Goal: Information Seeking & Learning: Learn about a topic

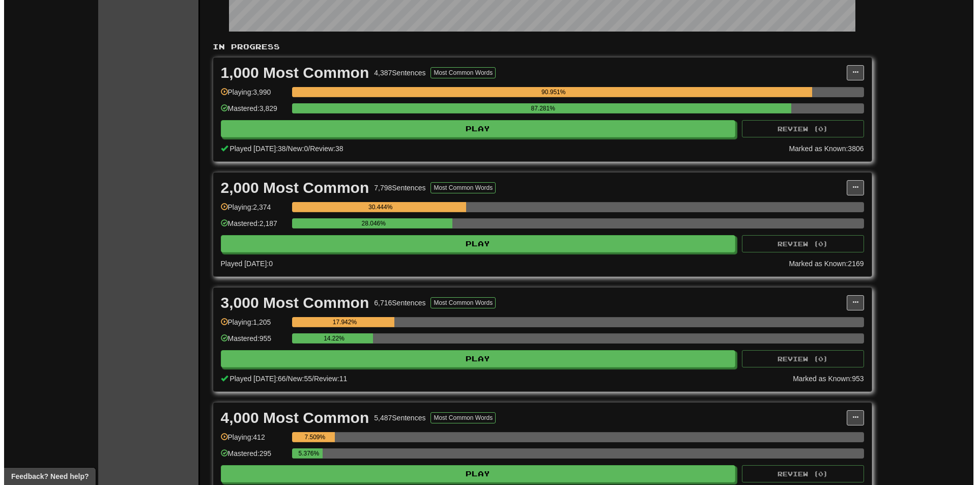
scroll to position [255, 0]
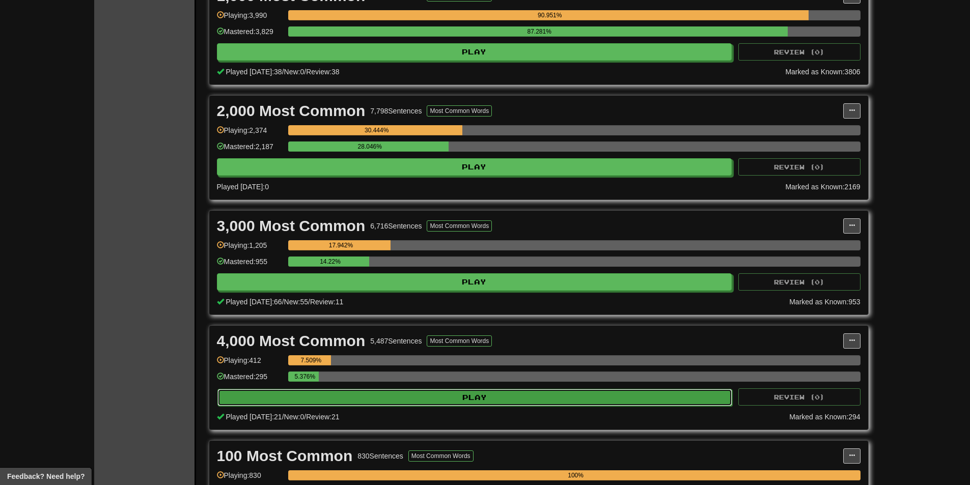
click at [402, 397] on button "Play" at bounding box center [474, 397] width 515 height 17
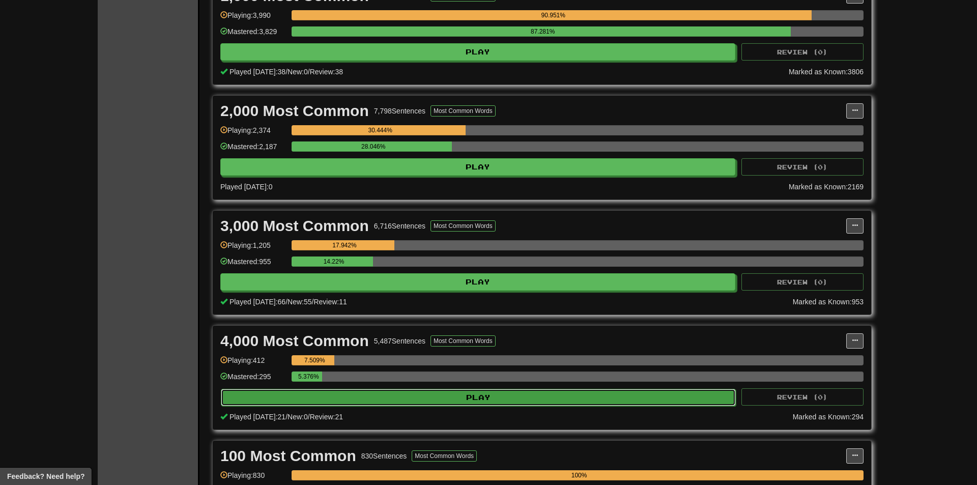
select select "**"
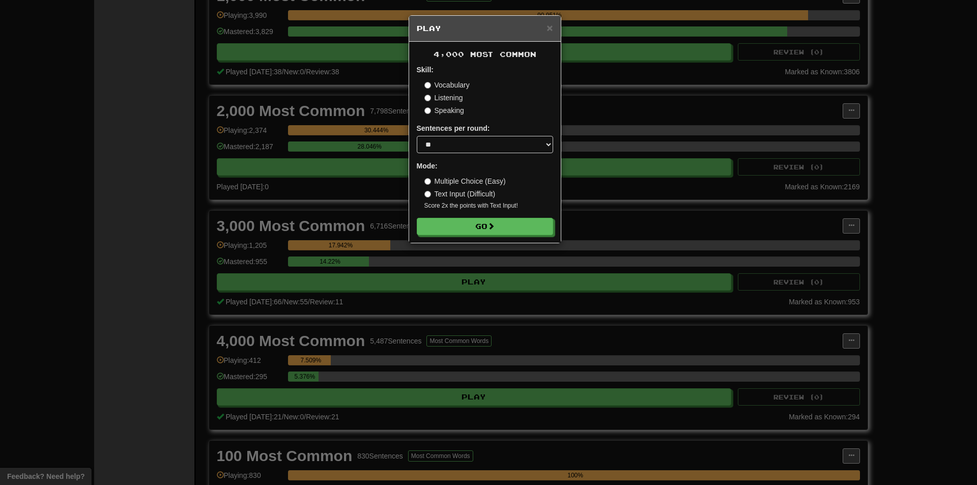
click at [447, 212] on form "Skill: Vocabulary Listening Speaking Sentences per round: * ** ** ** ** ** *** …" at bounding box center [485, 150] width 136 height 171
click at [450, 228] on button "Go" at bounding box center [485, 226] width 136 height 17
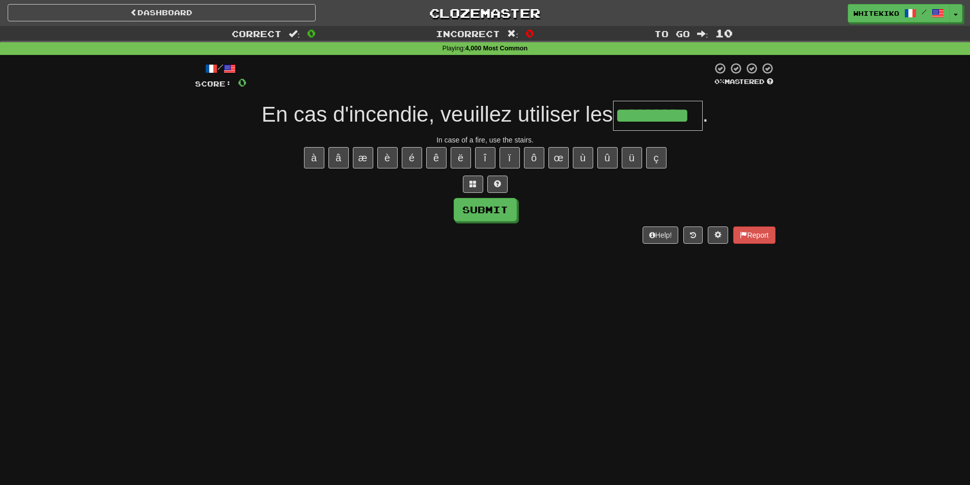
type input "*********"
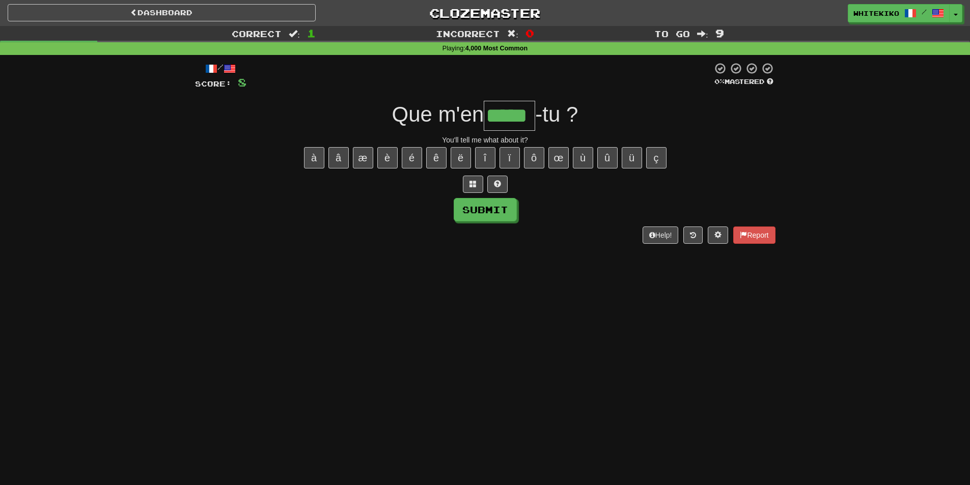
type input "*****"
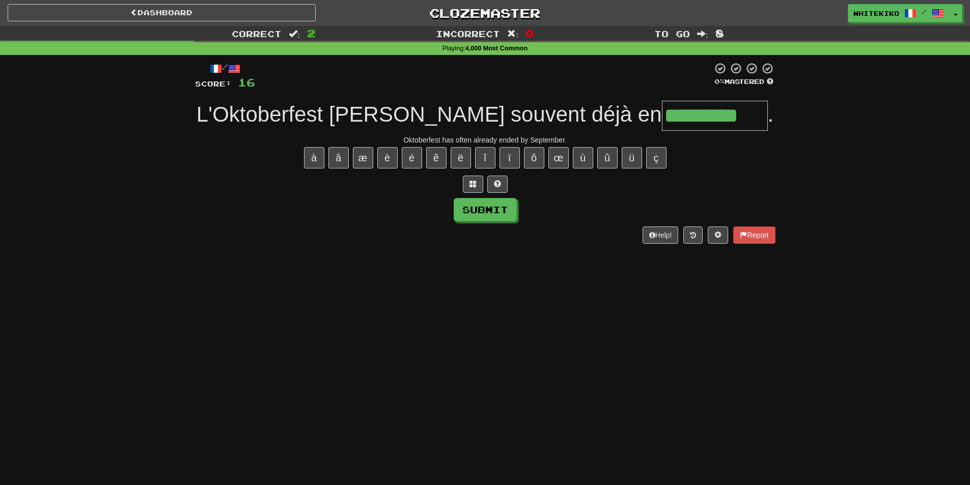
type input "*********"
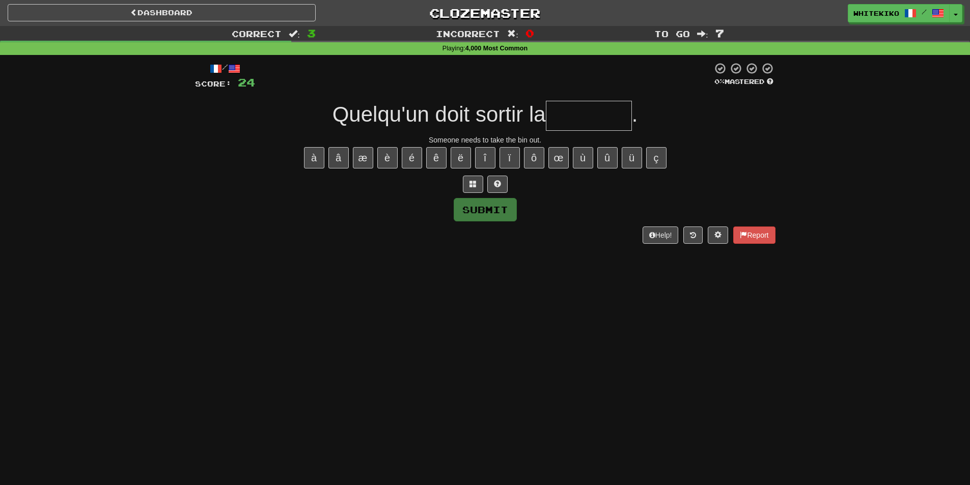
type input "*"
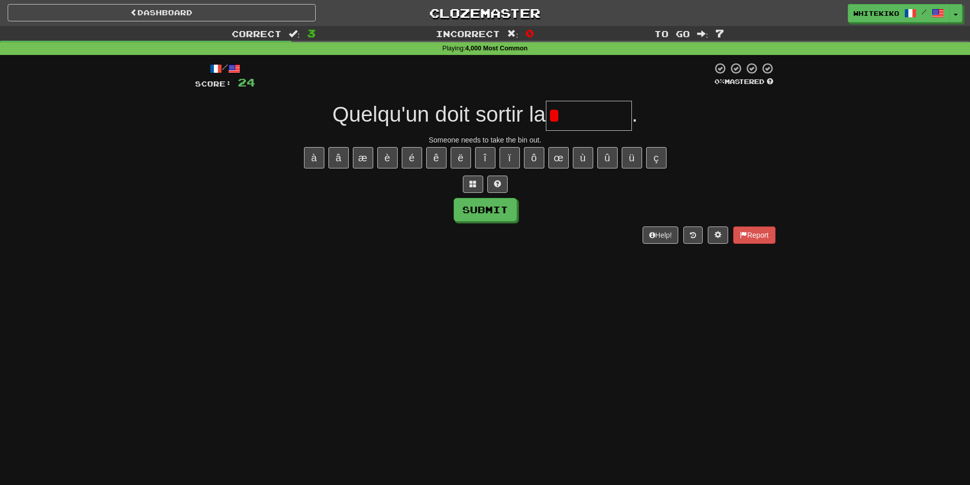
type input "********"
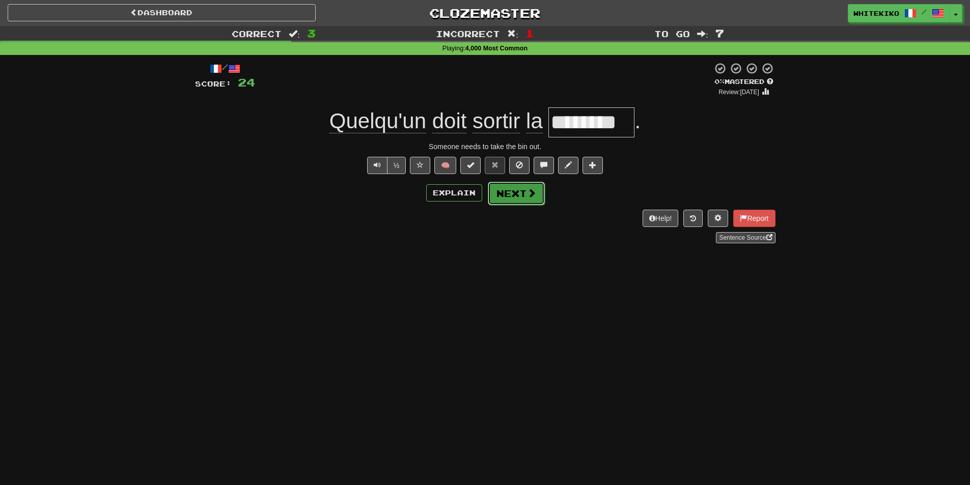
click at [526, 203] on button "Next" at bounding box center [516, 193] width 57 height 23
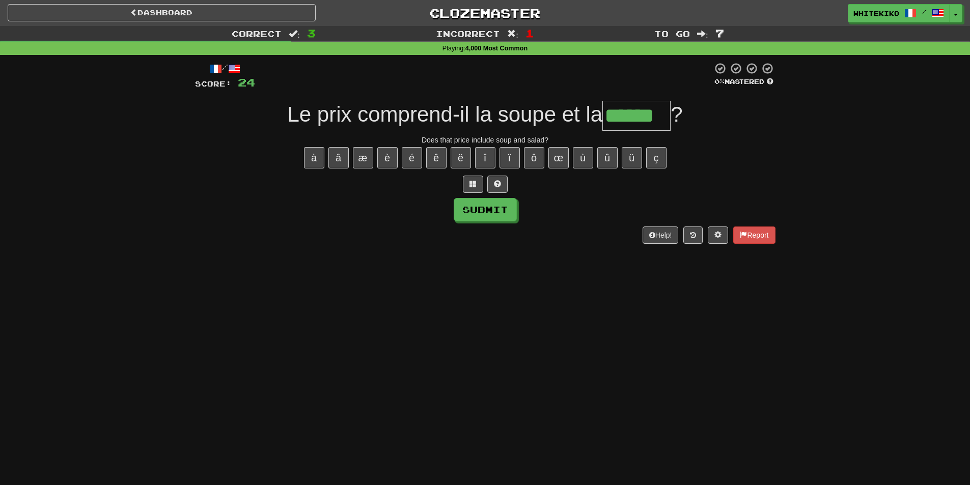
type input "******"
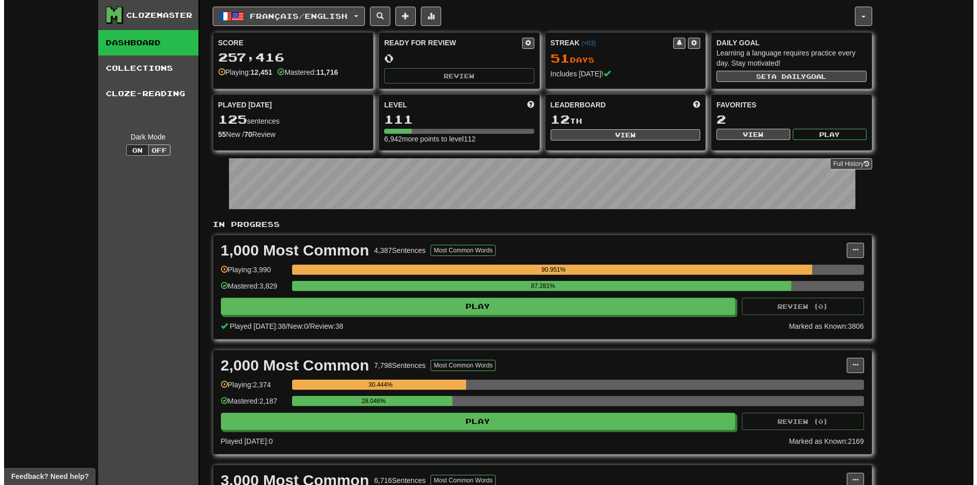
scroll to position [255, 0]
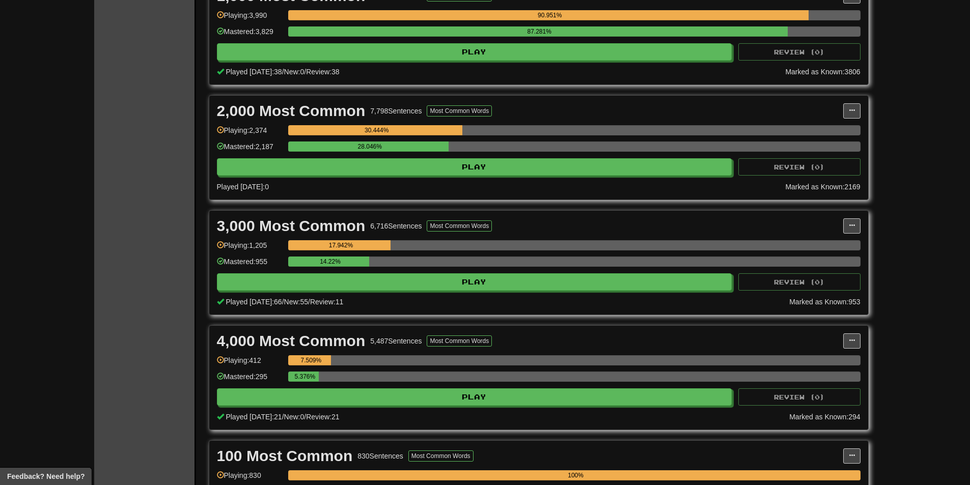
click at [853, 332] on div "4,000 Most Common 5,487 Sentences Most Common Words Manage Sentences Unpin from…" at bounding box center [538, 378] width 659 height 104
click at [851, 348] on div "4,000 Most Common 5,487 Sentences Most Common Words Manage Sentences Unpin from…" at bounding box center [538, 378] width 659 height 104
drag, startPoint x: 840, startPoint y: 343, endPoint x: 827, endPoint y: 352, distance: 16.0
click at [838, 344] on div "4,000 Most Common 5,487 Sentences Most Common Words" at bounding box center [530, 340] width 626 height 15
click at [846, 344] on button at bounding box center [851, 340] width 17 height 15
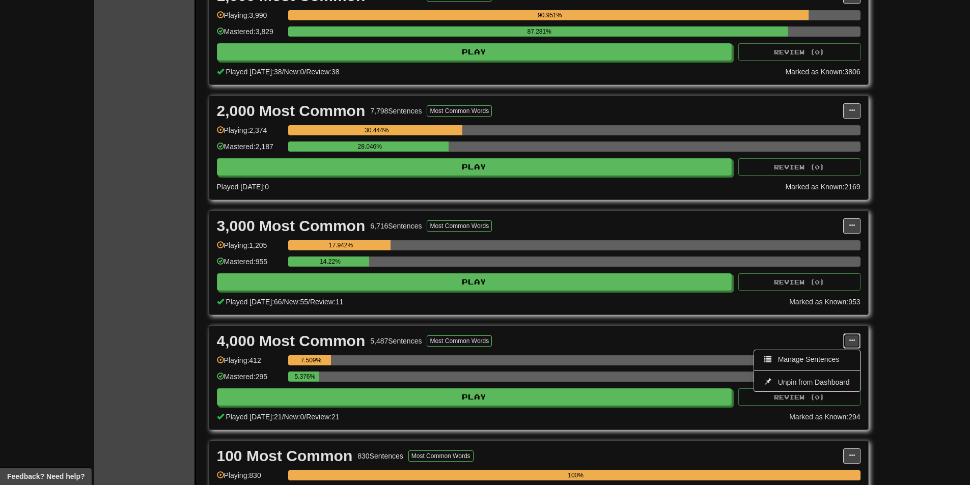
click at [848, 344] on button at bounding box center [851, 340] width 17 height 15
drag, startPoint x: 850, startPoint y: 347, endPoint x: 837, endPoint y: 357, distance: 16.3
click at [851, 347] on button at bounding box center [851, 340] width 17 height 15
click at [835, 358] on span "Manage Sentences" at bounding box center [809, 359] width 62 height 8
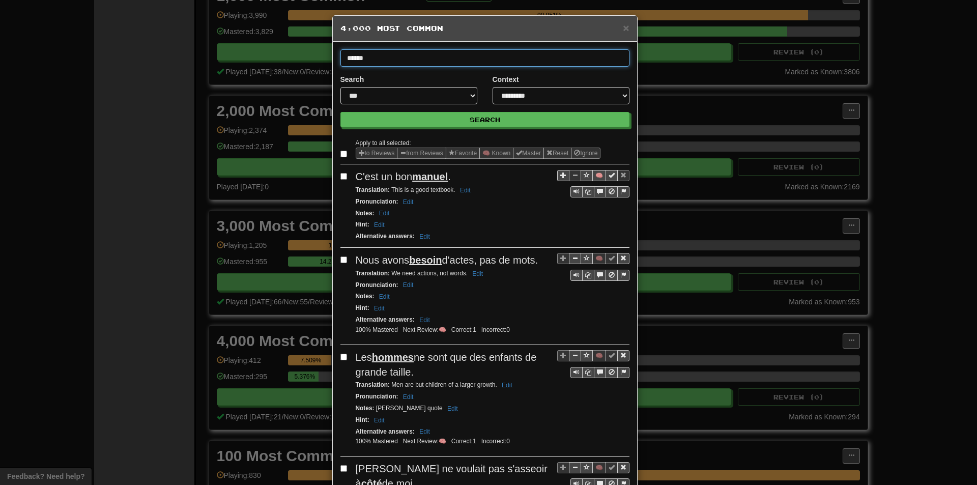
type input "******"
click at [341, 112] on button "Search" at bounding box center [485, 119] width 289 height 15
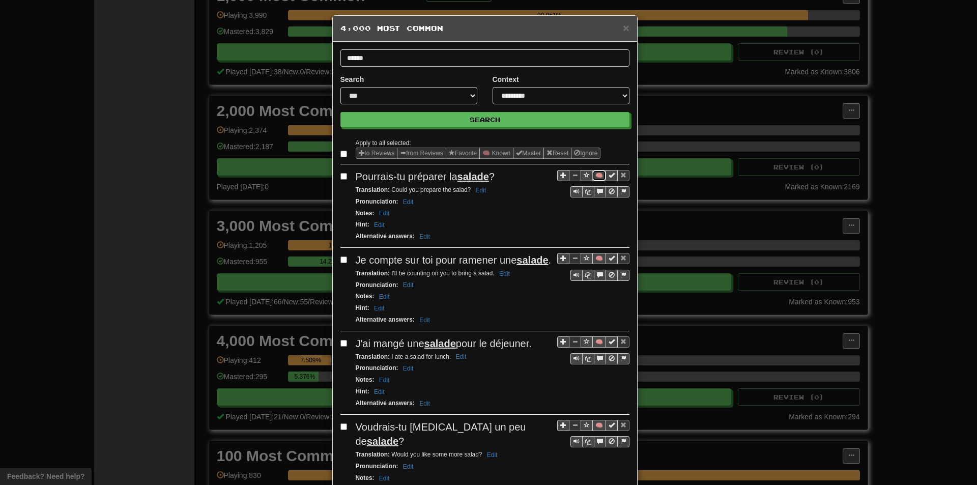
click at [596, 172] on button "🧠" at bounding box center [600, 175] width 14 height 11
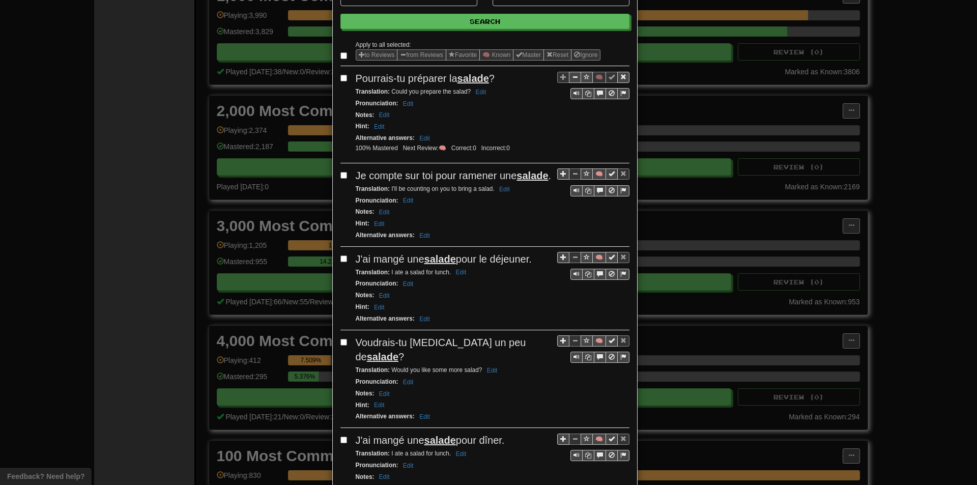
scroll to position [102, 0]
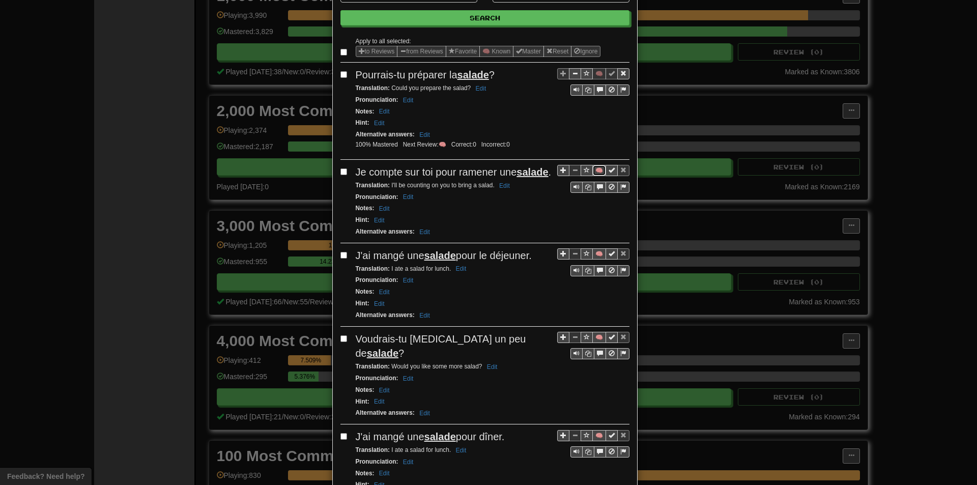
click at [595, 168] on button "🧠" at bounding box center [600, 170] width 14 height 11
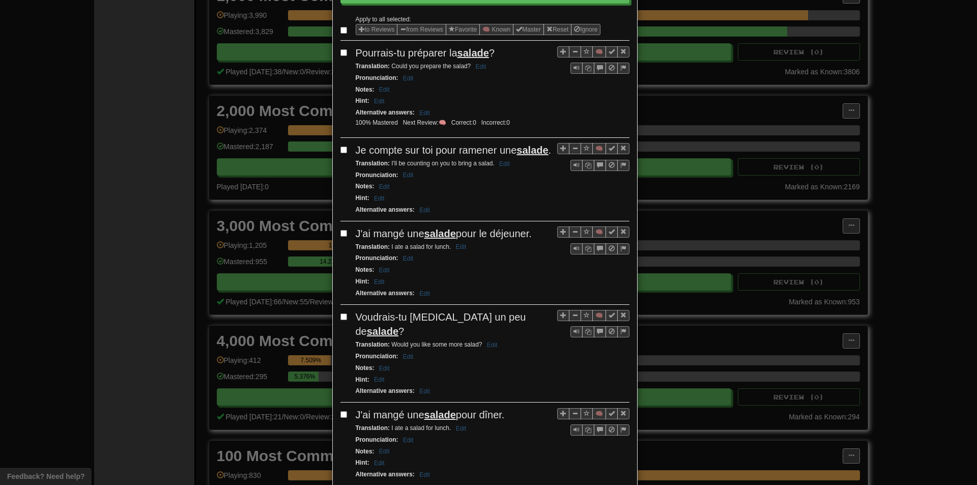
scroll to position [153, 0]
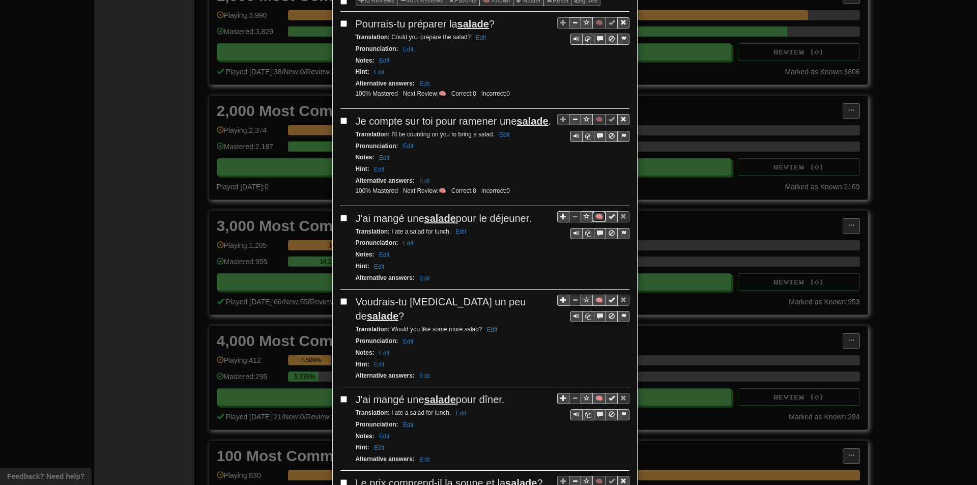
click at [595, 222] on button "🧠" at bounding box center [600, 216] width 14 height 11
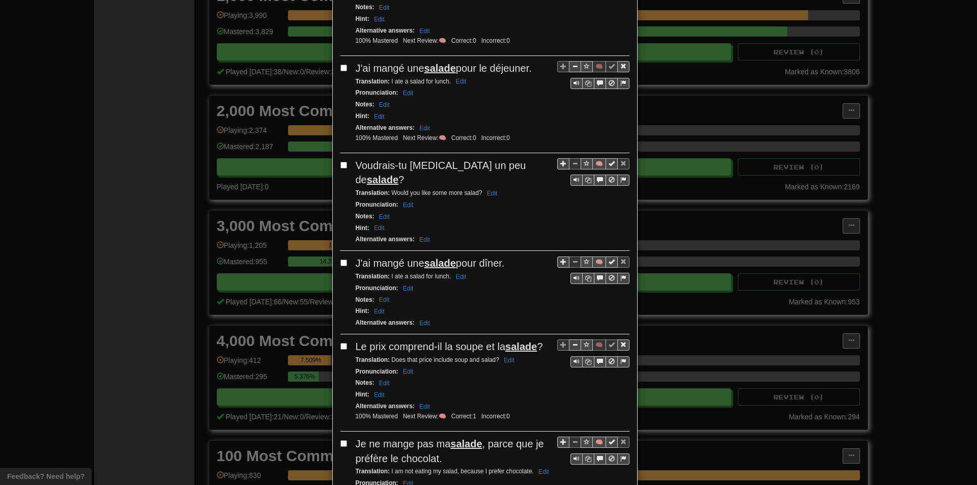
scroll to position [305, 0]
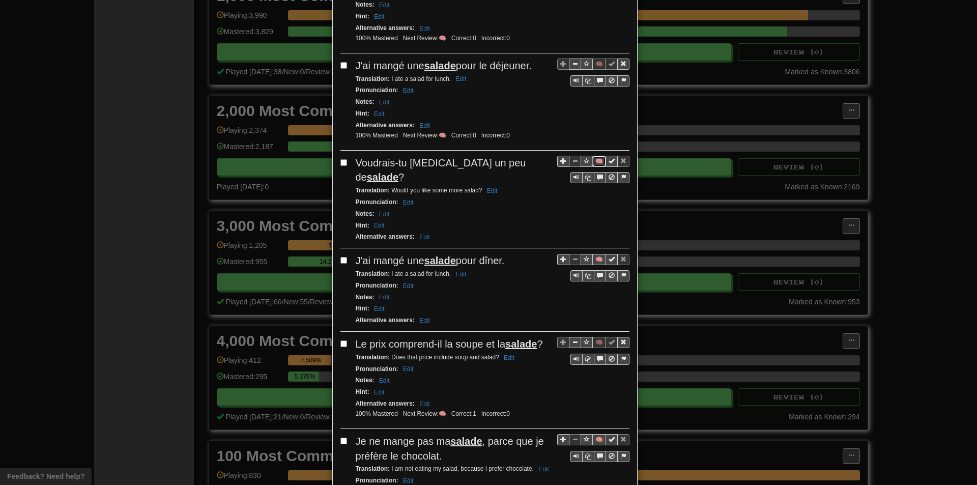
click at [593, 167] on button "🧠" at bounding box center [600, 161] width 14 height 11
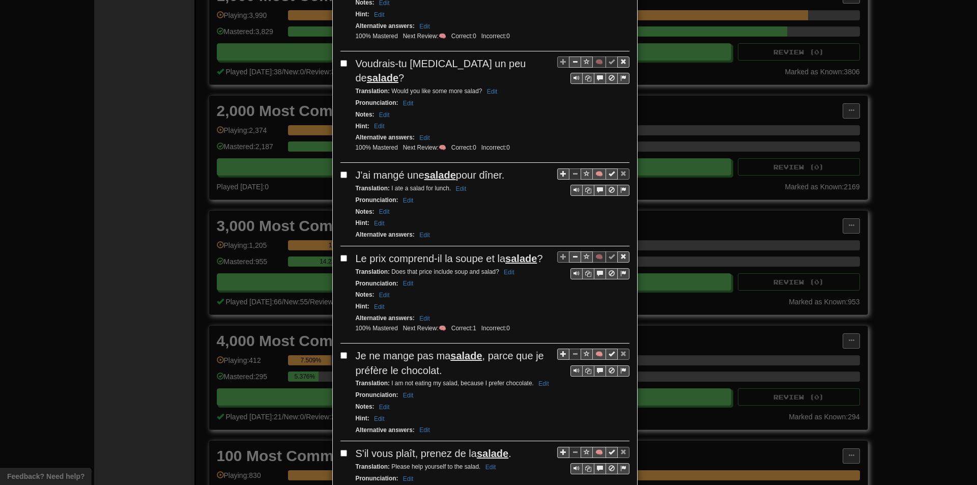
scroll to position [407, 0]
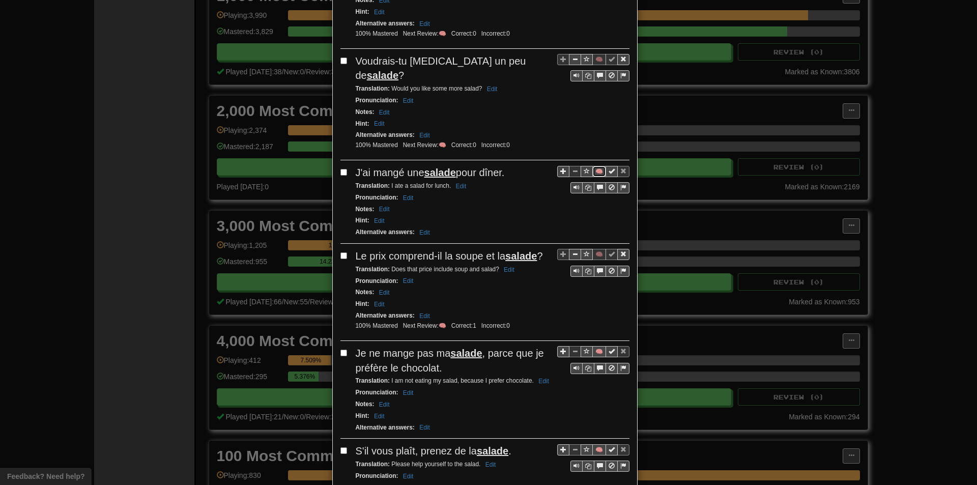
click at [595, 171] on button "🧠" at bounding box center [600, 171] width 14 height 11
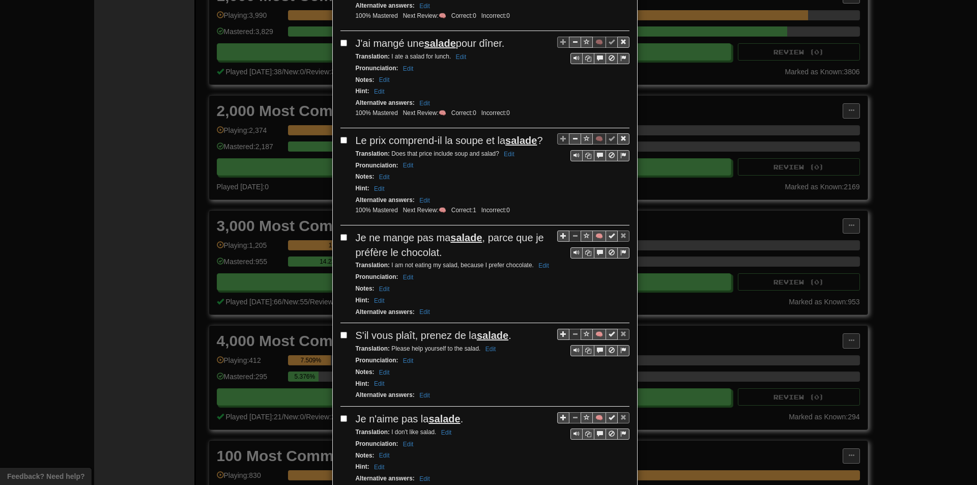
scroll to position [560, 0]
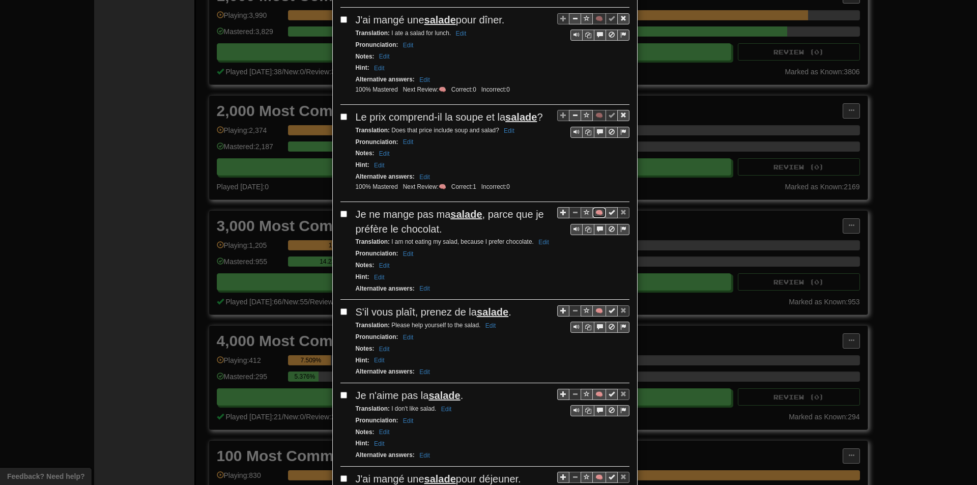
drag, startPoint x: 590, startPoint y: 212, endPoint x: 584, endPoint y: 211, distance: 6.1
click at [593, 212] on button "🧠" at bounding box center [600, 212] width 14 height 11
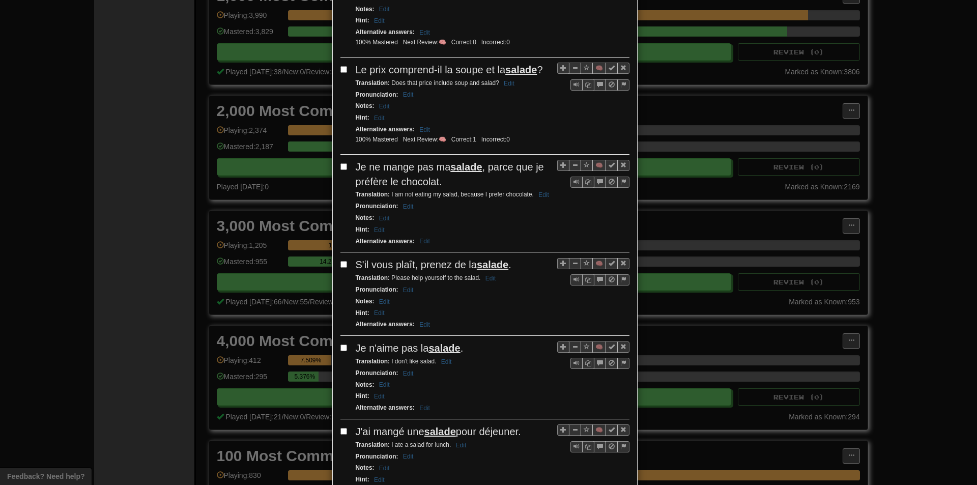
scroll to position [611, 0]
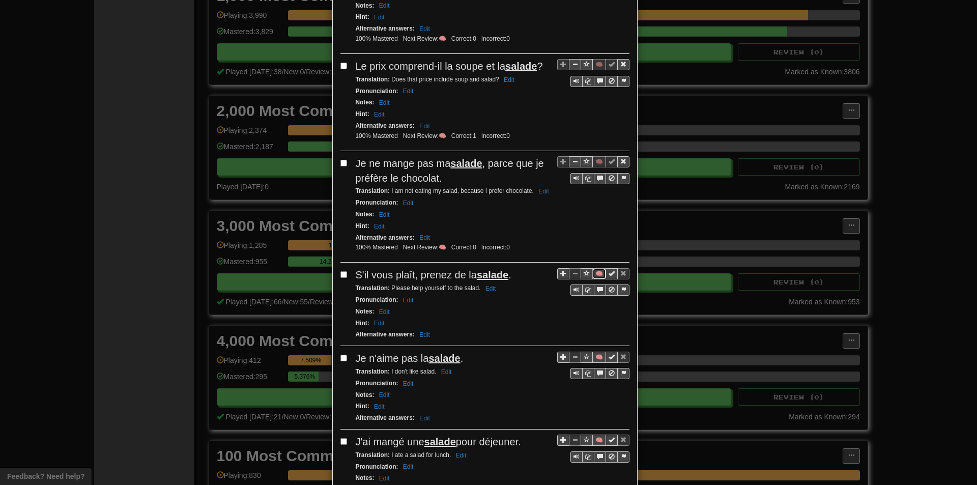
click at [594, 274] on button "🧠" at bounding box center [600, 273] width 14 height 11
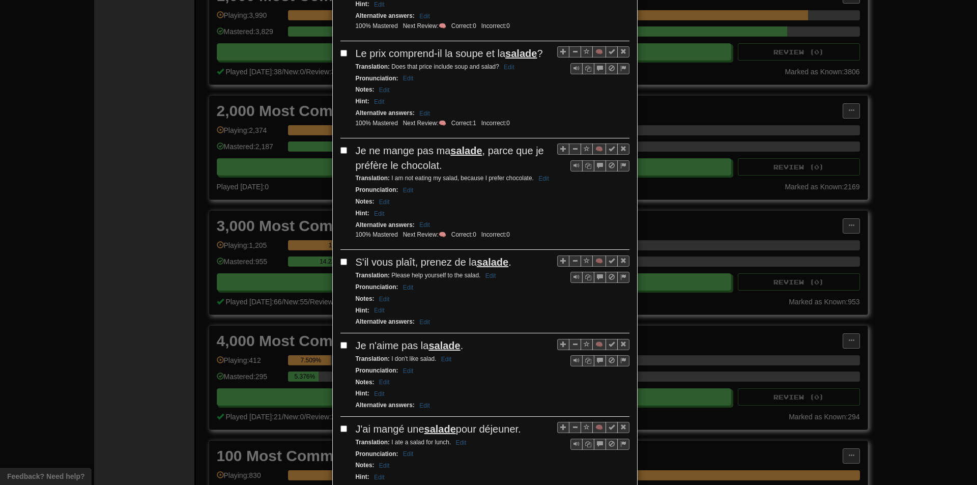
scroll to position [662, 0]
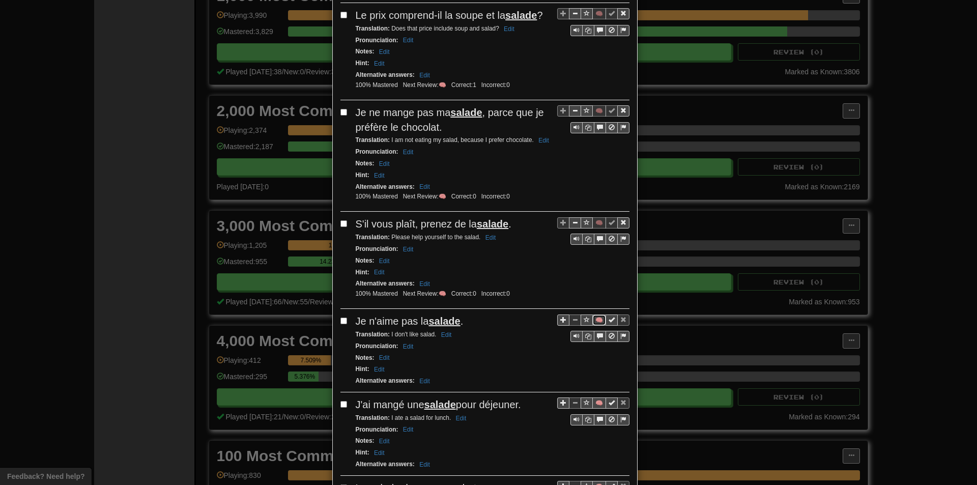
click at [593, 317] on button "🧠" at bounding box center [600, 320] width 14 height 11
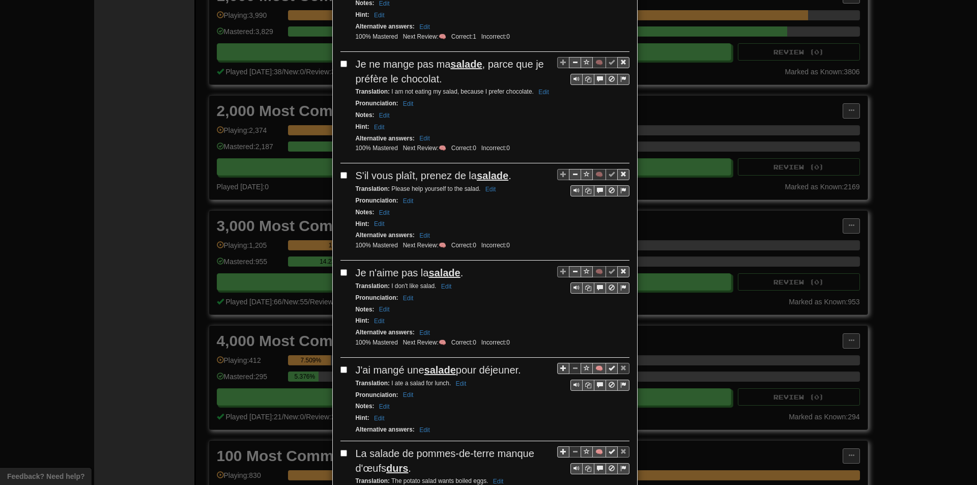
scroll to position [713, 0]
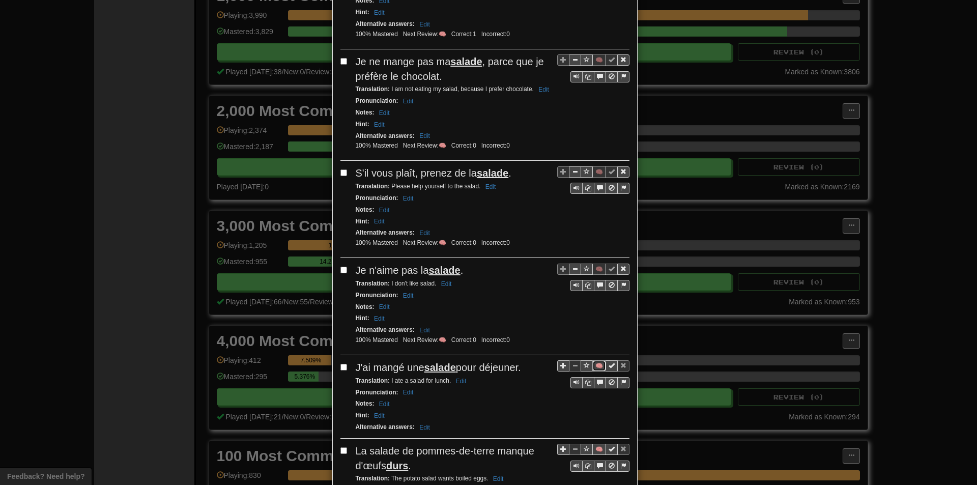
click at [594, 366] on button "🧠" at bounding box center [600, 365] width 14 height 11
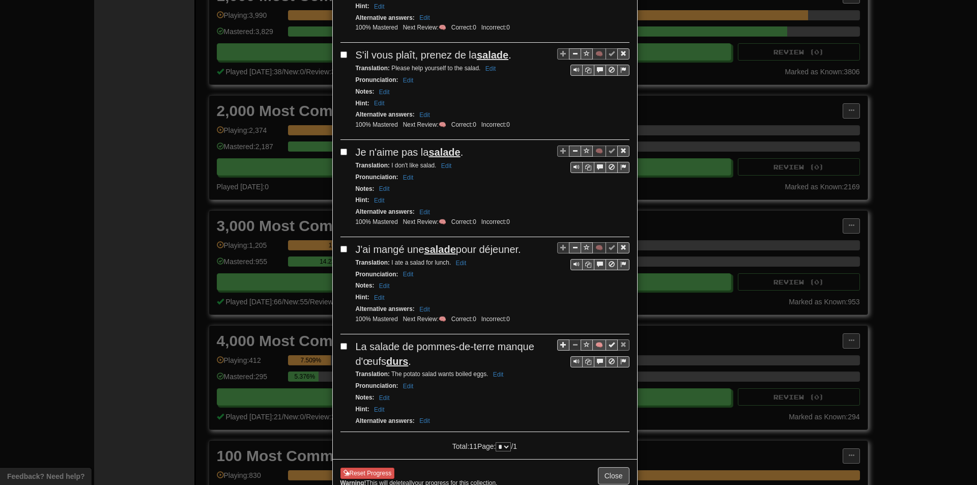
scroll to position [858, 0]
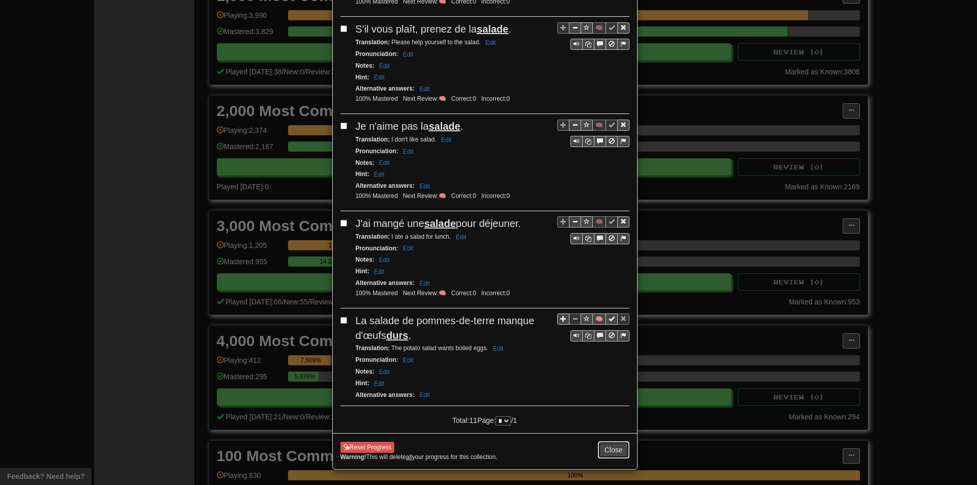
click at [617, 445] on button "Close" at bounding box center [614, 449] width 32 height 17
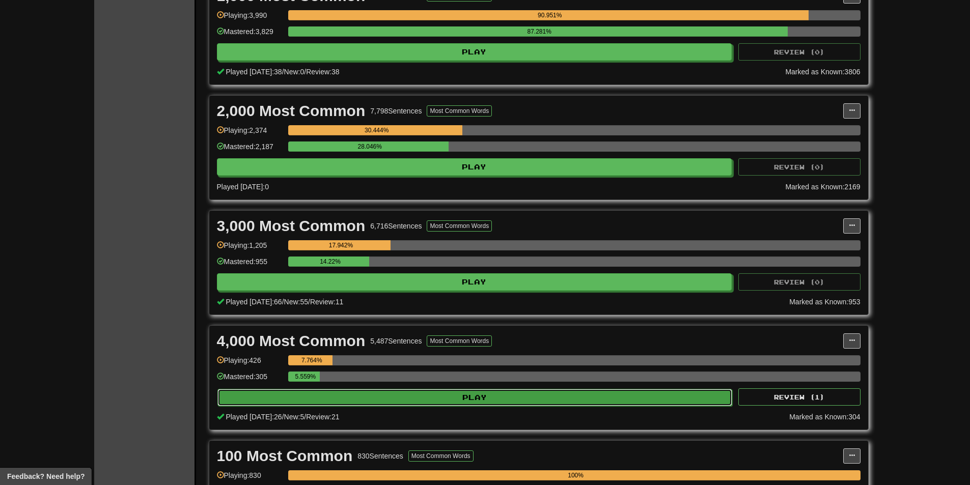
click at [484, 396] on button "Play" at bounding box center [474, 397] width 515 height 17
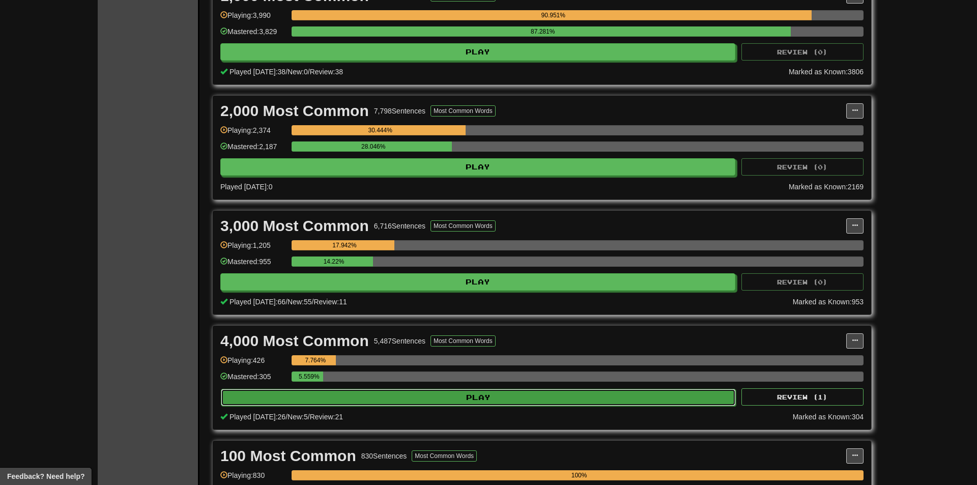
select select "**"
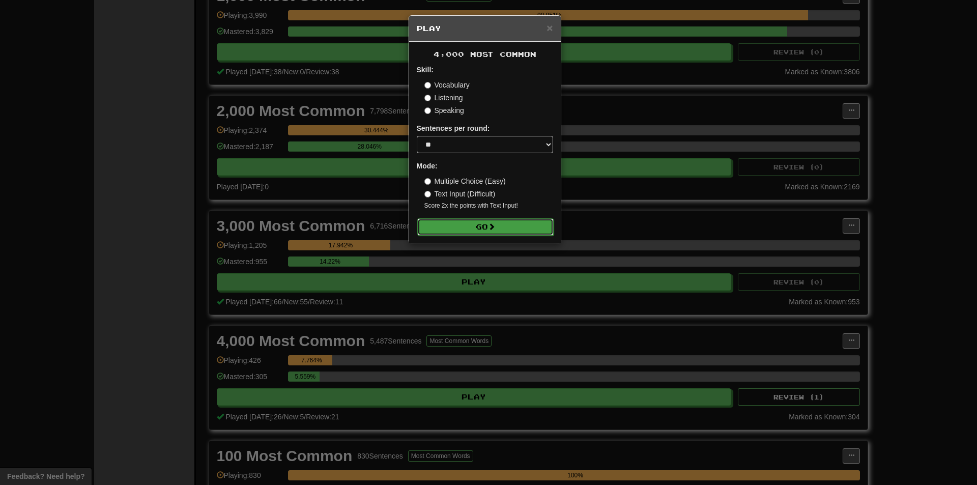
click at [446, 233] on button "Go" at bounding box center [485, 226] width 136 height 17
click at [293, 141] on div "× Play 4,000 Most Common Skill: Vocabulary Listening Speaking Sentences per rou…" at bounding box center [488, 242] width 977 height 485
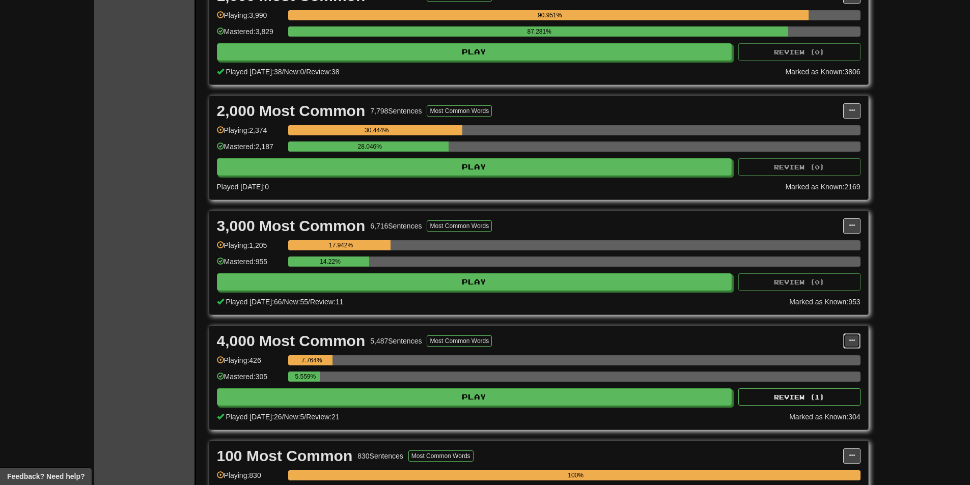
drag, startPoint x: 858, startPoint y: 342, endPoint x: 832, endPoint y: 356, distance: 28.9
click at [858, 342] on button at bounding box center [851, 340] width 17 height 15
click at [816, 361] on span "Manage Sentences" at bounding box center [809, 359] width 62 height 8
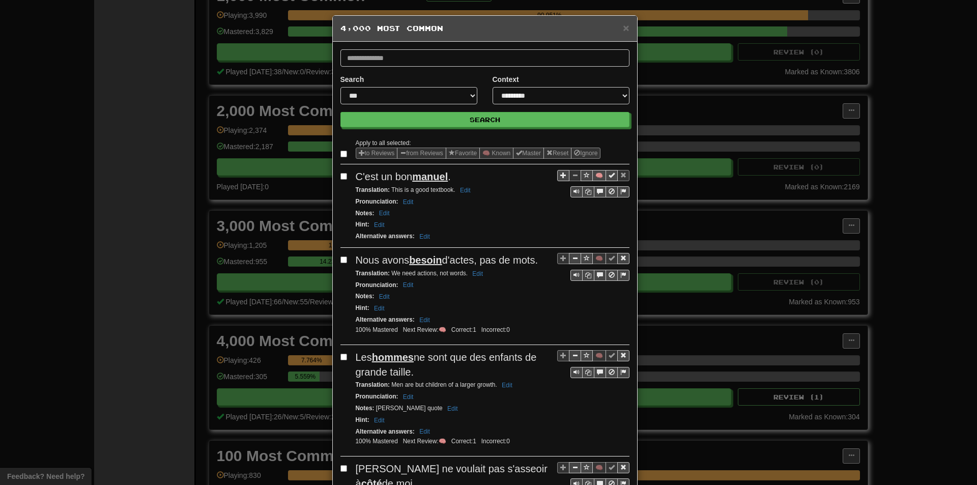
click at [400, 50] on input "text" at bounding box center [485, 57] width 289 height 17
type input "********"
click at [341, 112] on button "Search" at bounding box center [485, 119] width 289 height 15
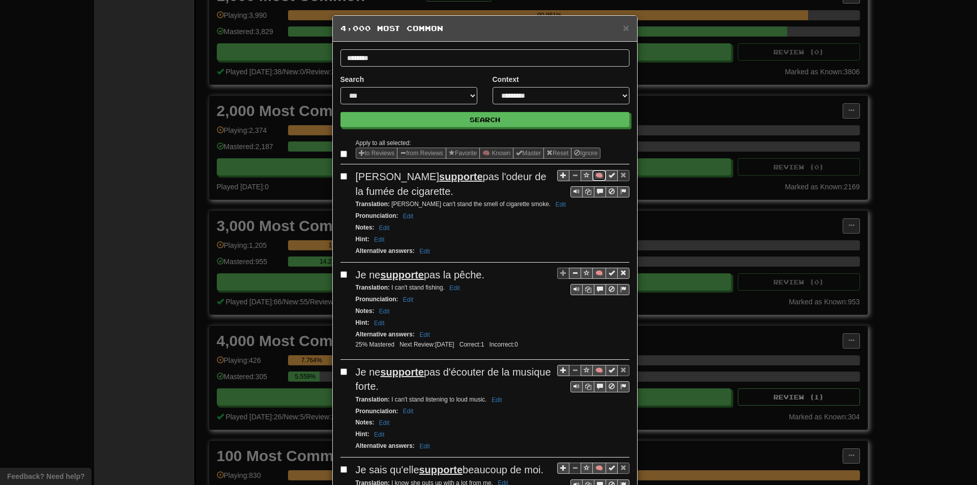
click at [596, 175] on button "🧠" at bounding box center [600, 175] width 14 height 11
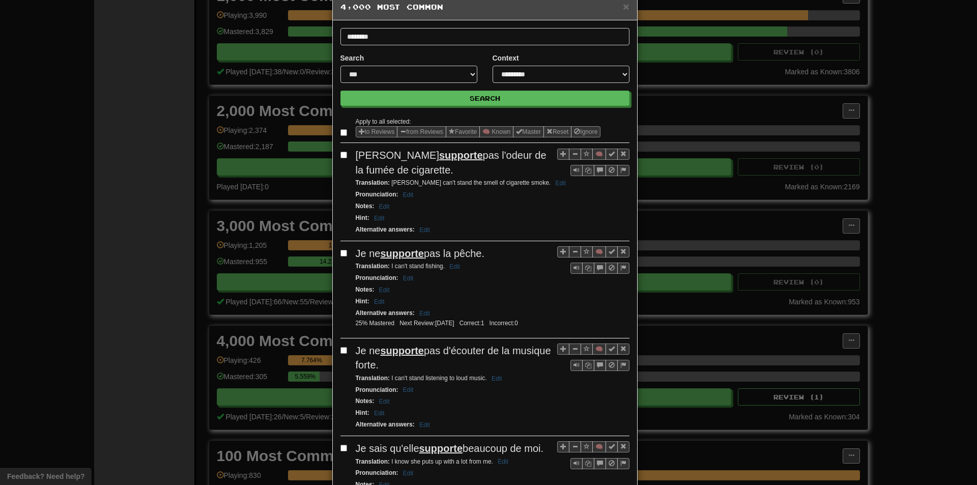
scroll to position [51, 0]
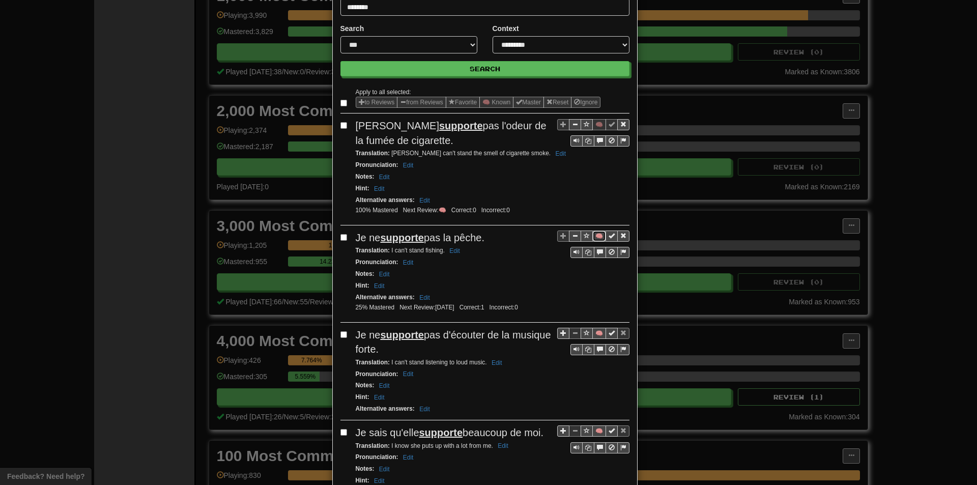
click at [595, 238] on button "🧠" at bounding box center [600, 236] width 14 height 11
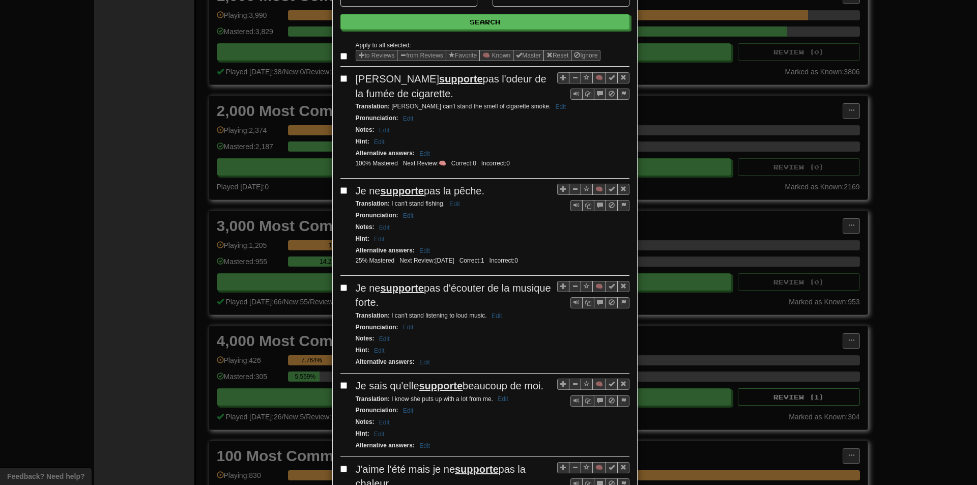
scroll to position [102, 0]
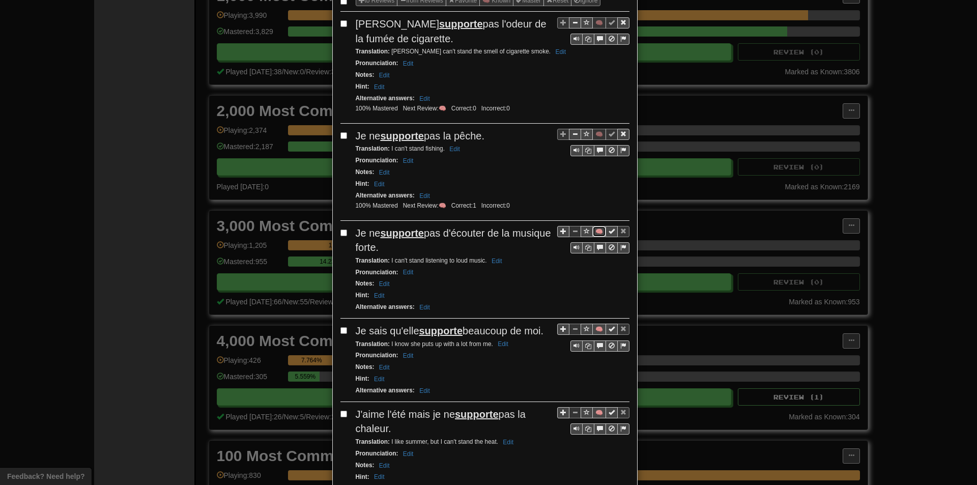
click at [594, 228] on button "🧠" at bounding box center [600, 231] width 14 height 11
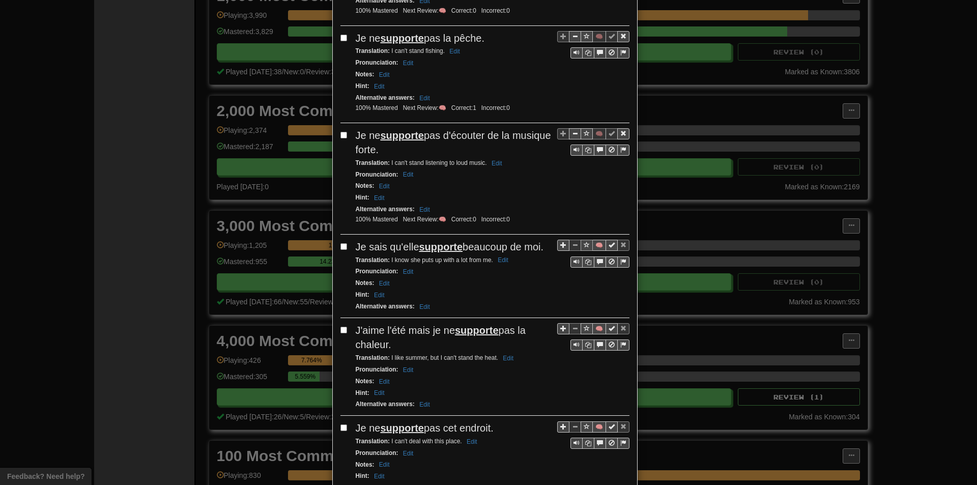
scroll to position [255, 0]
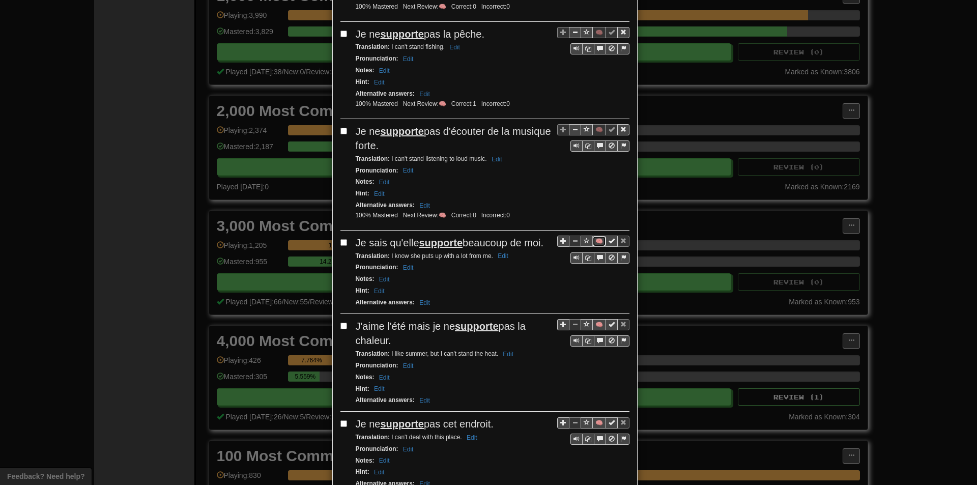
click at [599, 236] on button "🧠" at bounding box center [600, 241] width 14 height 11
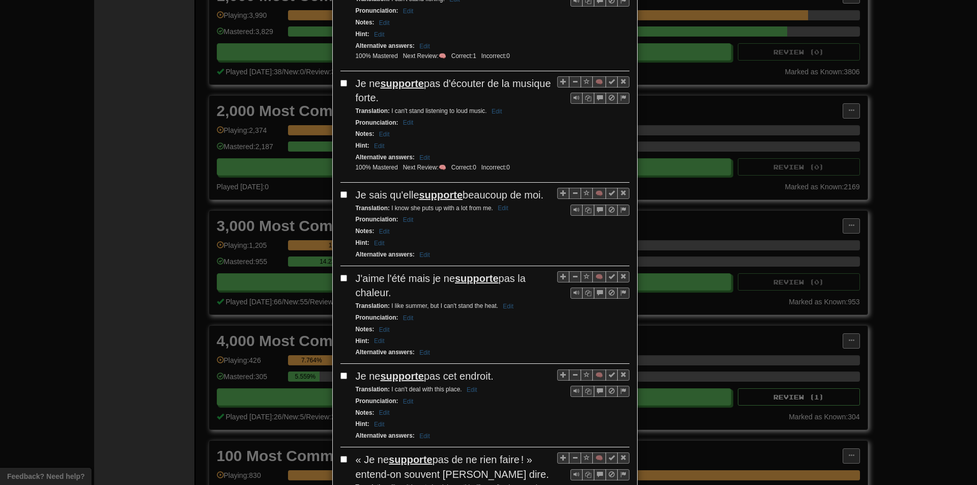
scroll to position [305, 0]
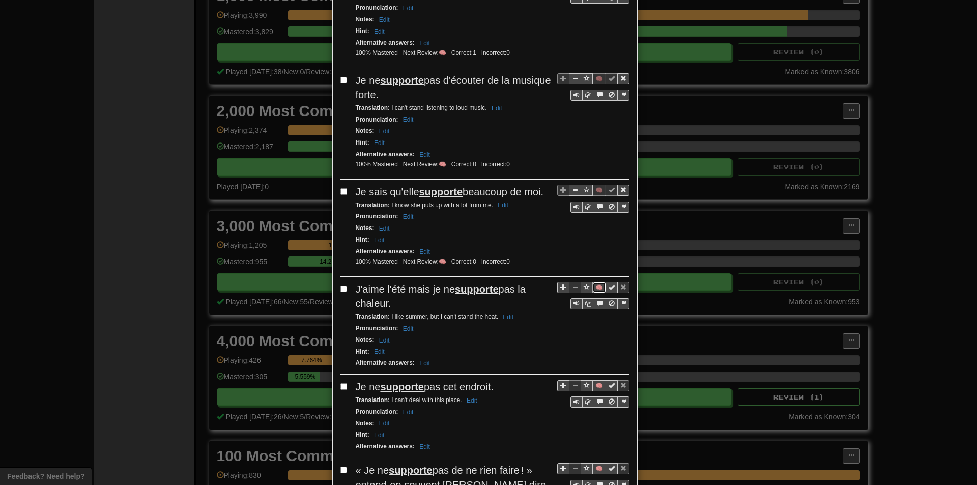
click at [597, 288] on button "🧠" at bounding box center [600, 287] width 14 height 11
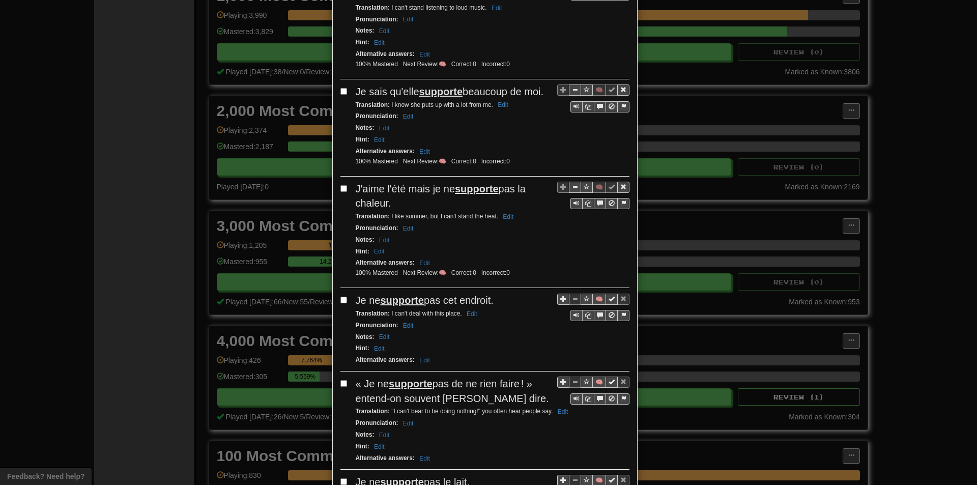
scroll to position [407, 0]
click at [600, 295] on button "🧠" at bounding box center [600, 297] width 14 height 11
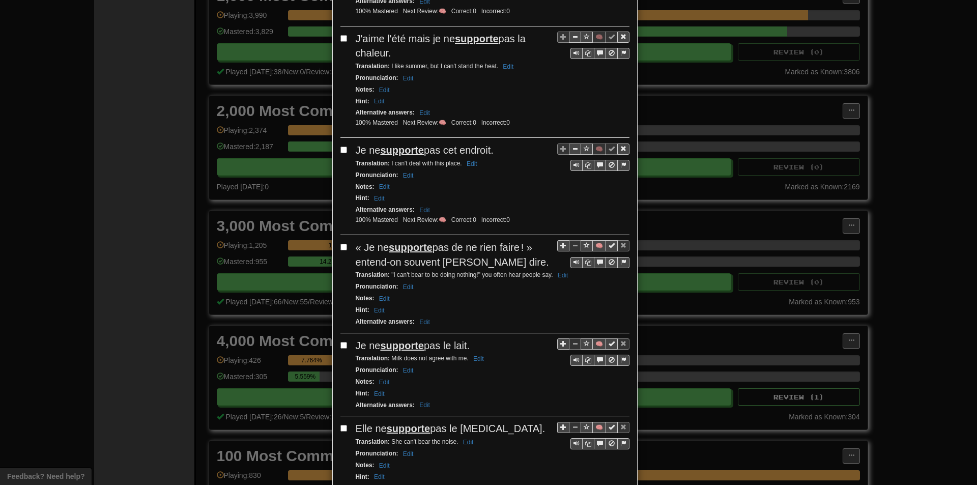
scroll to position [560, 0]
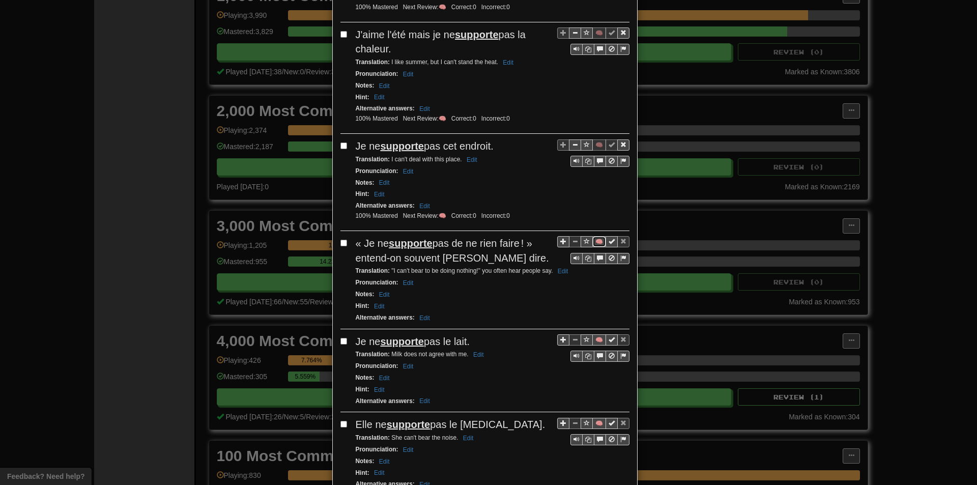
click at [593, 239] on button "🧠" at bounding box center [600, 241] width 14 height 11
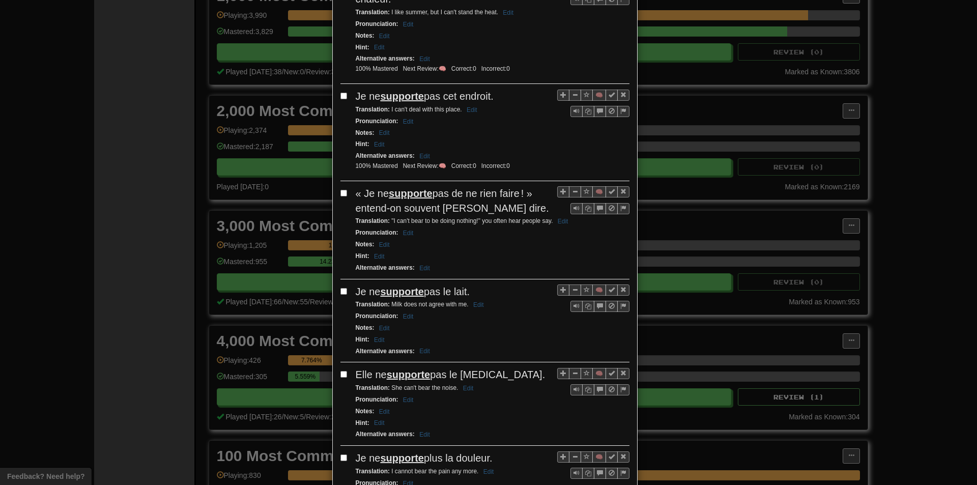
scroll to position [611, 0]
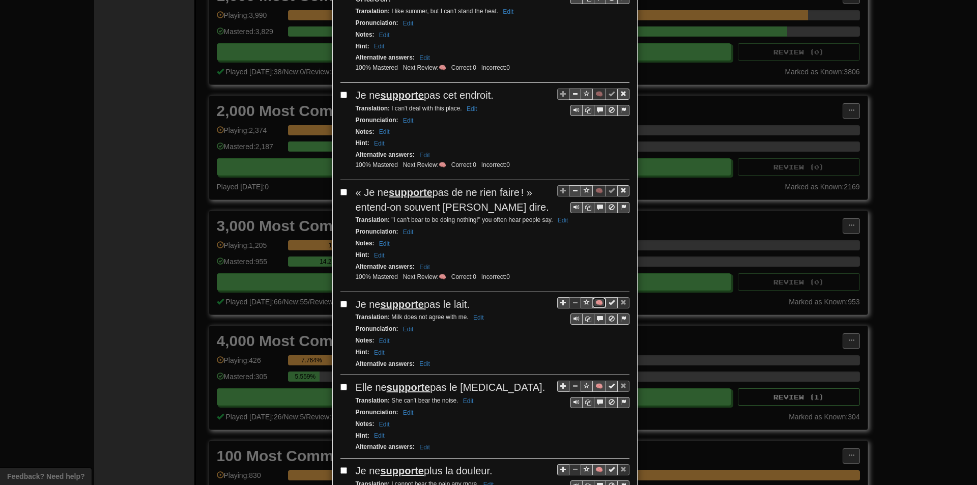
click at [593, 304] on button "🧠" at bounding box center [600, 302] width 14 height 11
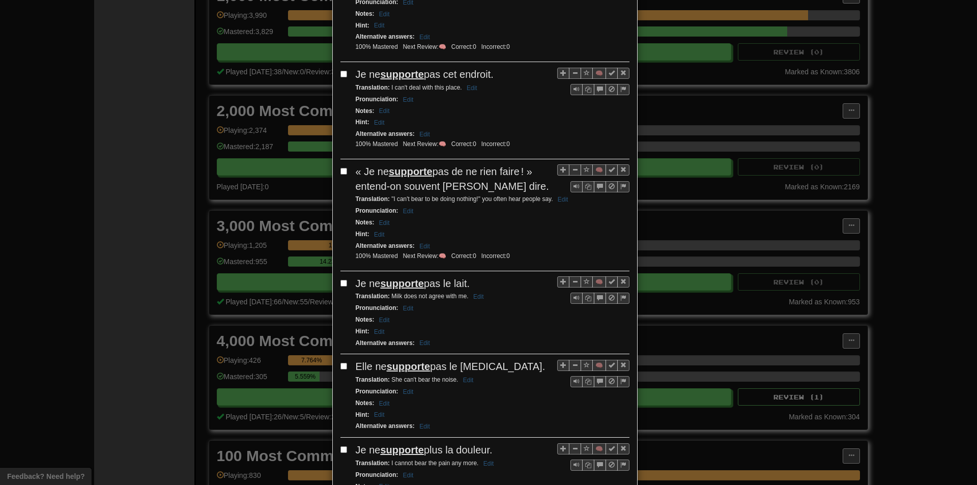
scroll to position [713, 0]
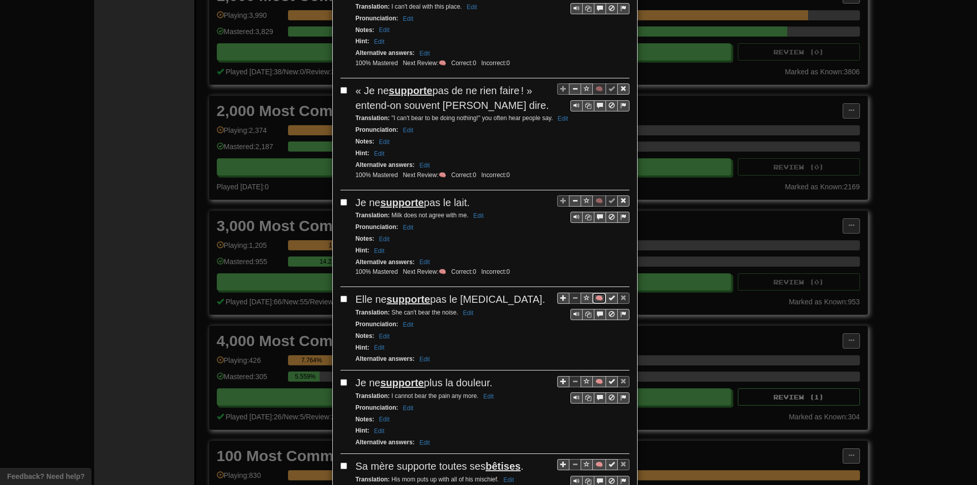
click at [593, 298] on button "🧠" at bounding box center [600, 298] width 14 height 11
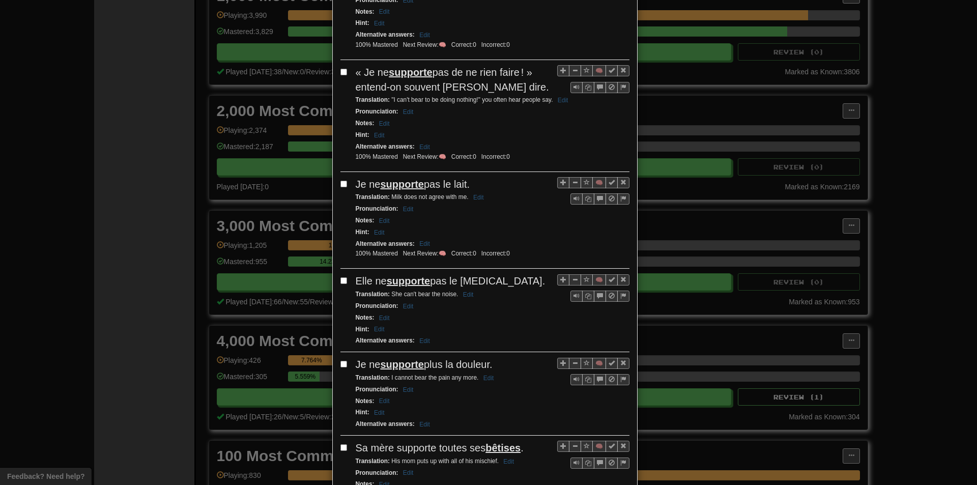
scroll to position [764, 0]
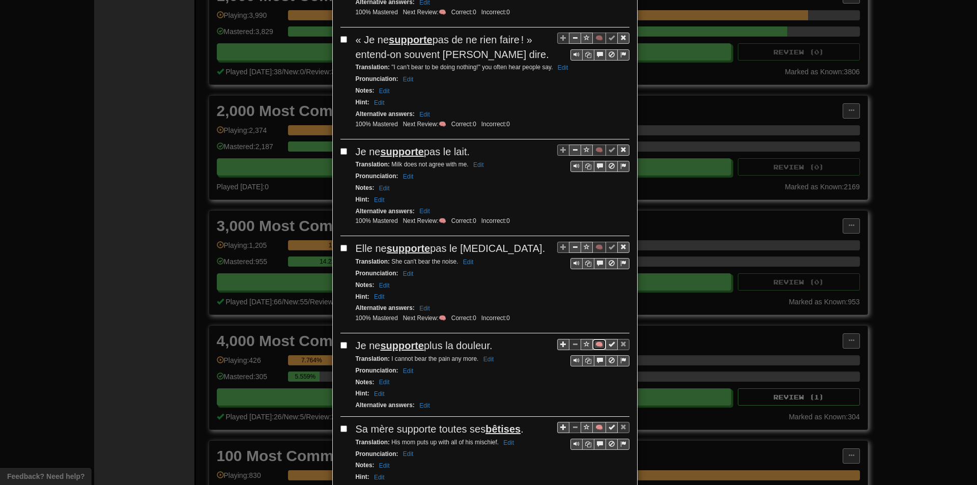
drag, startPoint x: 599, startPoint y: 345, endPoint x: 556, endPoint y: 325, distance: 47.4
click at [599, 345] on button "🧠" at bounding box center [600, 344] width 14 height 11
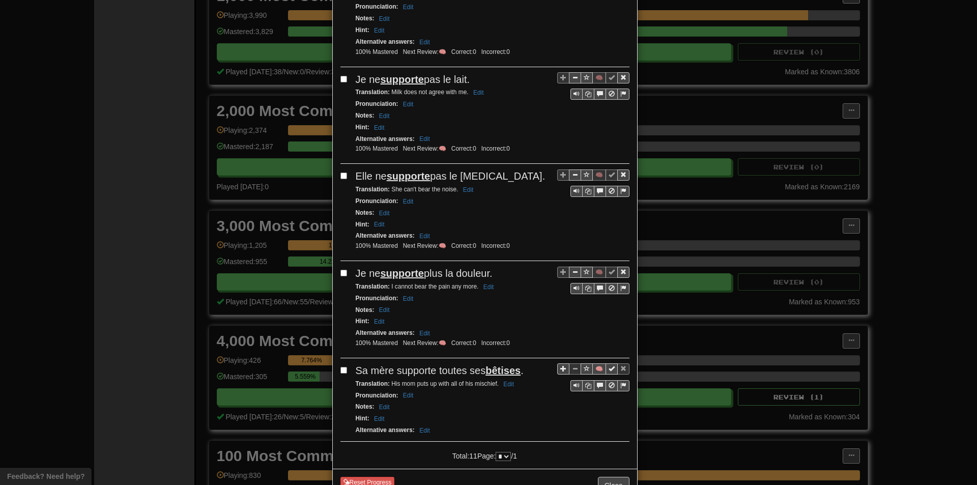
scroll to position [865, 0]
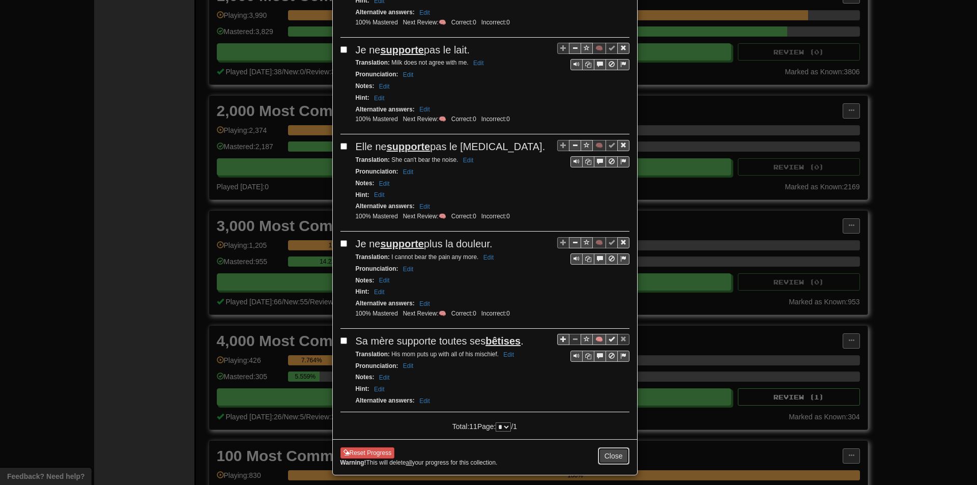
drag, startPoint x: 608, startPoint y: 458, endPoint x: 571, endPoint y: 424, distance: 50.1
click at [608, 458] on button "Close" at bounding box center [614, 455] width 32 height 17
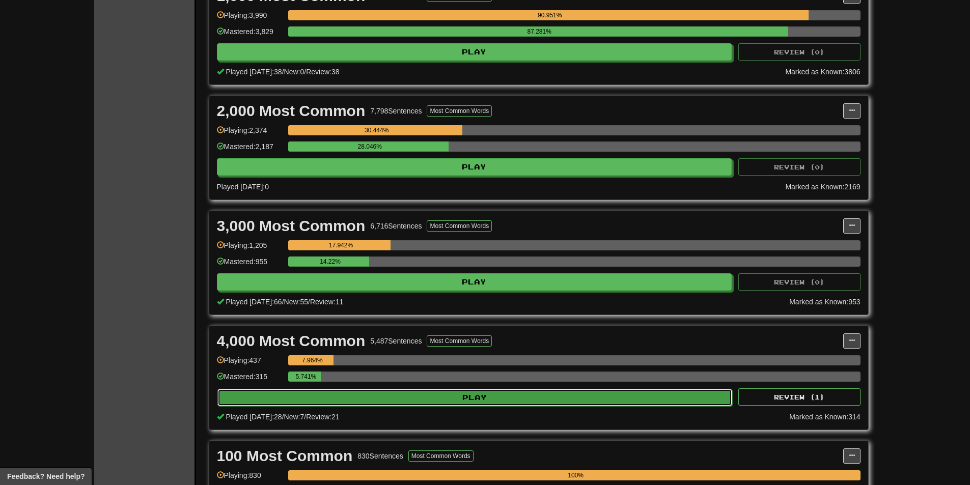
click at [371, 401] on button "Play" at bounding box center [474, 397] width 515 height 17
select select "**"
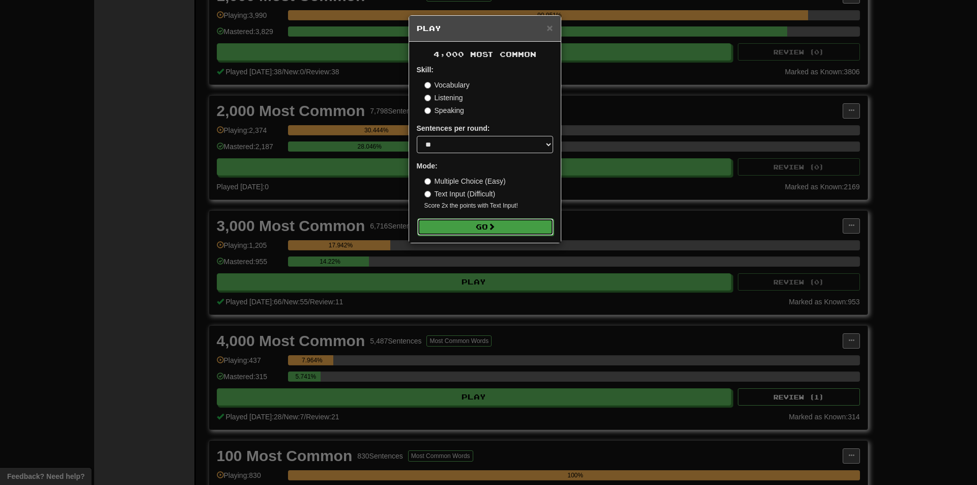
click at [506, 232] on button "Go" at bounding box center [485, 226] width 136 height 17
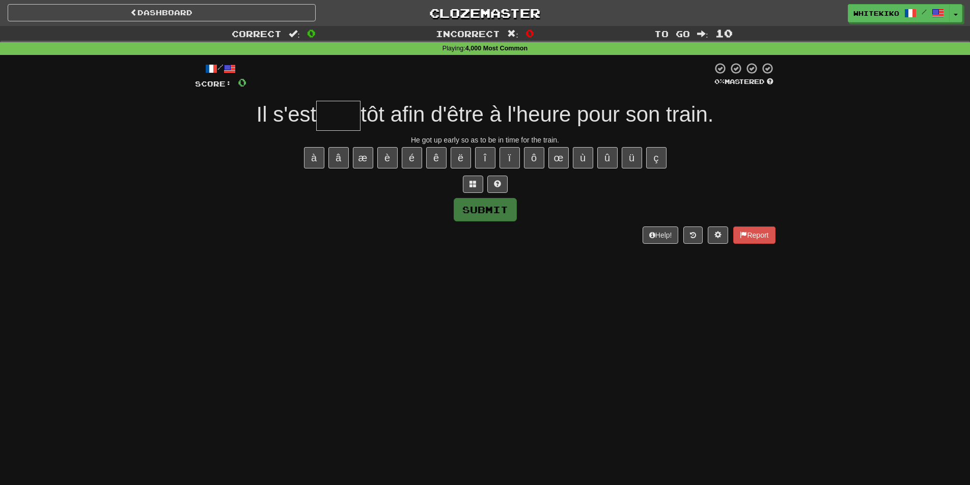
type input "*"
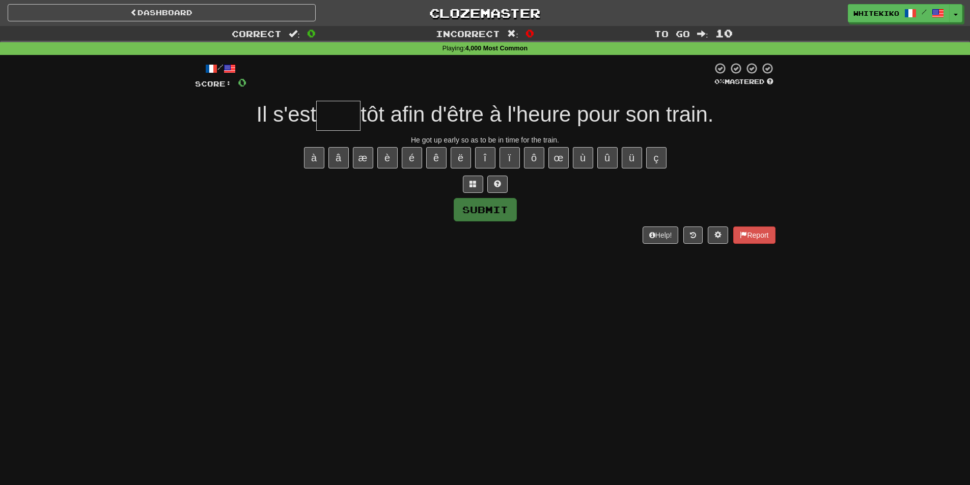
type input "*"
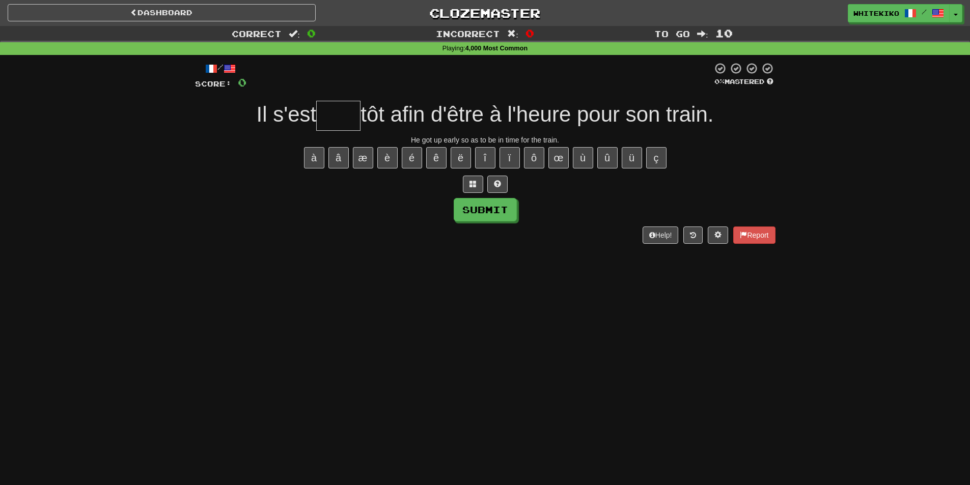
type input "*"
type input "****"
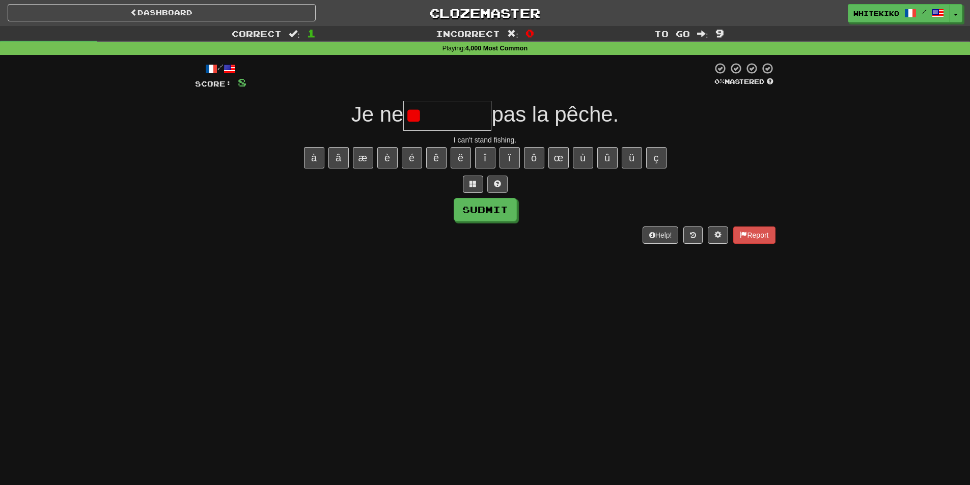
type input "*"
type input "********"
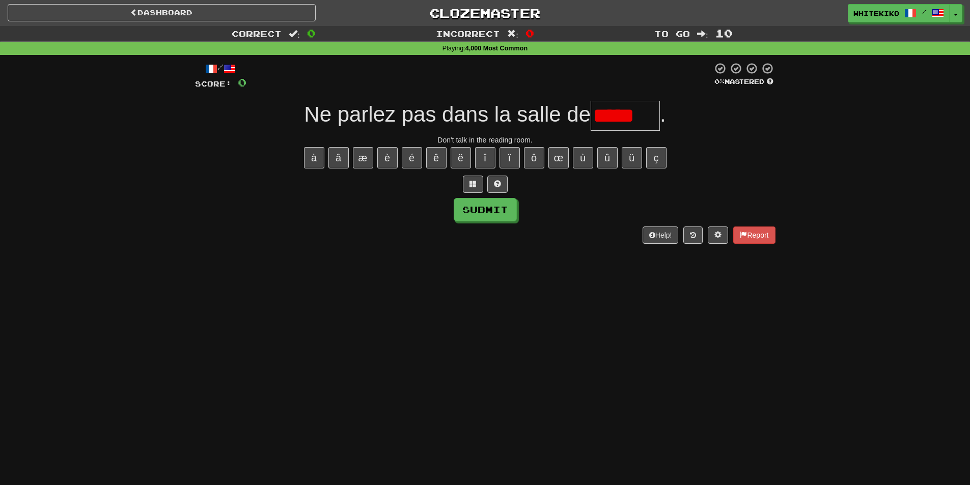
type input "*******"
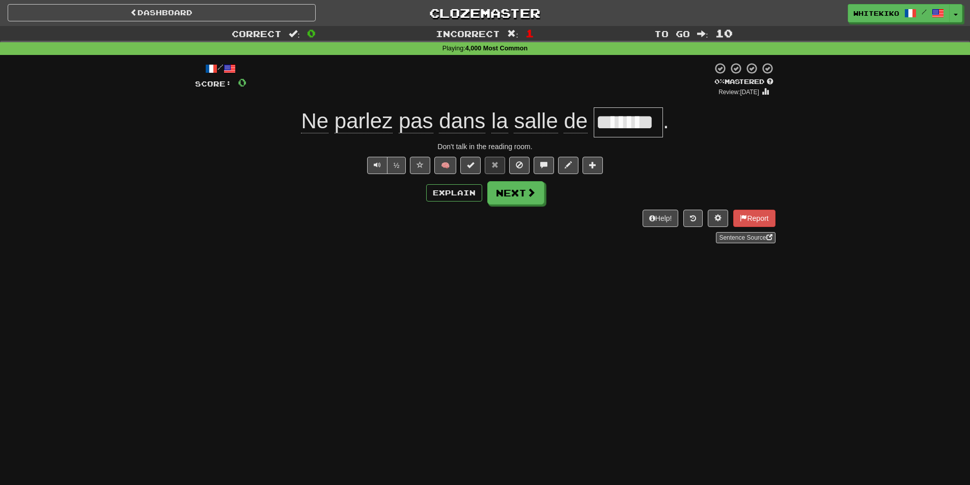
click at [508, 123] on span "Ne parlez pas dans la salle de" at bounding box center [447, 121] width 292 height 24
click at [496, 204] on button "Next" at bounding box center [516, 193] width 57 height 23
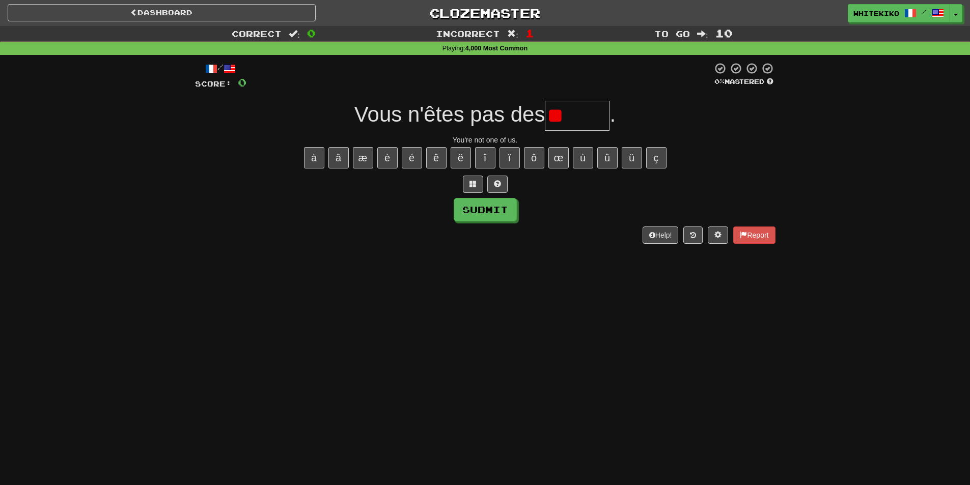
type input "*"
type input "******"
type input "********"
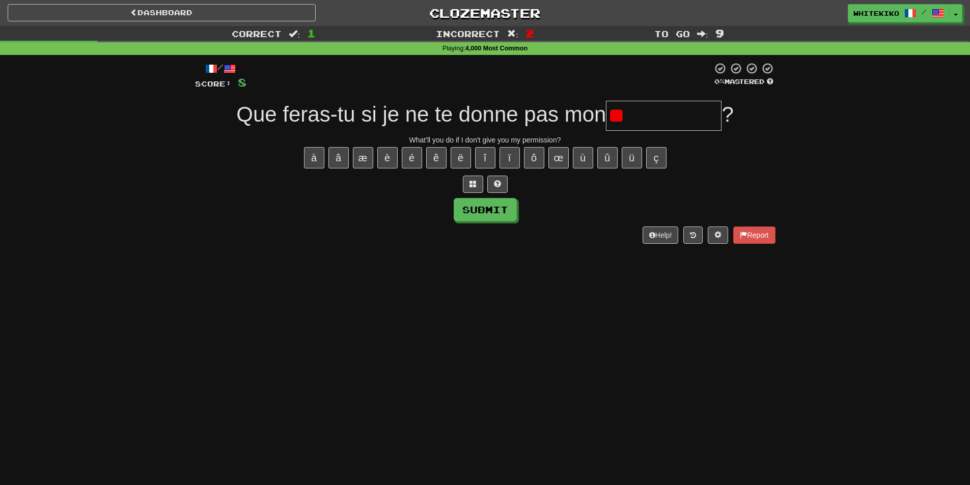
type input "*"
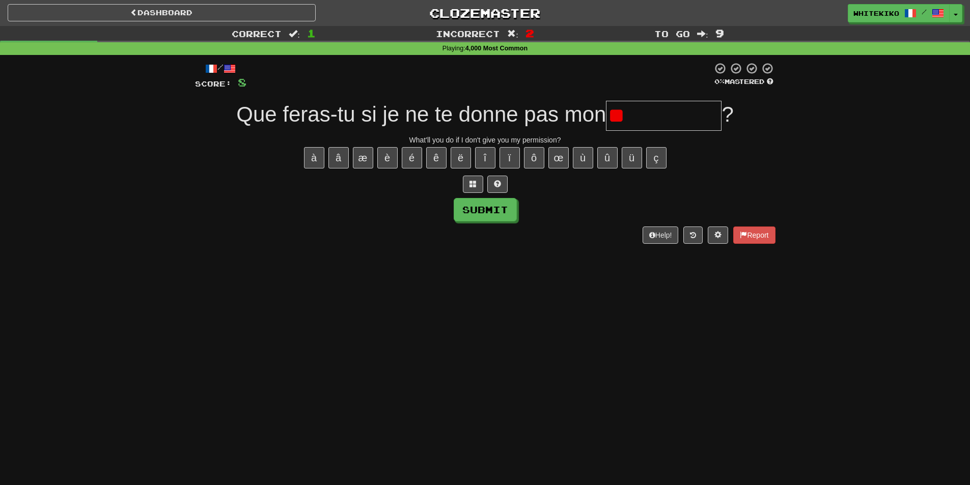
type input "*"
type input "**********"
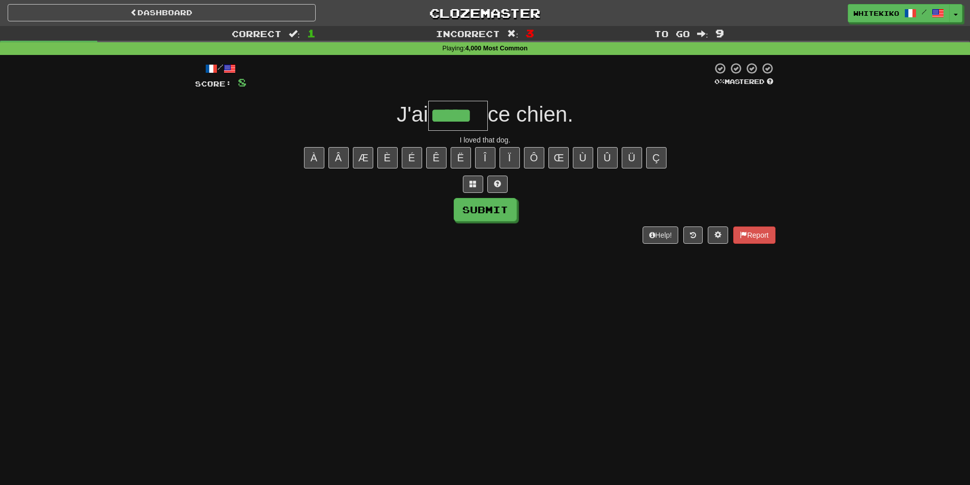
type input "*****"
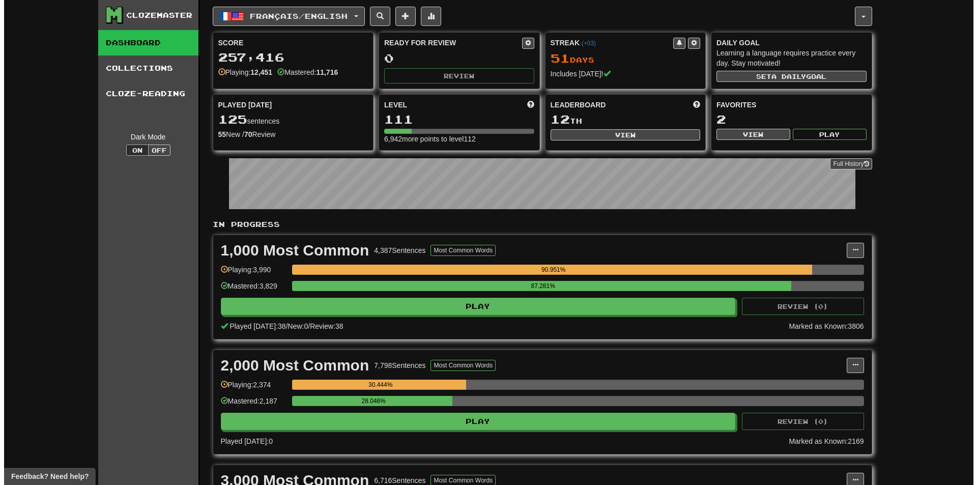
scroll to position [255, 0]
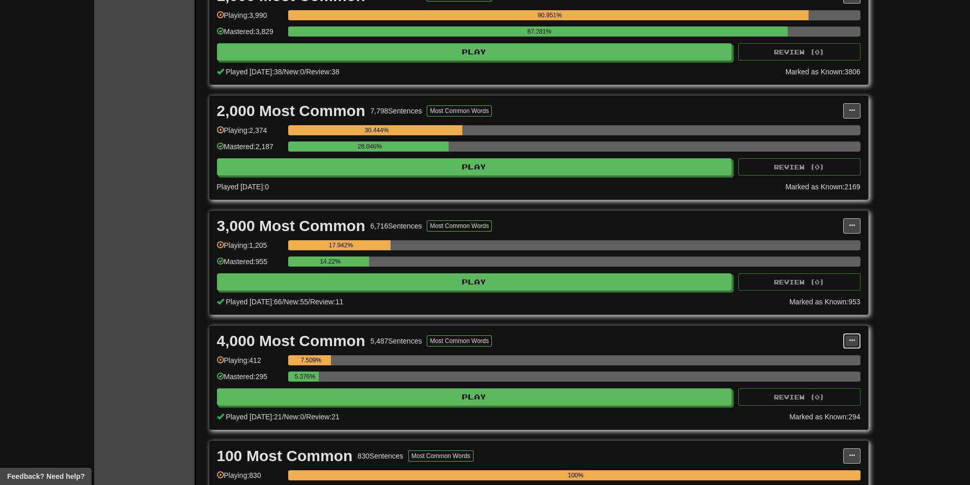
click at [847, 341] on button at bounding box center [851, 340] width 17 height 15
click at [825, 353] on link "Manage Sentences" at bounding box center [806, 359] width 105 height 13
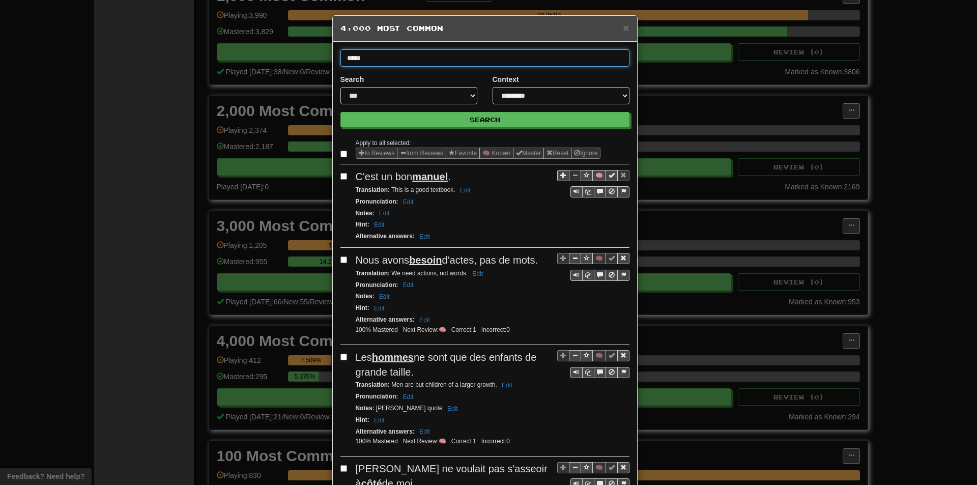
type input "*****"
click at [341, 112] on button "Search" at bounding box center [485, 119] width 289 height 15
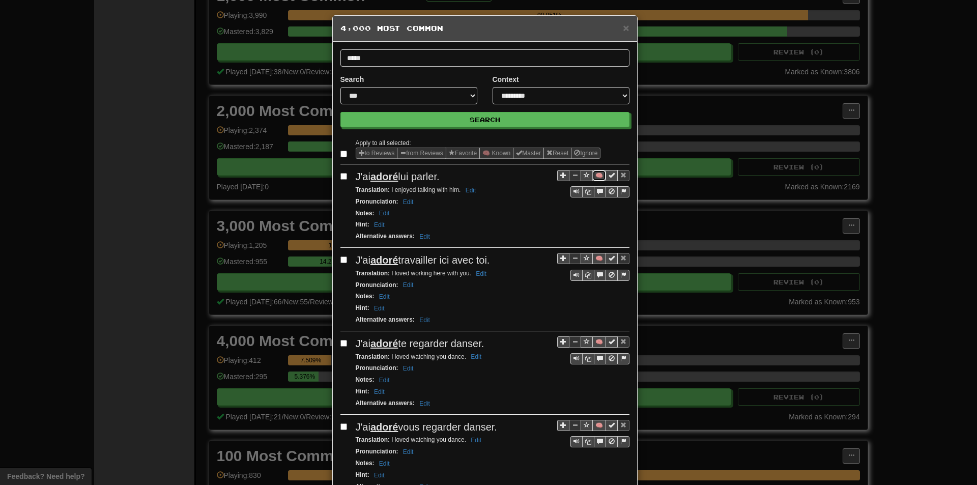
click at [593, 177] on button "🧠" at bounding box center [600, 175] width 14 height 11
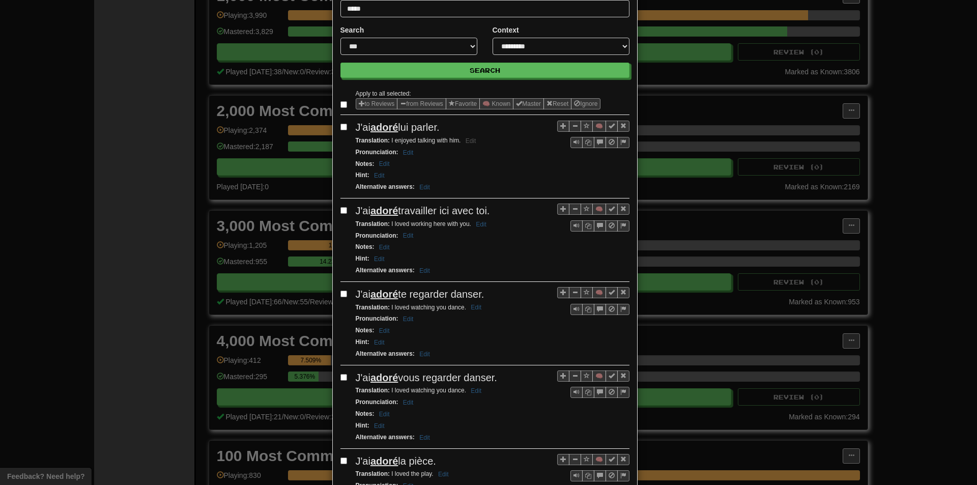
scroll to position [51, 0]
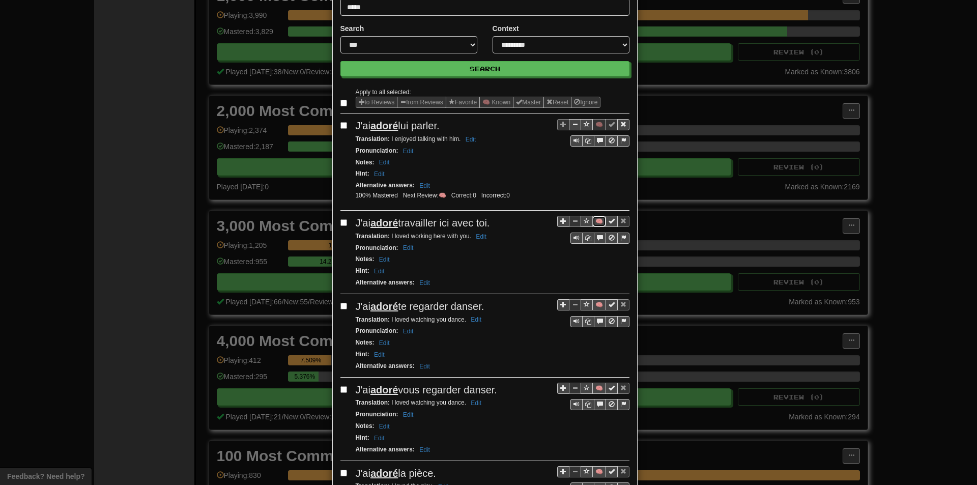
click at [597, 220] on button "🧠" at bounding box center [600, 221] width 14 height 11
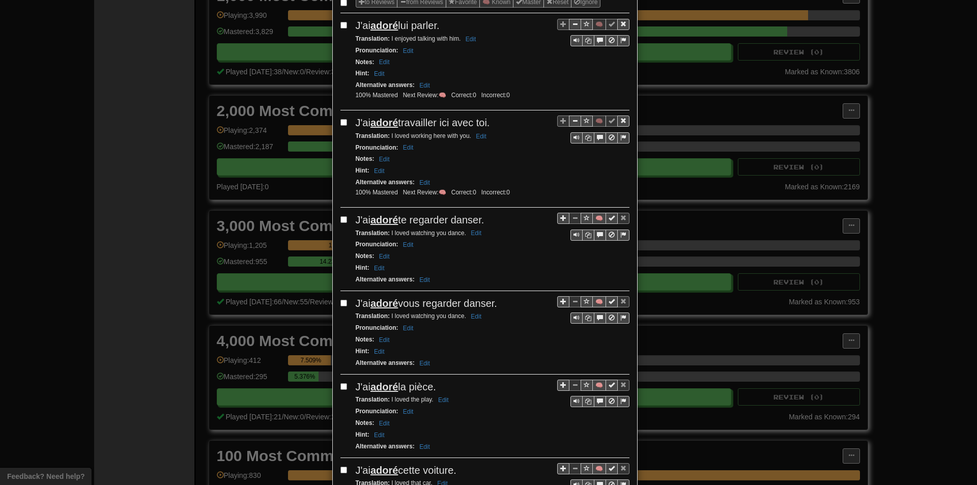
scroll to position [153, 0]
click at [594, 217] on button "🧠" at bounding box center [600, 216] width 14 height 11
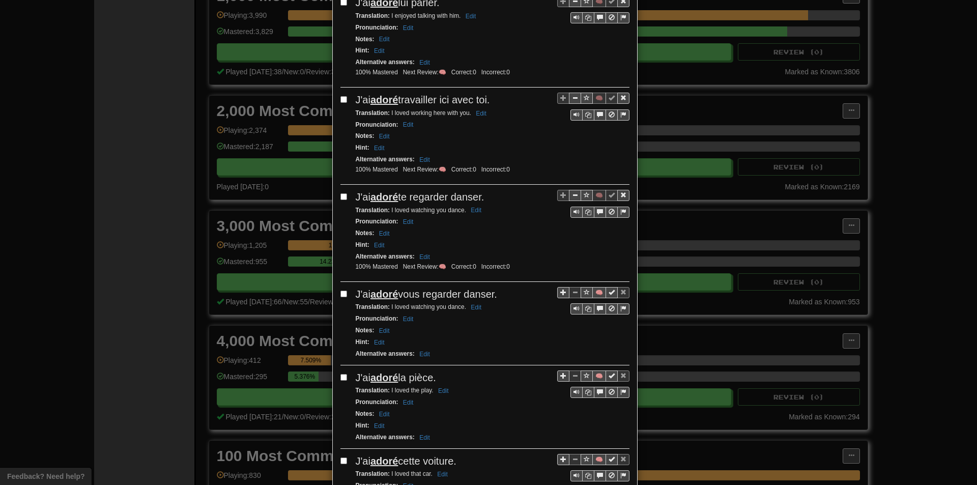
scroll to position [204, 0]
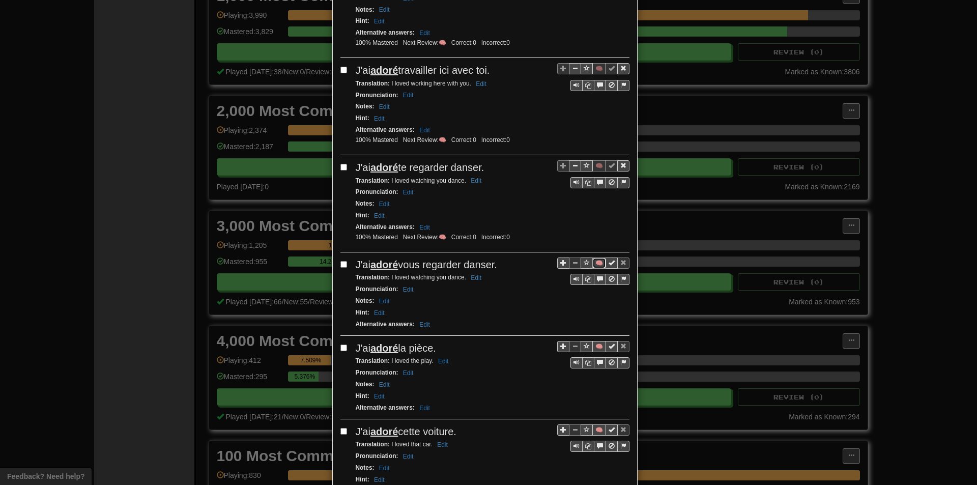
click at [597, 265] on button "🧠" at bounding box center [600, 263] width 14 height 11
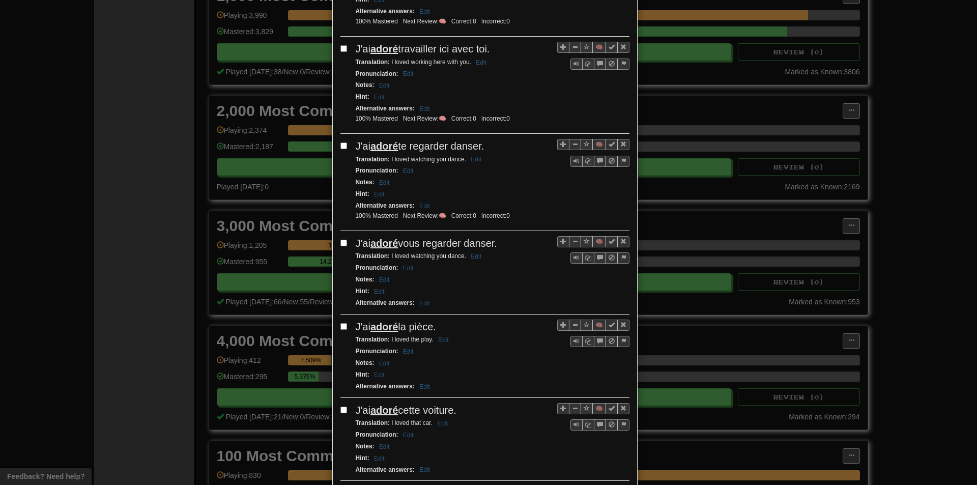
scroll to position [255, 0]
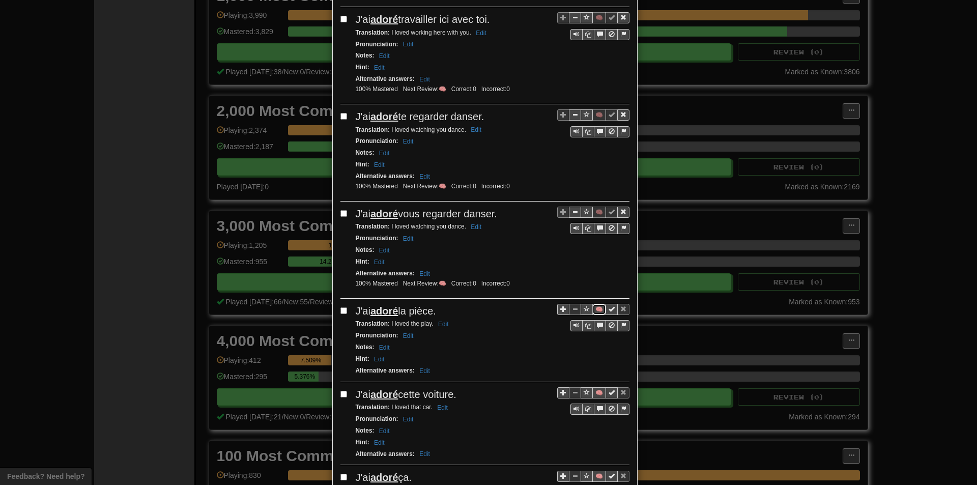
click at [593, 304] on button "🧠" at bounding box center [600, 309] width 14 height 11
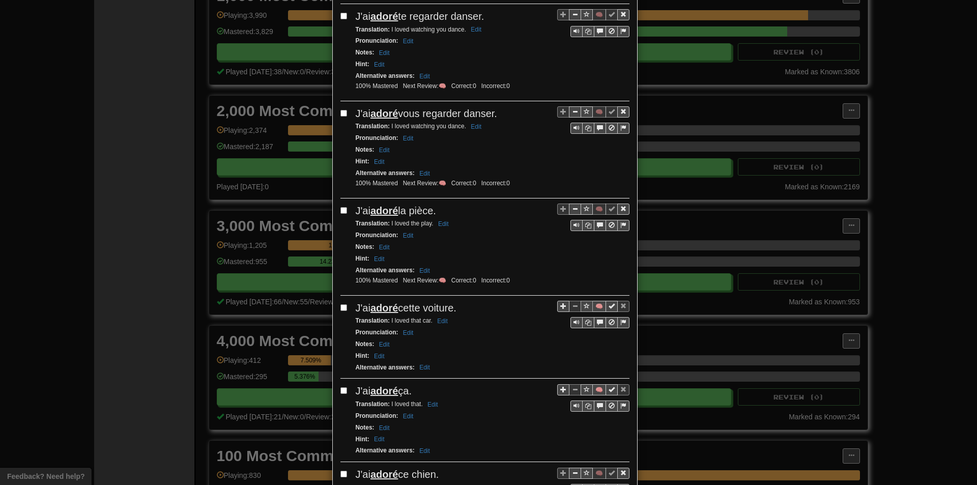
scroll to position [356, 0]
click at [594, 308] on button "🧠" at bounding box center [600, 304] width 14 height 11
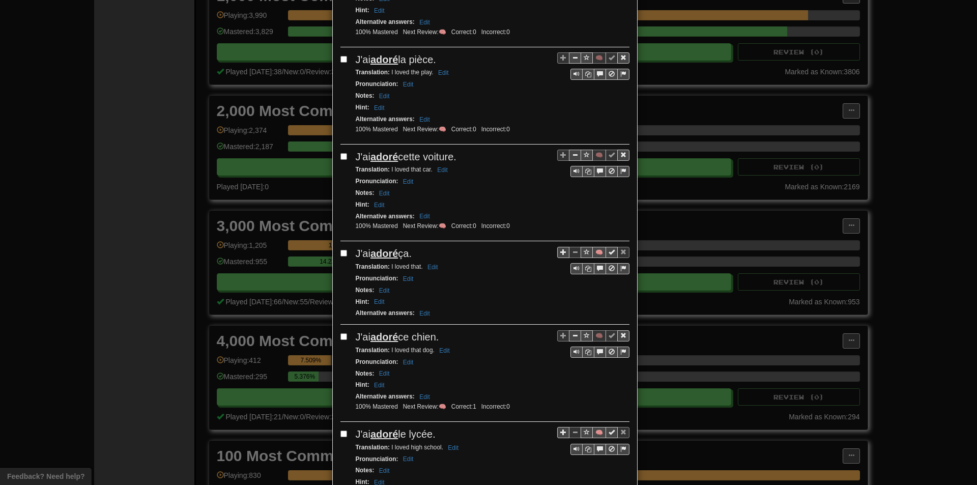
scroll to position [509, 0]
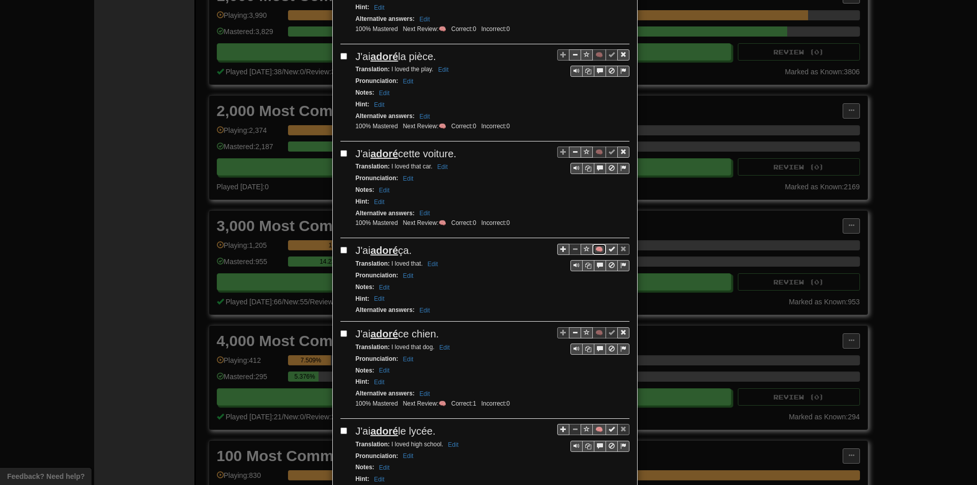
click at [593, 255] on button "🧠" at bounding box center [600, 249] width 14 height 11
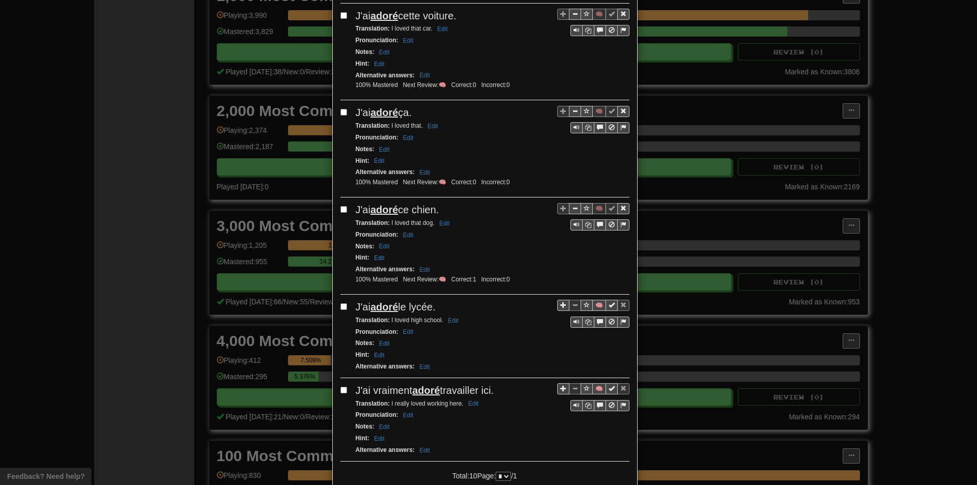
scroll to position [662, 0]
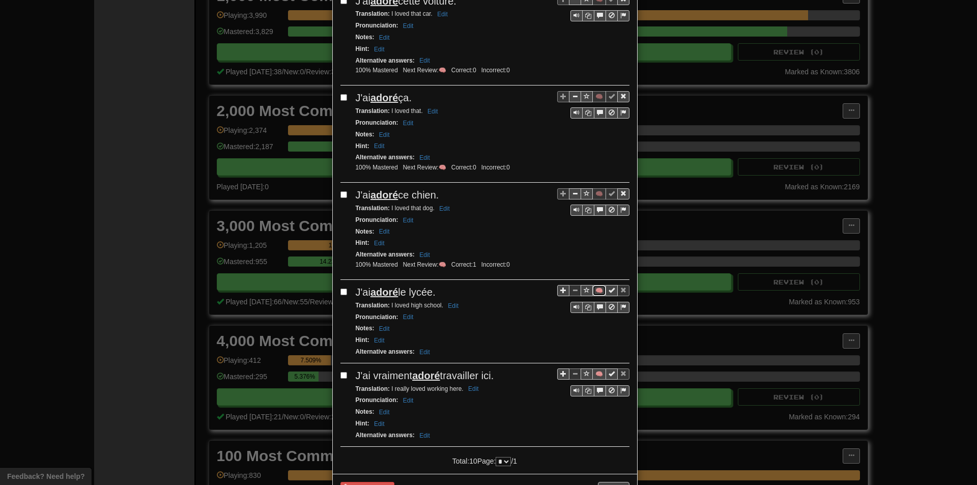
click at [594, 293] on button "🧠" at bounding box center [600, 290] width 14 height 11
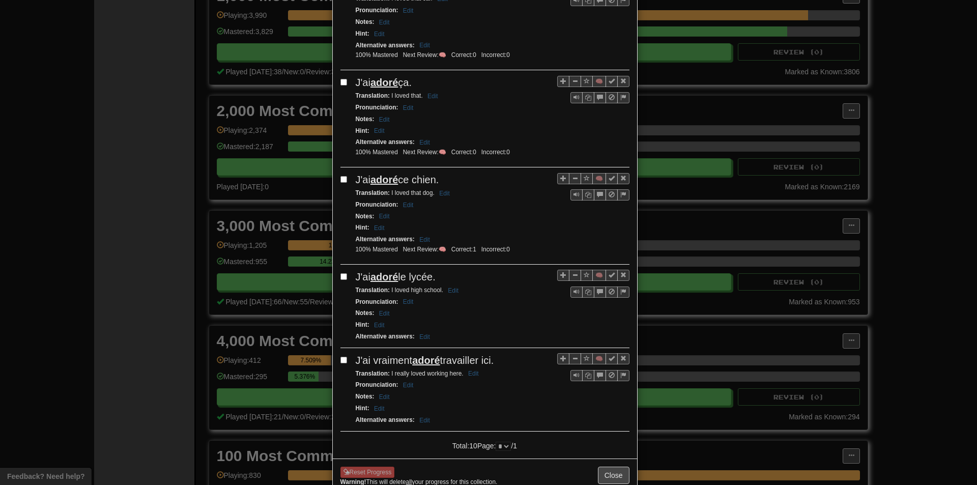
scroll to position [704, 0]
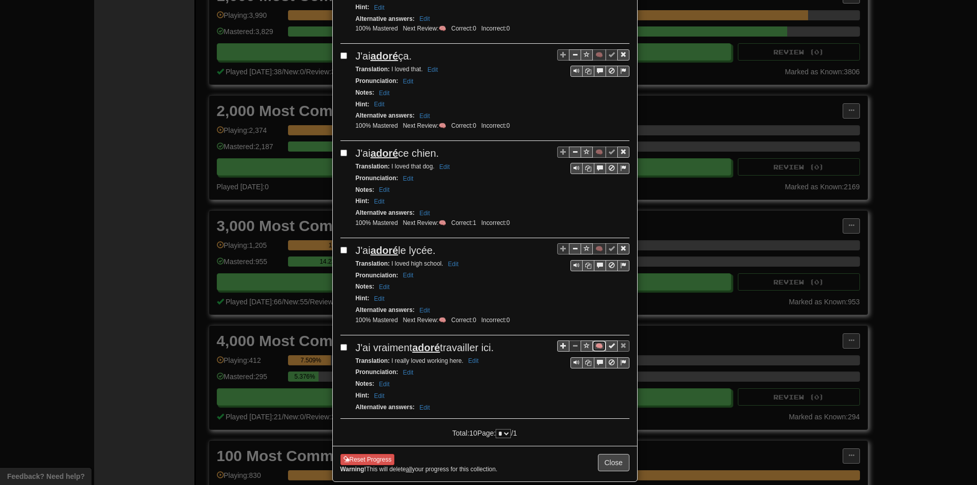
click at [594, 351] on button "🧠" at bounding box center [600, 346] width 14 height 11
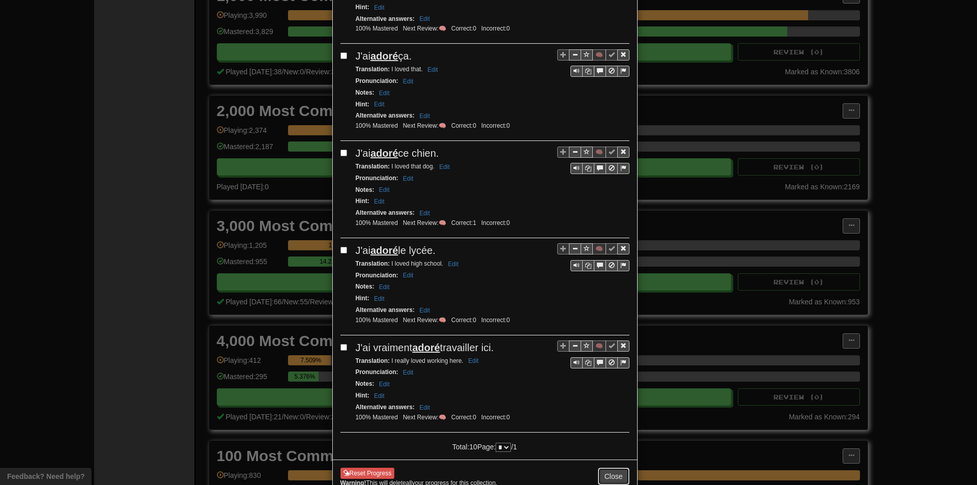
click at [616, 471] on button "Close" at bounding box center [614, 476] width 32 height 17
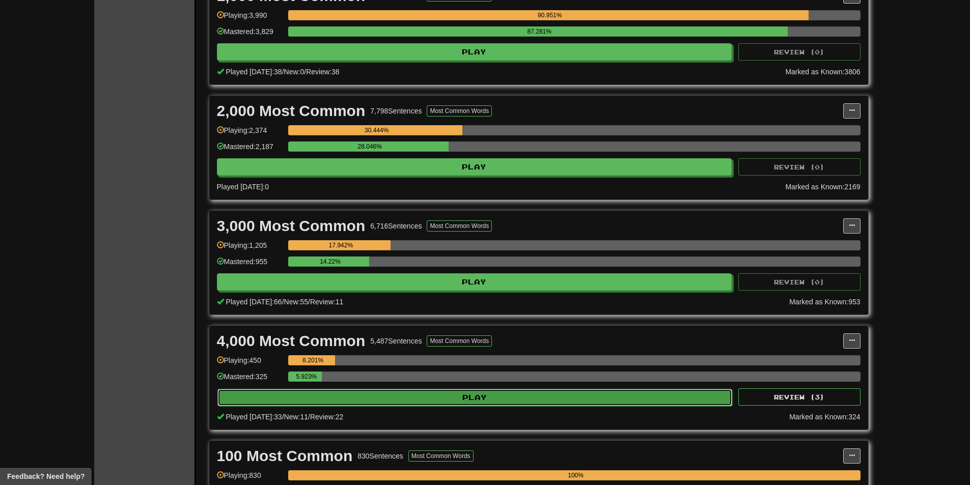
click at [377, 389] on button "Play" at bounding box center [474, 397] width 515 height 17
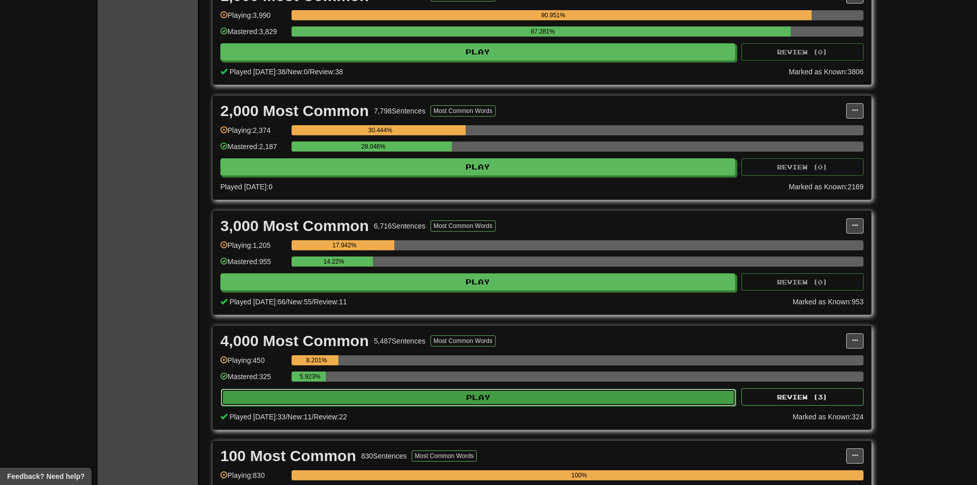
select select "**"
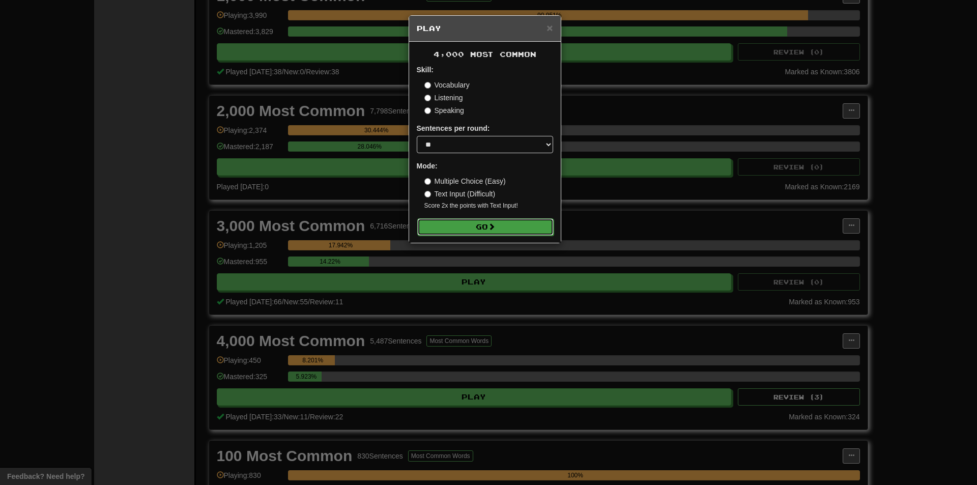
click at [466, 226] on button "Go" at bounding box center [485, 226] width 136 height 17
click at [843, 302] on div "× Play 4,000 Most Common Skill: Vocabulary Listening Speaking Sentences per rou…" at bounding box center [488, 242] width 977 height 485
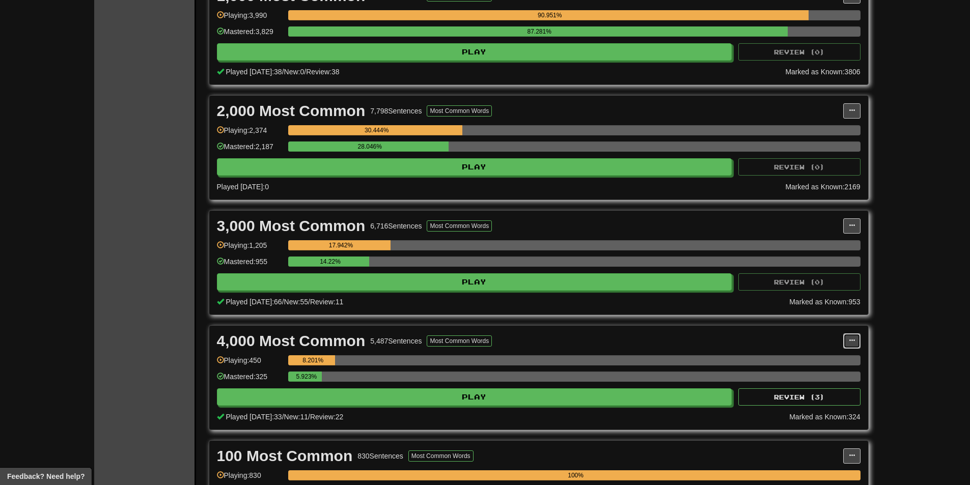
click at [850, 341] on span at bounding box center [852, 341] width 6 height 6
click at [816, 355] on span "Manage Sentences" at bounding box center [809, 359] width 62 height 8
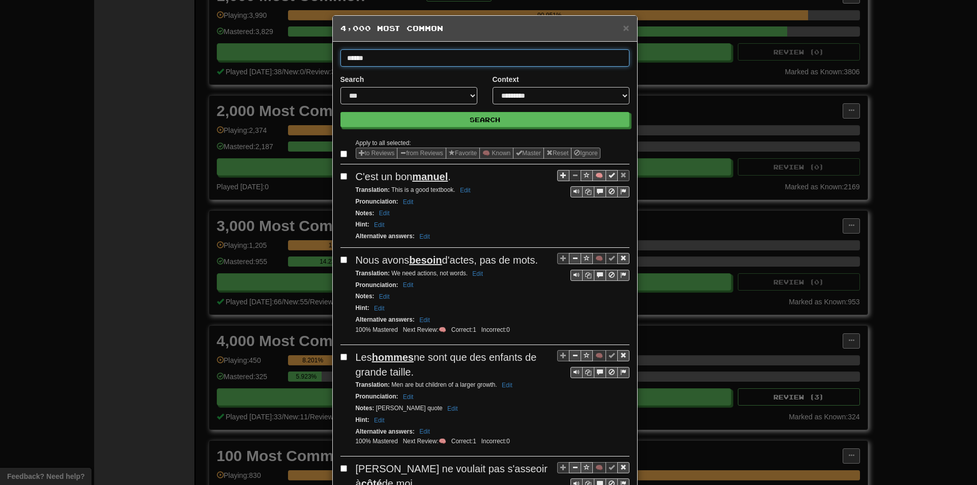
click at [341, 112] on button "Search" at bounding box center [485, 119] width 289 height 15
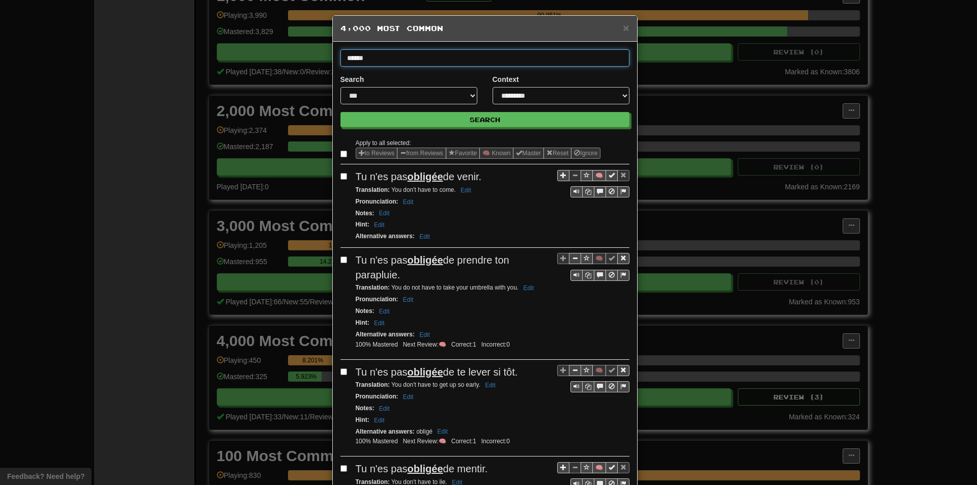
click at [466, 58] on input "******" at bounding box center [485, 57] width 289 height 17
type input "*******"
click at [341, 112] on button "Search" at bounding box center [485, 119] width 289 height 15
click at [598, 177] on button "🧠" at bounding box center [600, 175] width 14 height 11
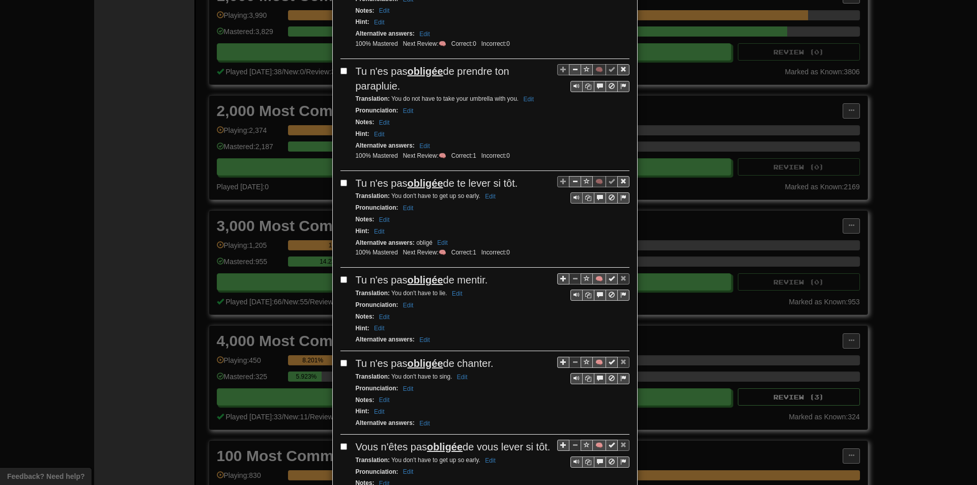
scroll to position [204, 0]
click at [595, 275] on button "🧠" at bounding box center [600, 277] width 14 height 11
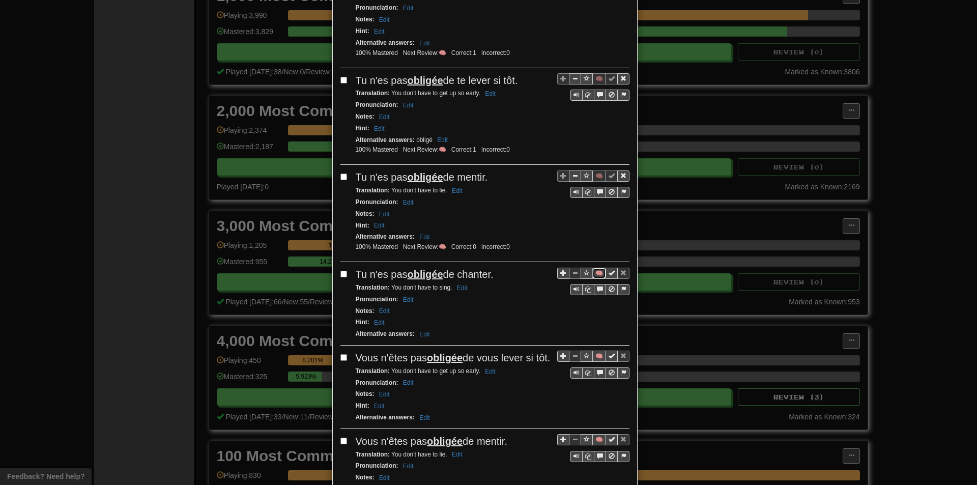
click at [595, 277] on button "🧠" at bounding box center [600, 273] width 14 height 11
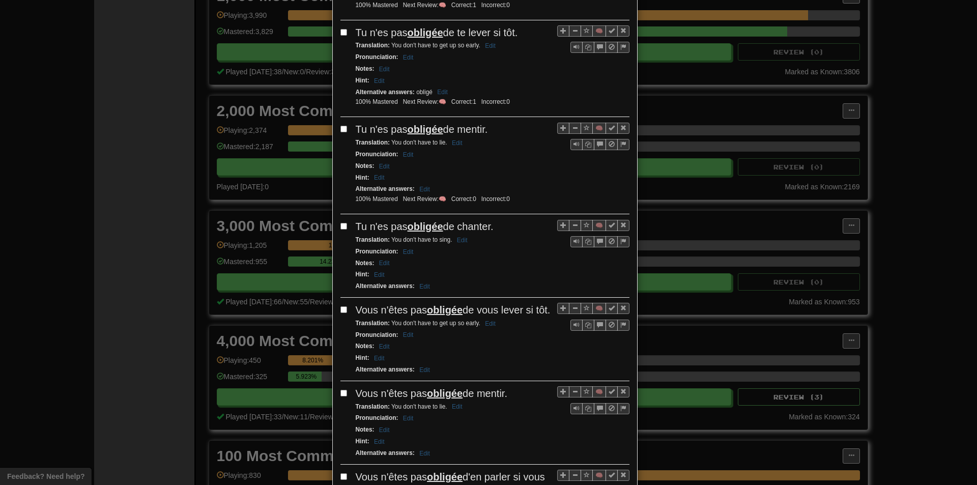
scroll to position [356, 0]
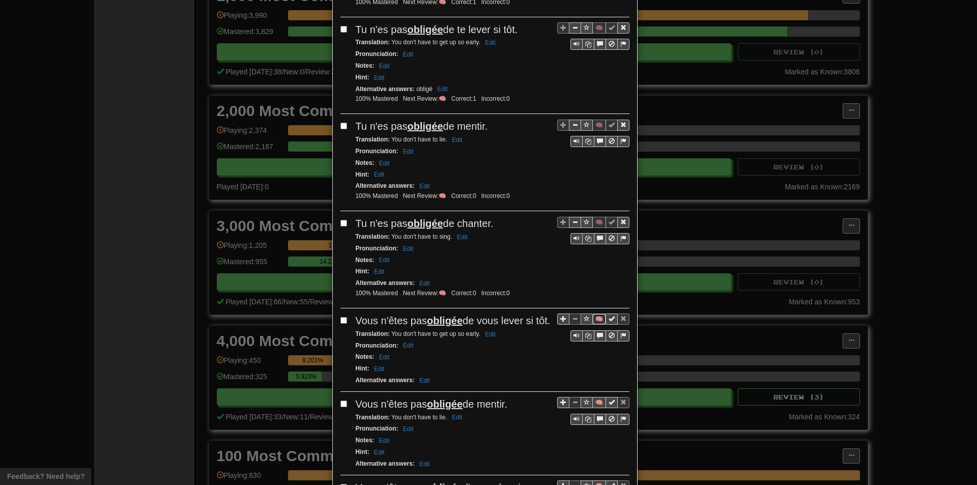
drag, startPoint x: 599, startPoint y: 319, endPoint x: 587, endPoint y: 317, distance: 11.8
click at [599, 319] on button "🧠" at bounding box center [600, 319] width 14 height 11
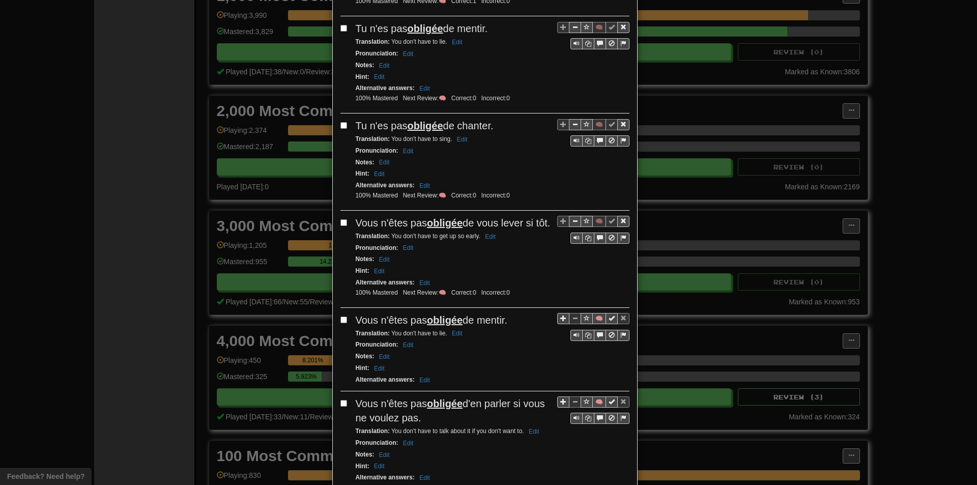
scroll to position [458, 0]
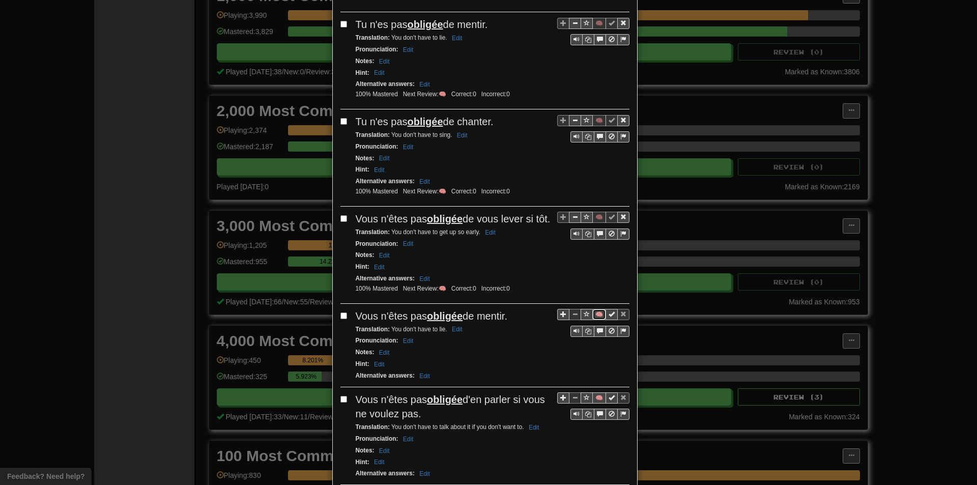
click at [594, 320] on button "🧠" at bounding box center [600, 314] width 14 height 11
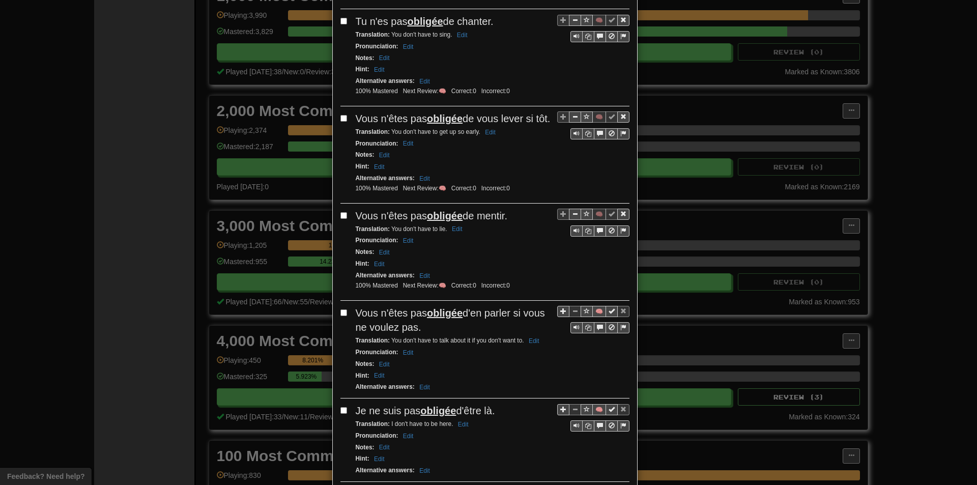
scroll to position [560, 0]
click at [594, 316] on button "🧠" at bounding box center [600, 309] width 14 height 11
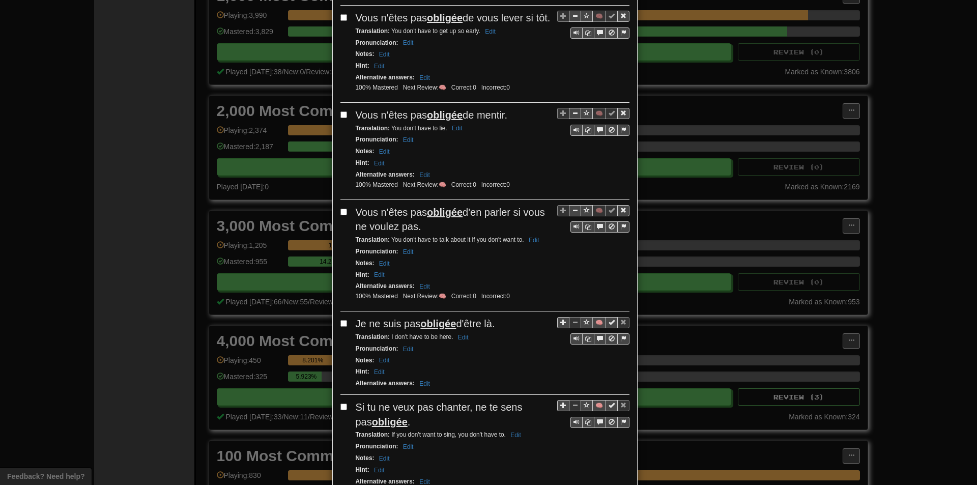
scroll to position [662, 0]
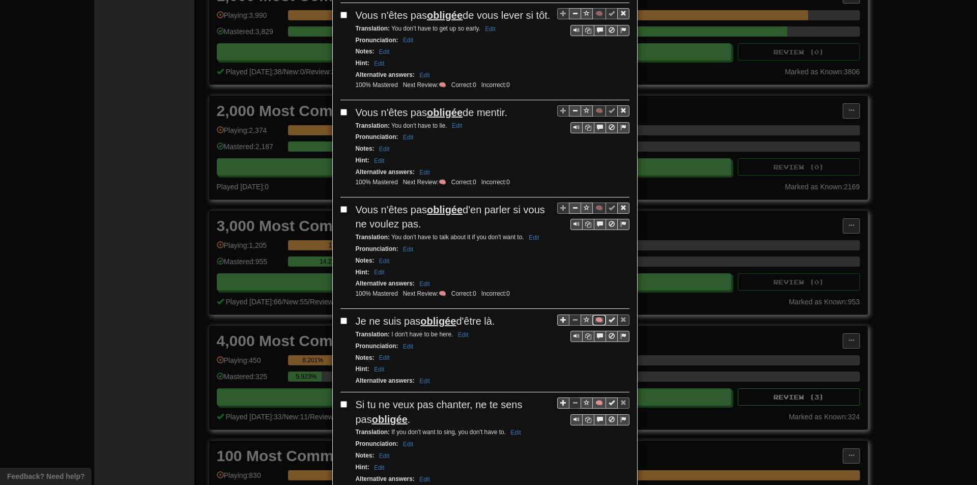
click at [593, 326] on button "🧠" at bounding box center [600, 320] width 14 height 11
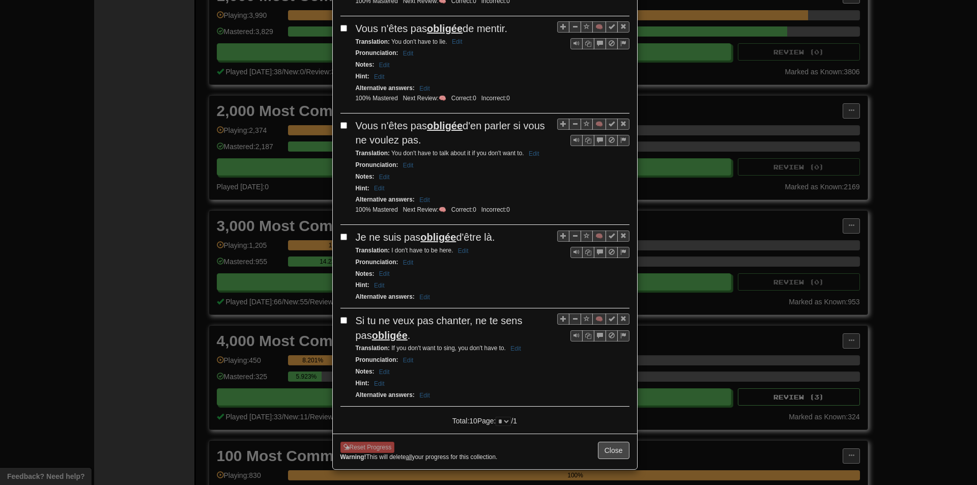
scroll to position [762, 0]
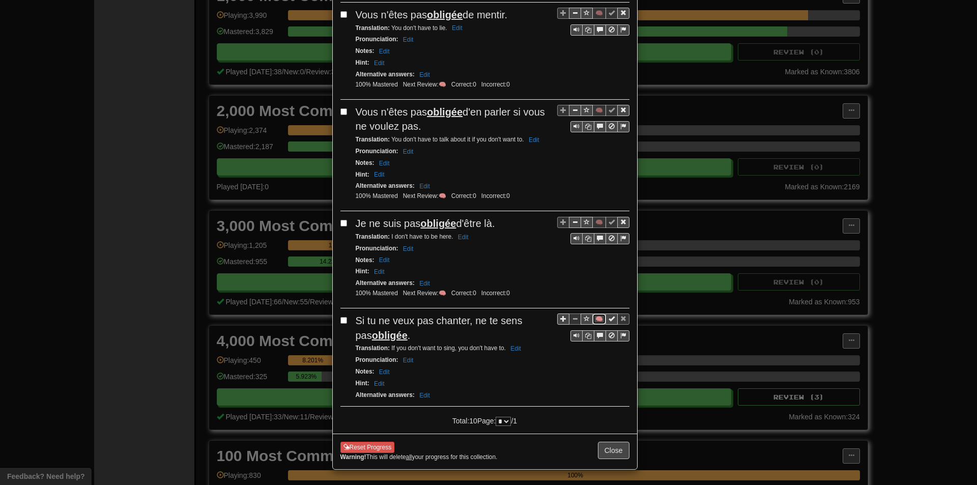
click at [595, 325] on button "🧠" at bounding box center [600, 319] width 14 height 11
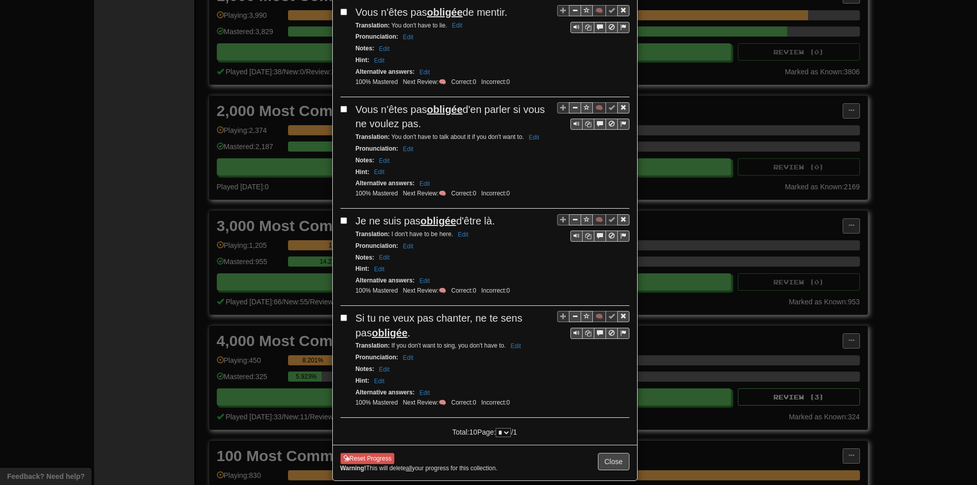
click at [610, 467] on div "Reset Progress Warning! This will delete all your progress for this collection.…" at bounding box center [485, 463] width 304 height 36
click at [611, 470] on button "Close" at bounding box center [614, 461] width 32 height 17
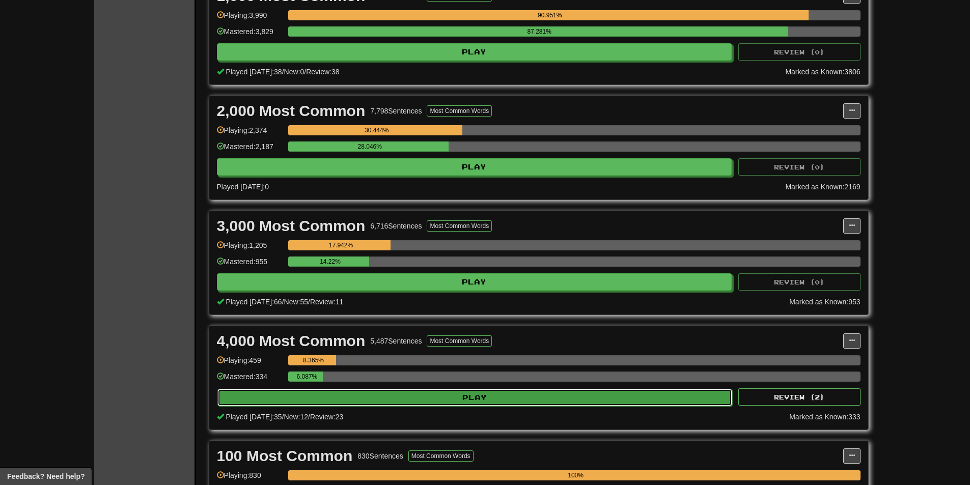
click at [341, 399] on button "Play" at bounding box center [474, 397] width 515 height 17
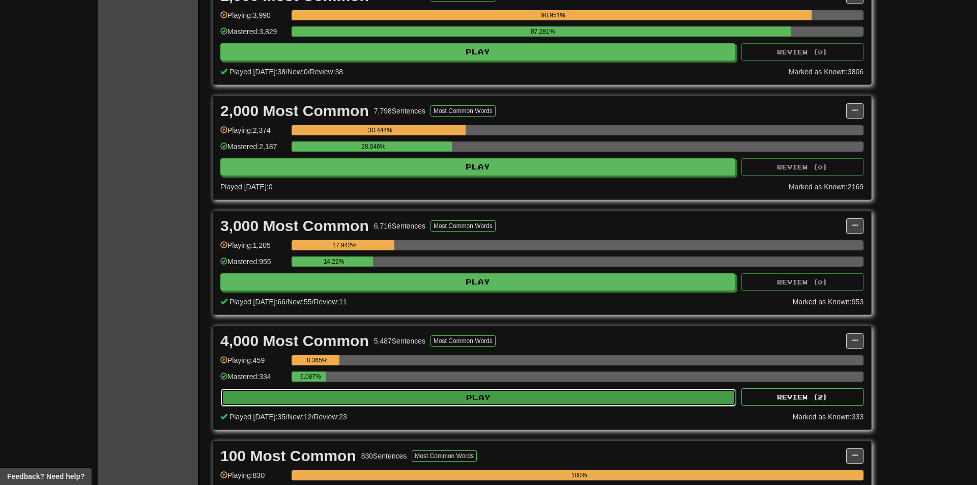
select select "**"
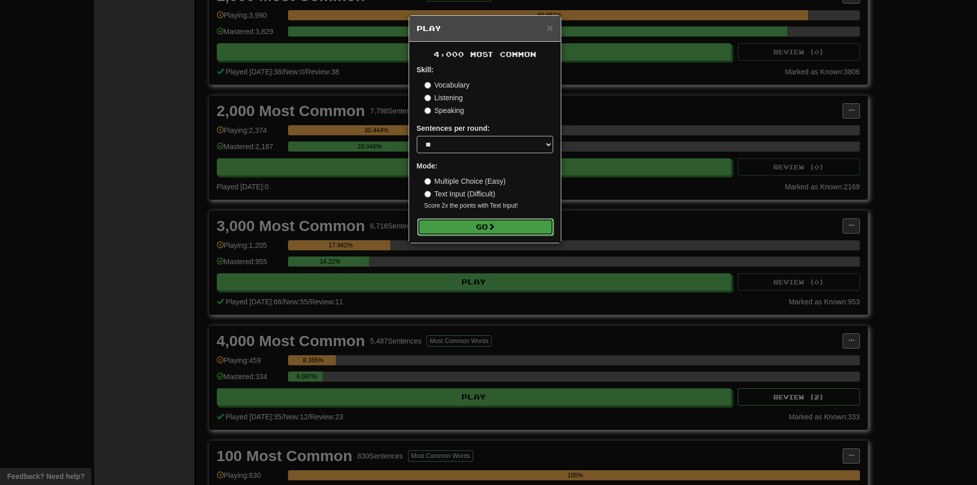
click at [443, 232] on button "Go" at bounding box center [485, 226] width 136 height 17
click at [386, 228] on div "× Play 4,000 Most Common Skill: Vocabulary Listening Speaking Sentences per rou…" at bounding box center [488, 242] width 977 height 485
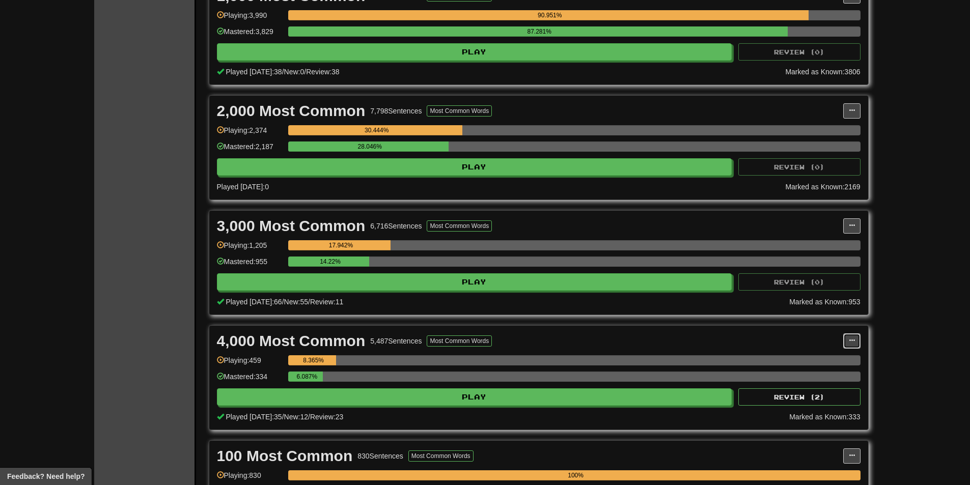
click at [849, 340] on button at bounding box center [851, 340] width 17 height 15
click at [815, 363] on link "Manage Sentences" at bounding box center [806, 359] width 105 height 13
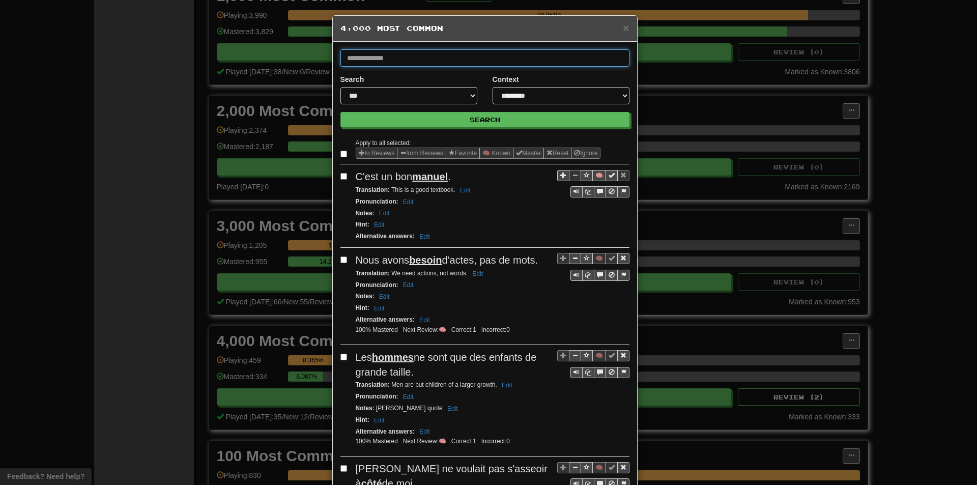
click at [483, 50] on input "text" at bounding box center [485, 57] width 289 height 17
type input "*********"
click at [341, 112] on button "Search" at bounding box center [485, 119] width 289 height 15
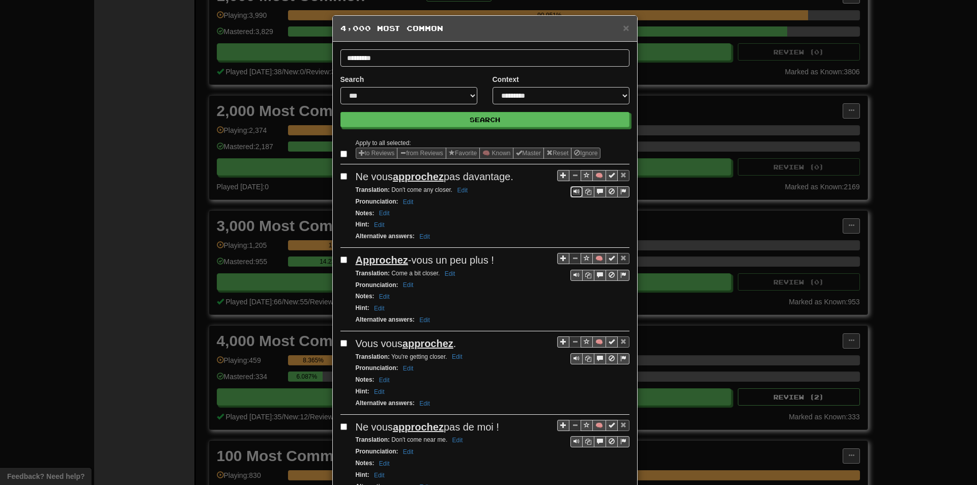
click at [574, 193] on span "Sentence controls" at bounding box center [577, 191] width 6 height 6
click at [593, 175] on button "🧠" at bounding box center [600, 175] width 14 height 11
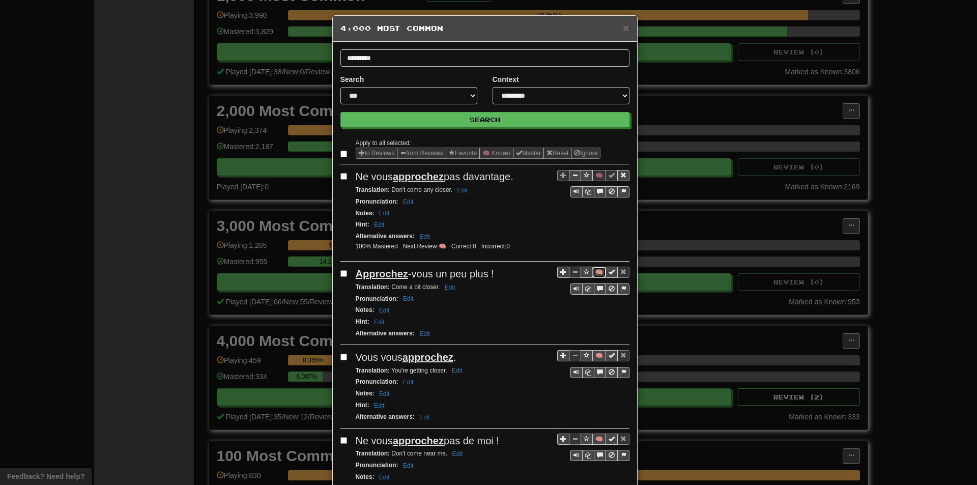
click at [593, 275] on button "🧠" at bounding box center [600, 272] width 14 height 11
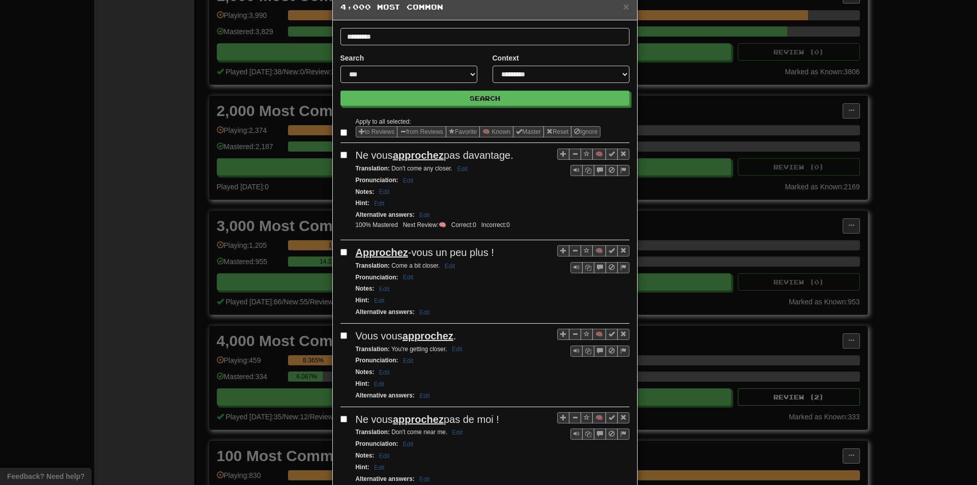
scroll to position [51, 0]
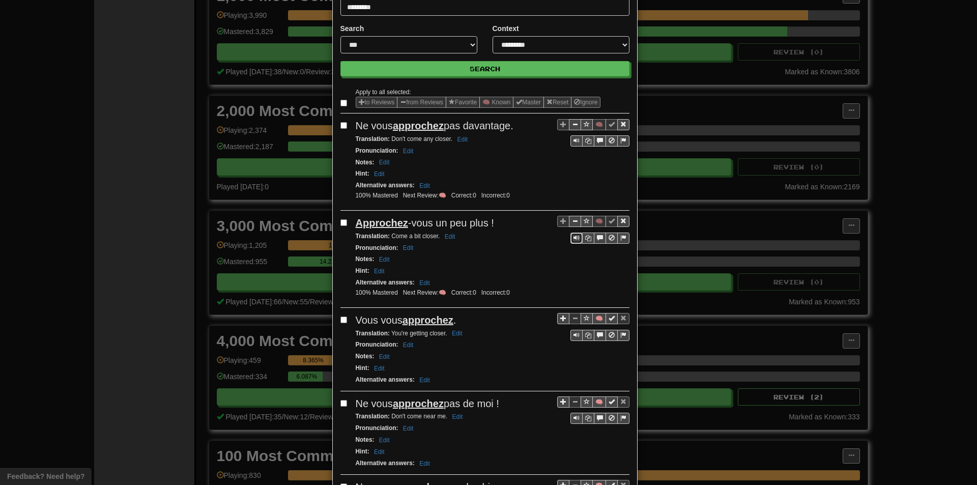
click at [574, 240] on span "Sentence controls" at bounding box center [577, 238] width 6 height 6
click at [523, 238] on div "Translation : Come a bit closer. Edit" at bounding box center [493, 237] width 274 height 12
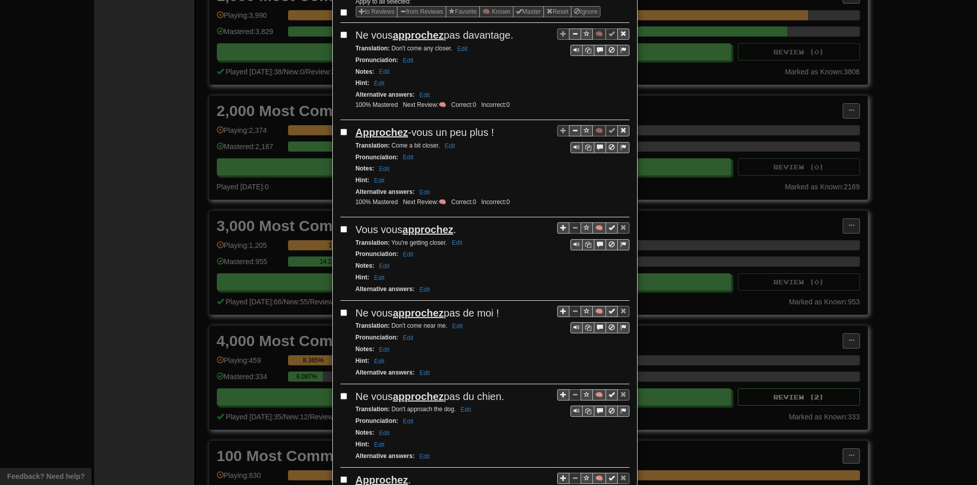
scroll to position [153, 0]
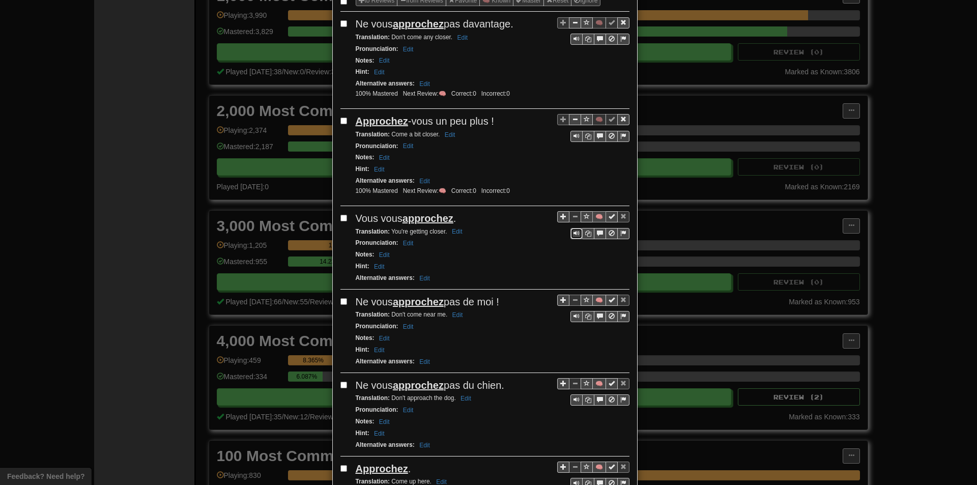
drag, startPoint x: 570, startPoint y: 236, endPoint x: 592, endPoint y: 218, distance: 28.3
click at [574, 236] on span "Sentence controls" at bounding box center [577, 233] width 6 height 6
click at [594, 217] on button "🧠" at bounding box center [600, 216] width 14 height 11
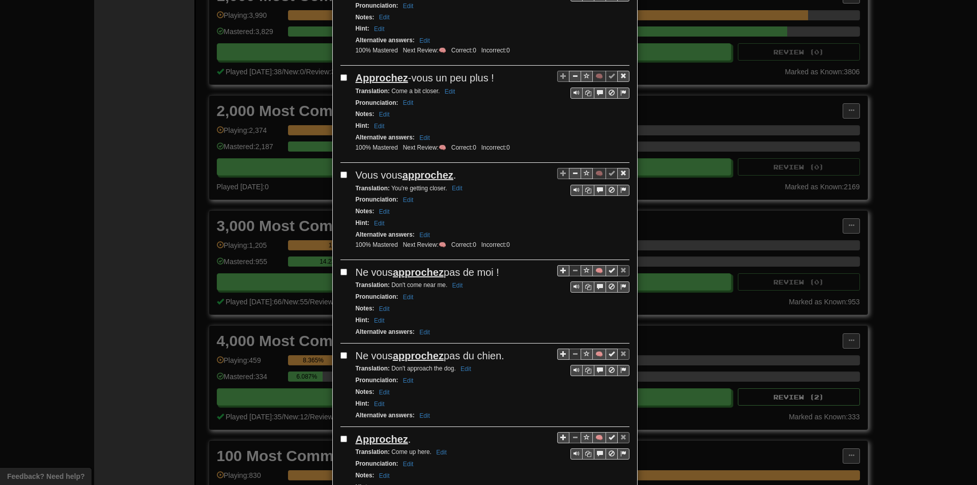
scroll to position [204, 0]
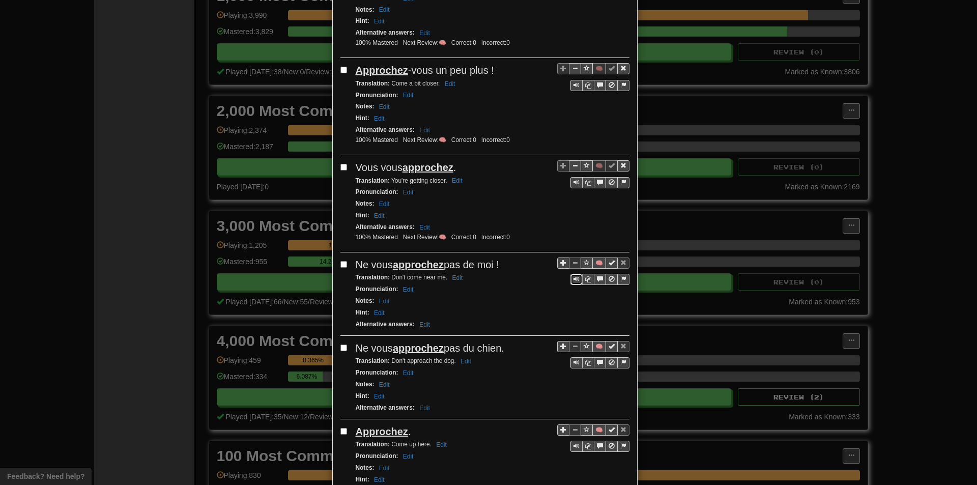
click at [574, 276] on span "Sentence controls" at bounding box center [577, 279] width 6 height 6
click at [593, 262] on button "🧠" at bounding box center [600, 263] width 14 height 11
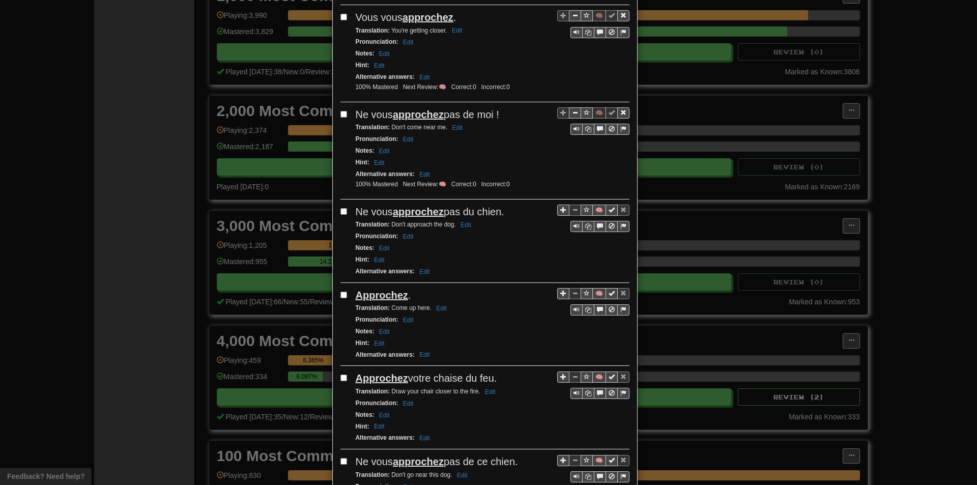
scroll to position [356, 0]
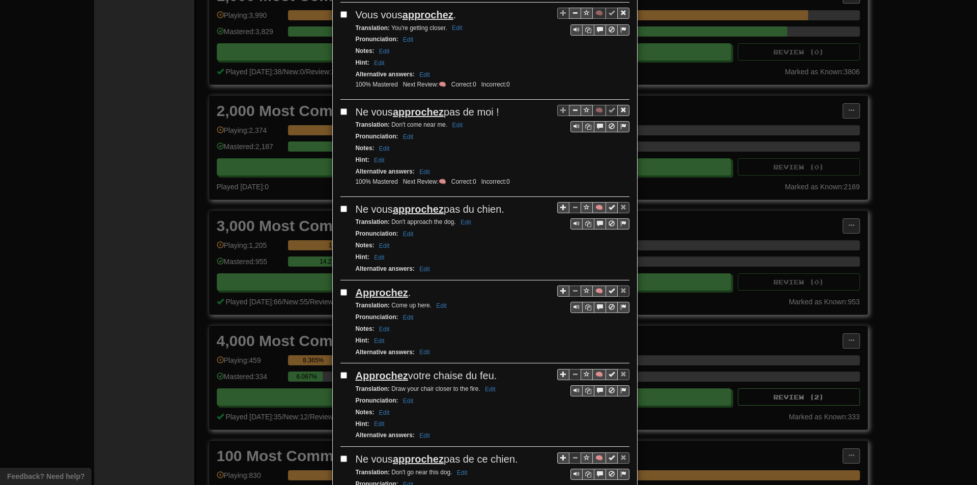
click at [513, 264] on div "Alternative answers : Edit" at bounding box center [493, 269] width 274 height 12
click at [575, 222] on span "Sentence controls" at bounding box center [577, 223] width 6 height 6
click at [593, 211] on button "🧠" at bounding box center [600, 207] width 14 height 11
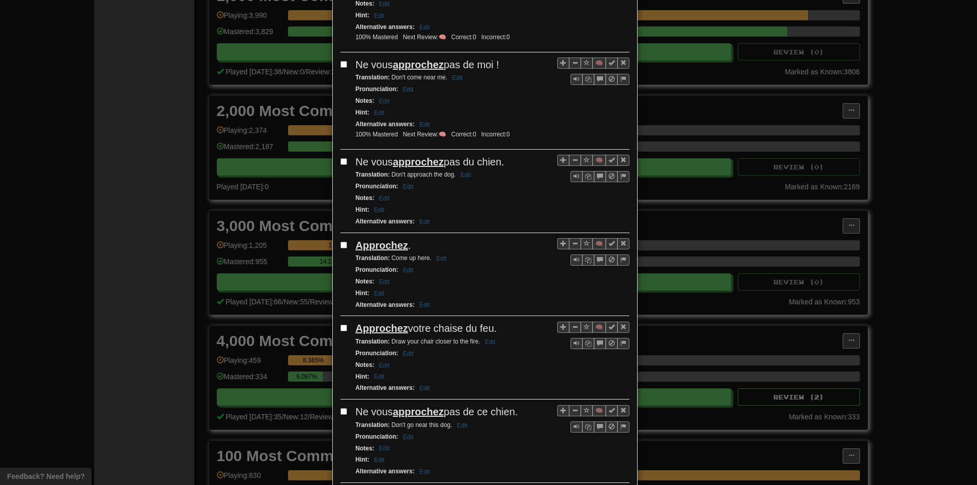
scroll to position [407, 0]
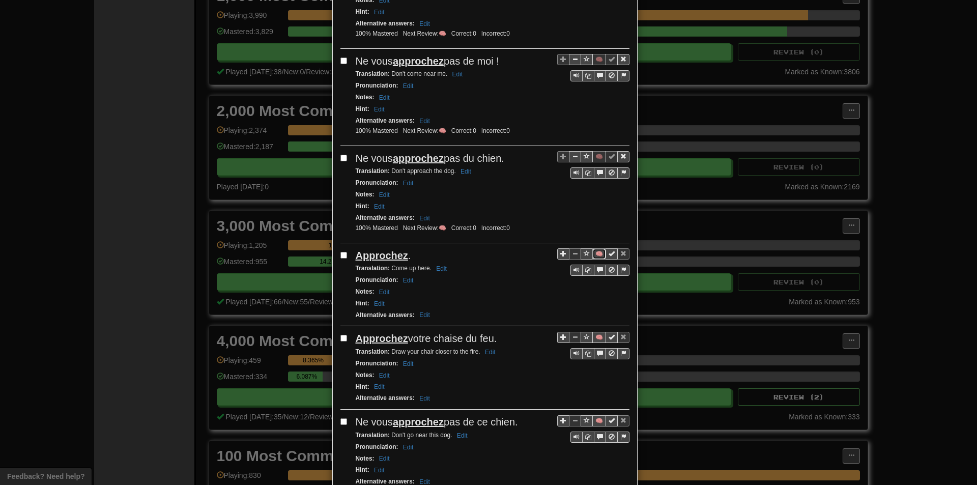
click at [595, 251] on button "🧠" at bounding box center [600, 253] width 14 height 11
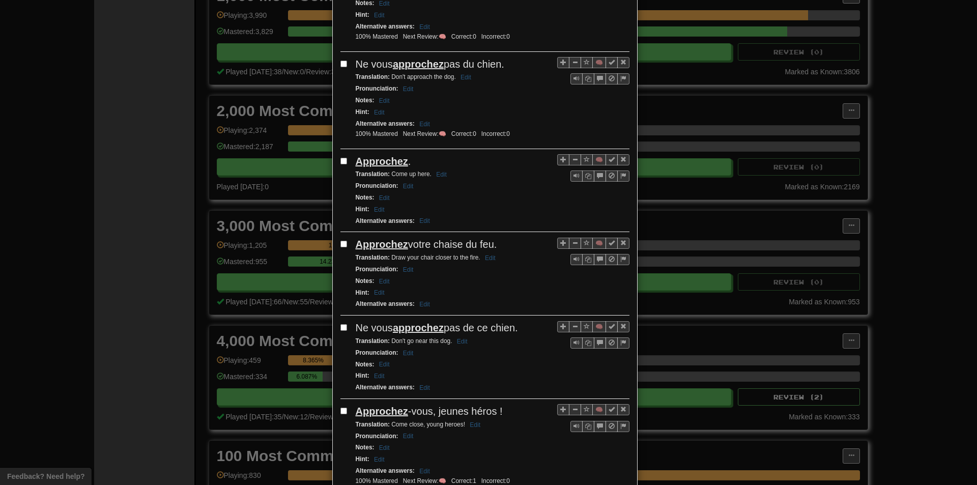
scroll to position [509, 0]
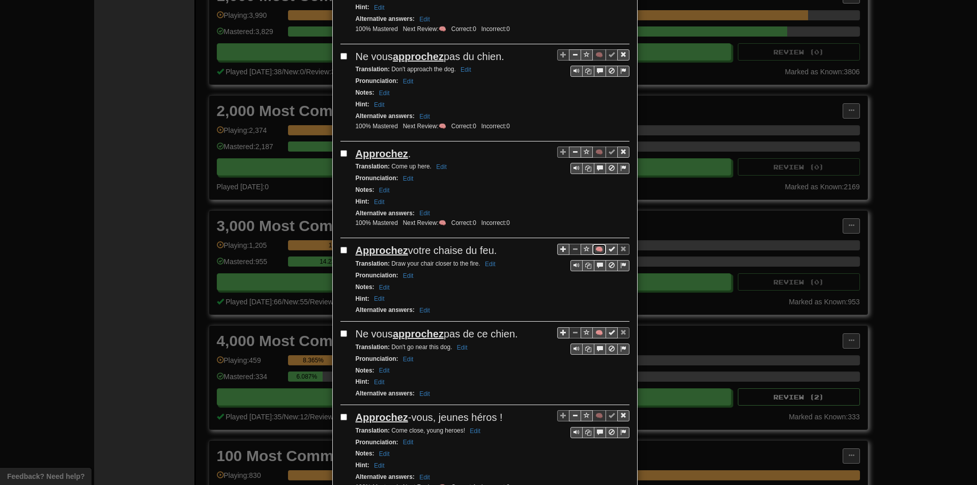
click at [593, 255] on button "🧠" at bounding box center [600, 249] width 14 height 11
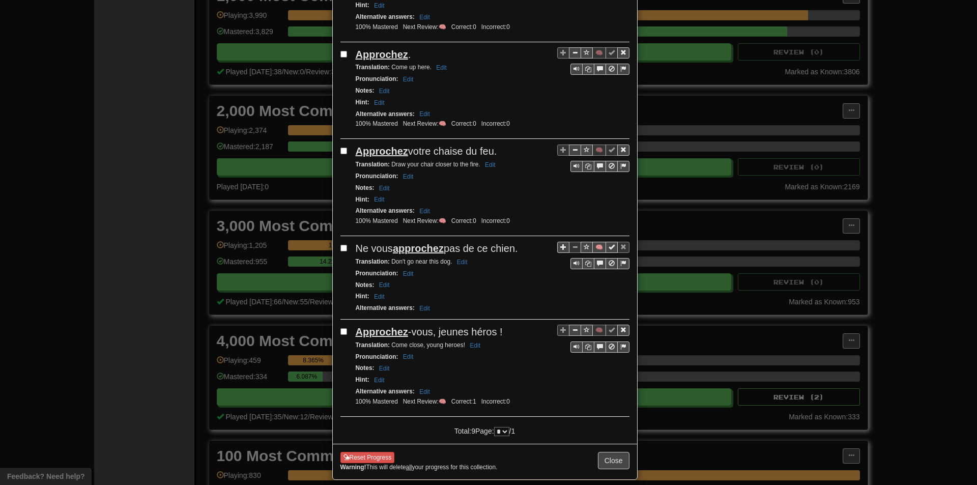
scroll to position [611, 0]
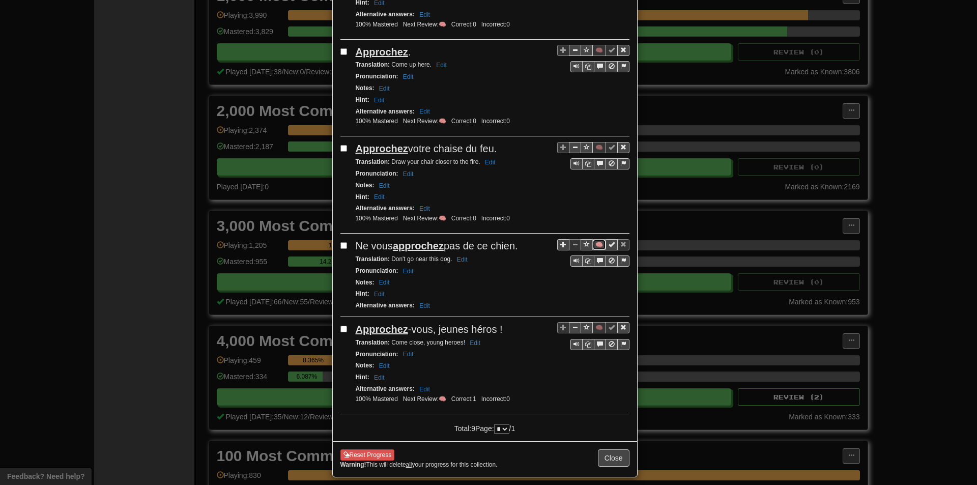
click at [596, 246] on button "🧠" at bounding box center [600, 244] width 14 height 11
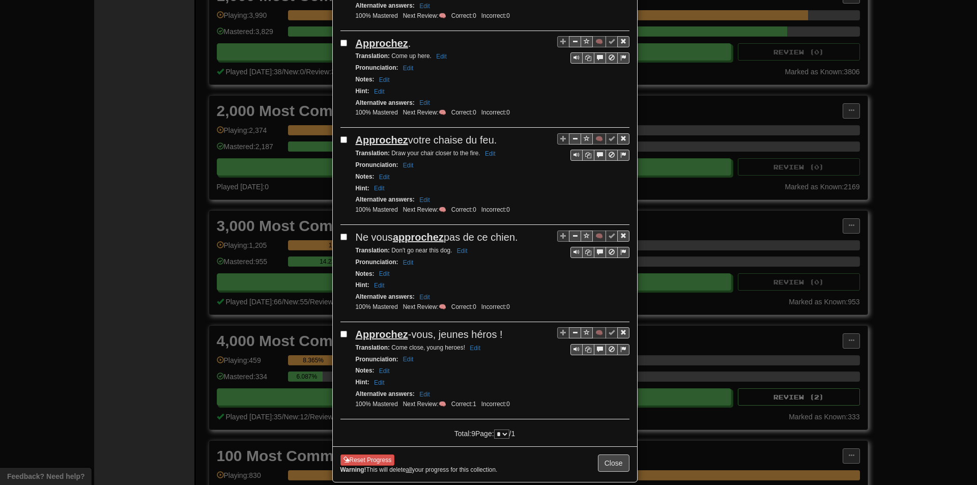
scroll to position [620, 0]
click at [566, 253] on div "🧠" at bounding box center [593, 244] width 72 height 28
click at [574, 253] on span "Sentence controls" at bounding box center [577, 251] width 6 height 6
click at [603, 466] on button "Close" at bounding box center [614, 462] width 32 height 17
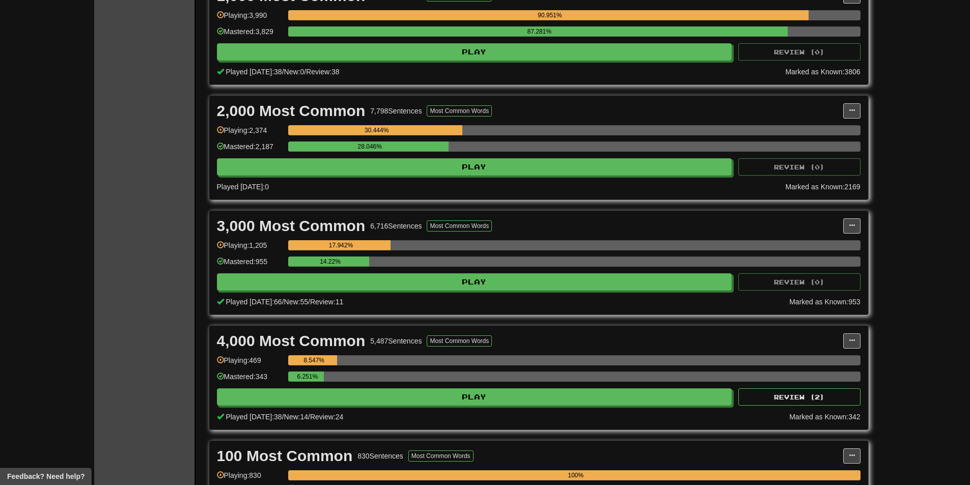
click at [392, 406] on div "4,000 Most Common 5,487 Sentences Most Common Words Manage Sentences Unpin from…" at bounding box center [538, 378] width 659 height 104
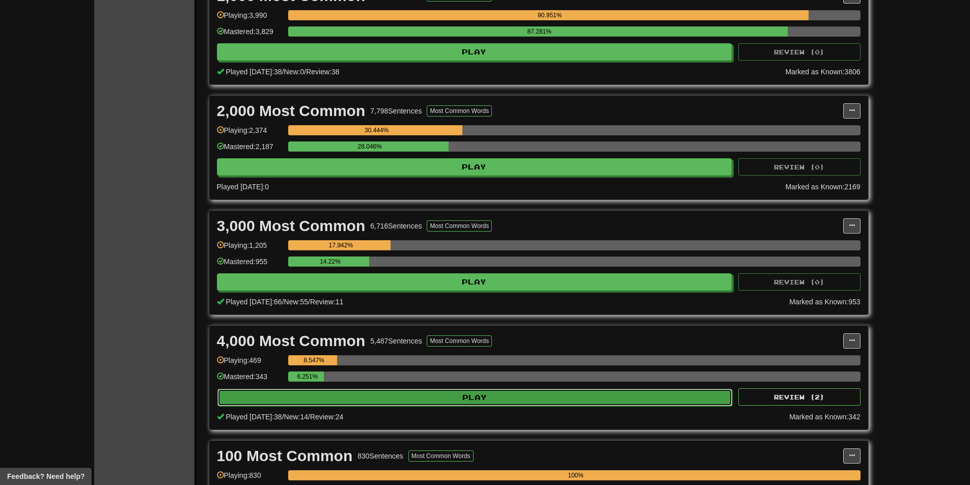
click at [389, 397] on button "Play" at bounding box center [474, 397] width 515 height 17
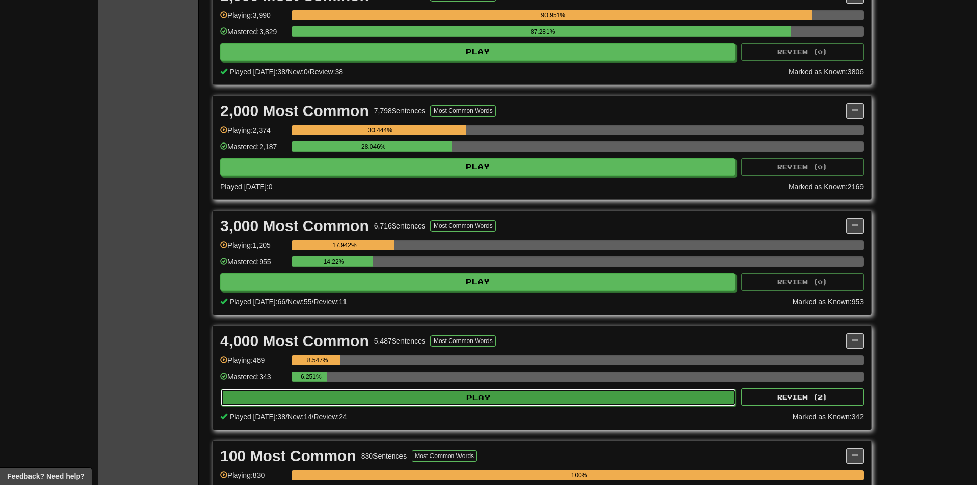
select select "**"
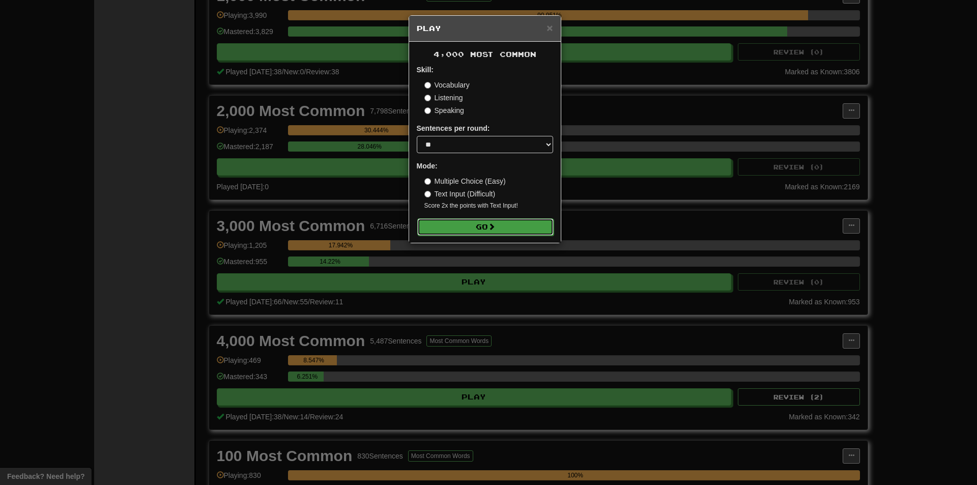
click at [459, 227] on button "Go" at bounding box center [485, 226] width 136 height 17
click at [863, 171] on div "× Play 4,000 Most Common Skill: Vocabulary Listening Speaking Sentences per rou…" at bounding box center [488, 242] width 977 height 485
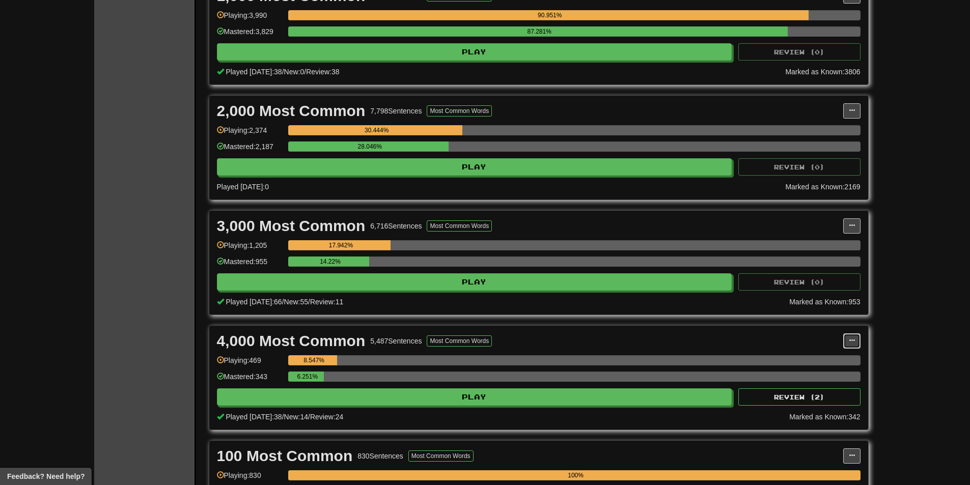
click at [851, 335] on button at bounding box center [851, 340] width 17 height 15
click at [828, 356] on span "Manage Sentences" at bounding box center [809, 359] width 62 height 8
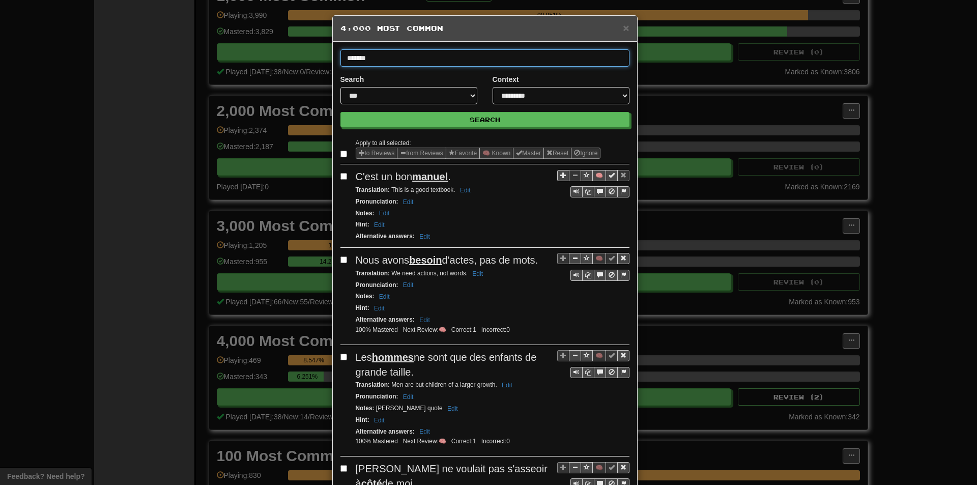
type input "*******"
click at [341, 112] on button "Search" at bounding box center [485, 119] width 289 height 15
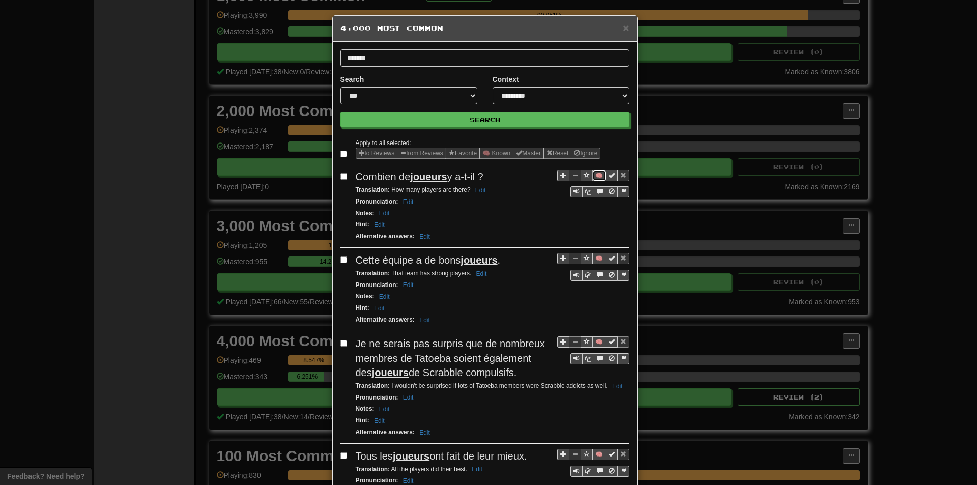
click at [593, 171] on button "🧠" at bounding box center [600, 175] width 14 height 11
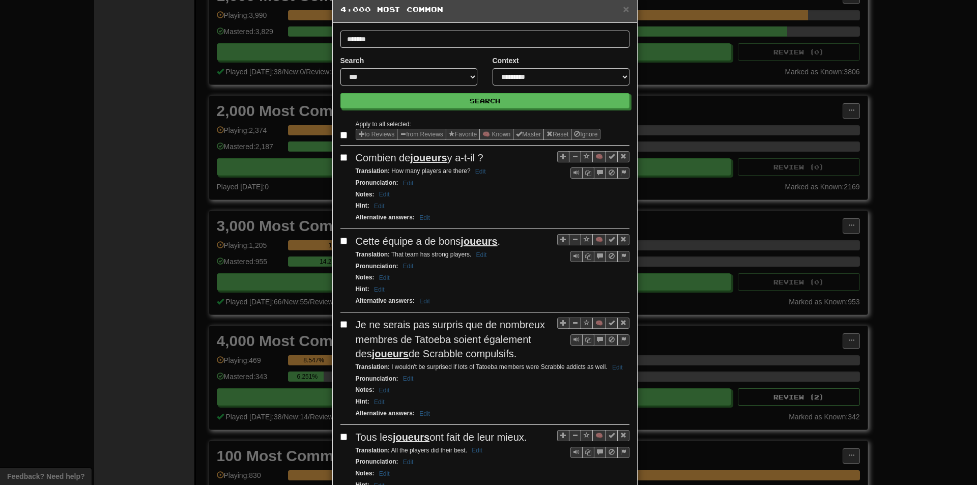
scroll to position [51, 0]
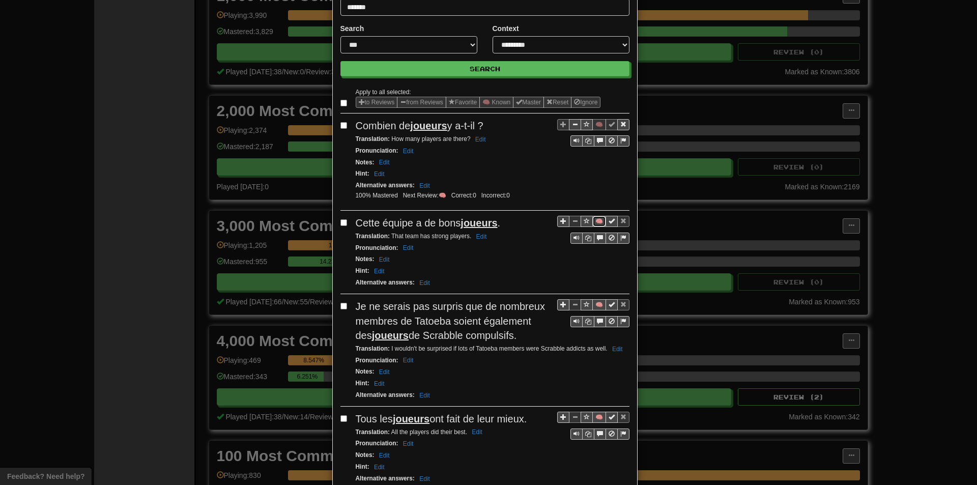
click at [597, 221] on button "🧠" at bounding box center [600, 221] width 14 height 11
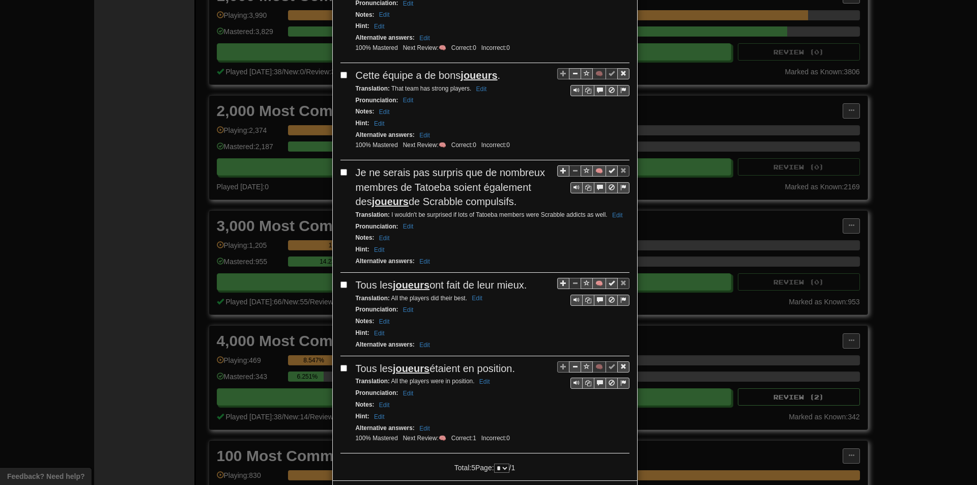
scroll to position [195, 0]
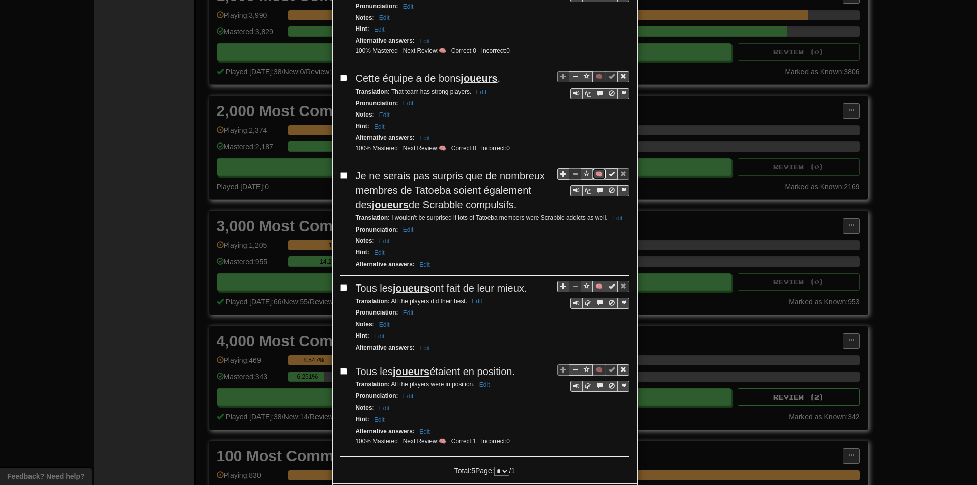
click at [596, 171] on button "🧠" at bounding box center [600, 174] width 14 height 11
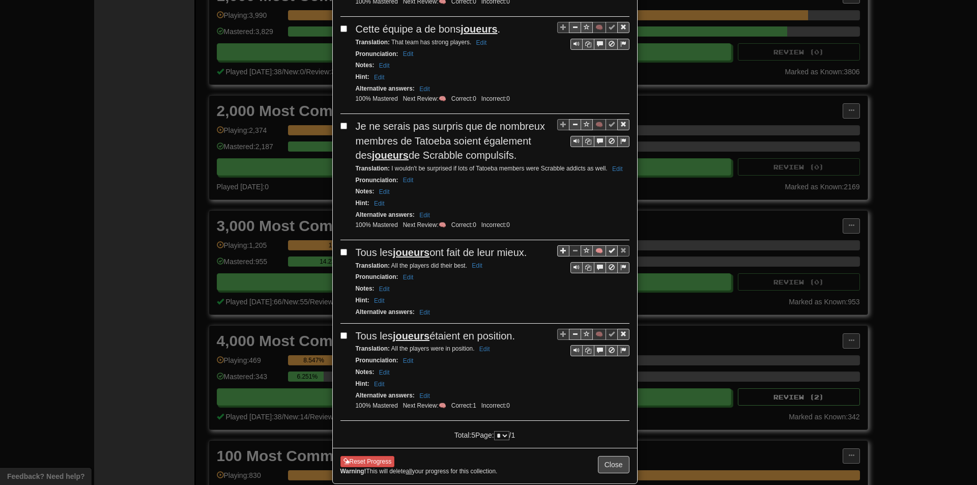
scroll to position [246, 0]
click at [593, 245] on button "🧠" at bounding box center [600, 249] width 14 height 11
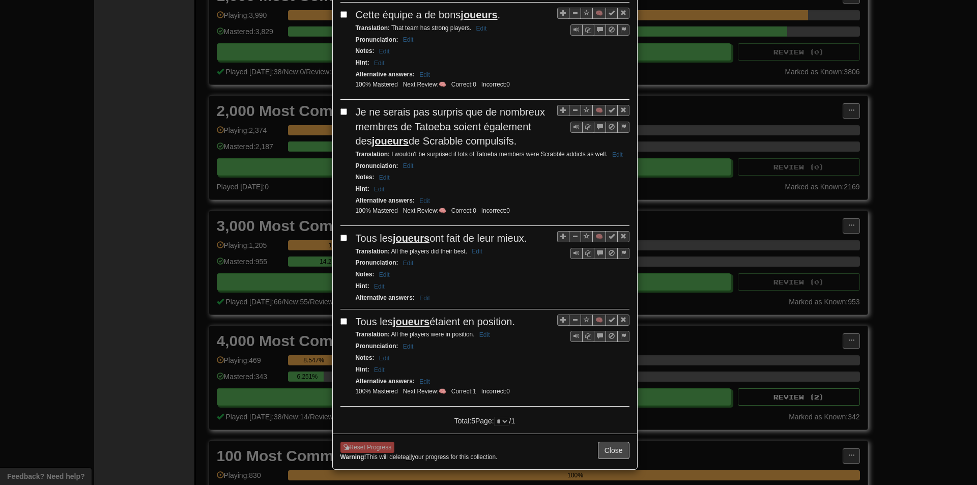
scroll to position [260, 0]
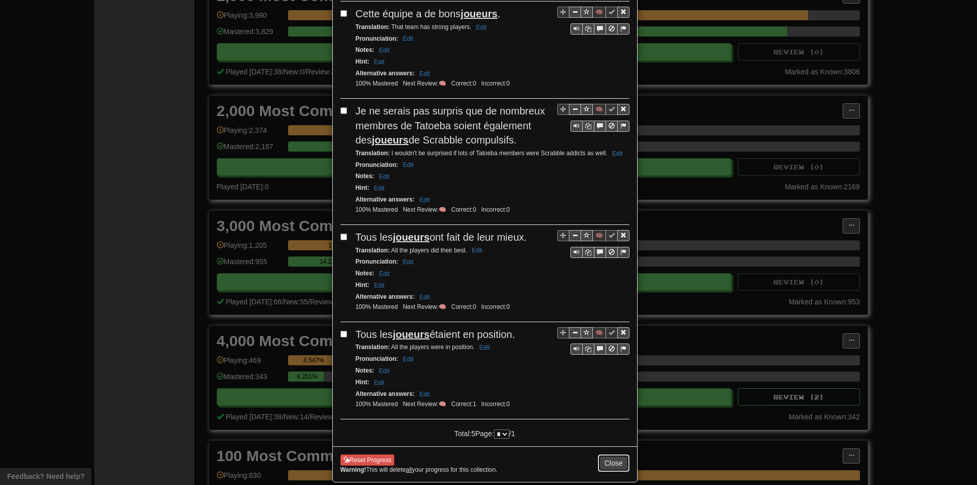
click at [606, 463] on button "Close" at bounding box center [614, 463] width 32 height 17
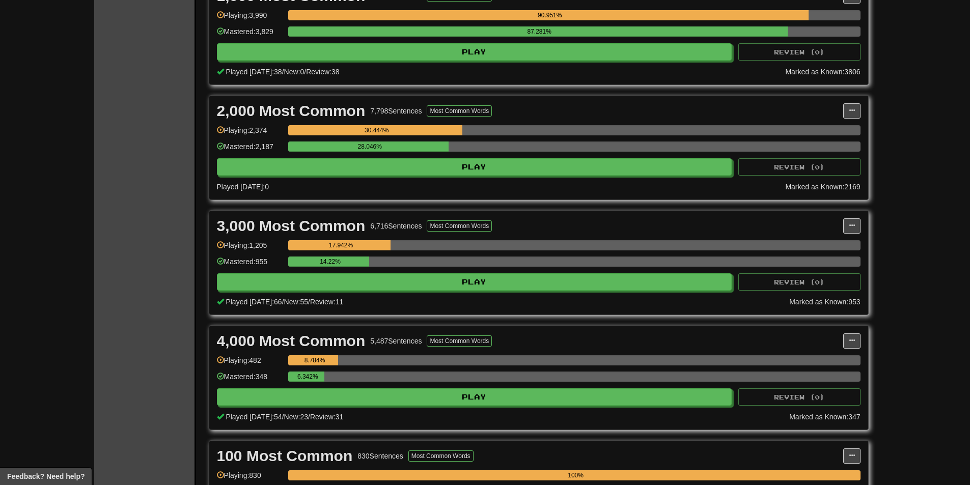
click at [384, 386] on div "6.342%" at bounding box center [574, 380] width 572 height 17
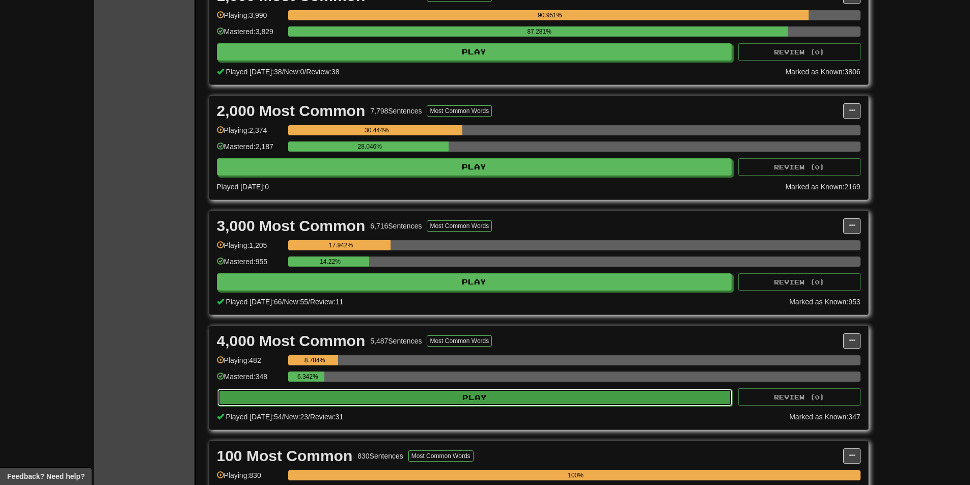
click at [393, 395] on button "Play" at bounding box center [474, 397] width 515 height 17
select select "**"
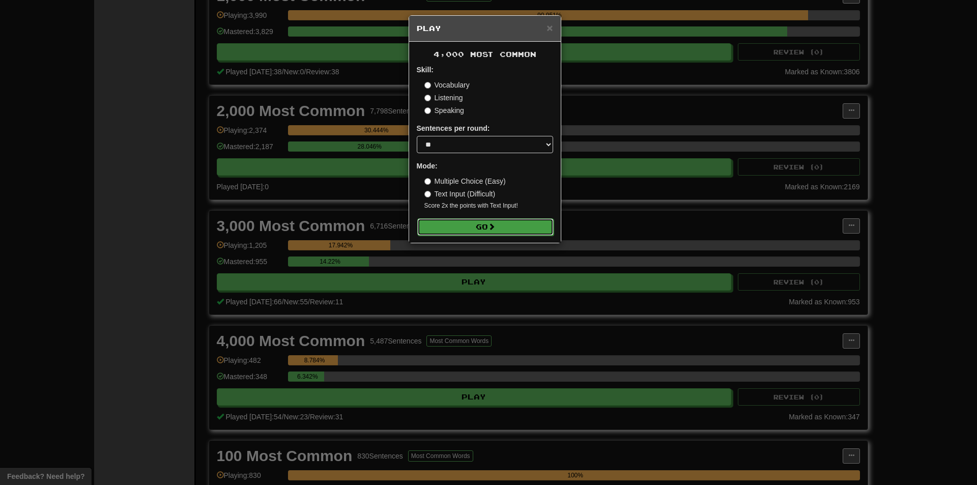
click at [499, 220] on button "Go" at bounding box center [485, 226] width 136 height 17
click at [289, 283] on div "× Play 4,000 Most Common Skill: Vocabulary Listening Speaking Sentences per rou…" at bounding box center [488, 242] width 977 height 485
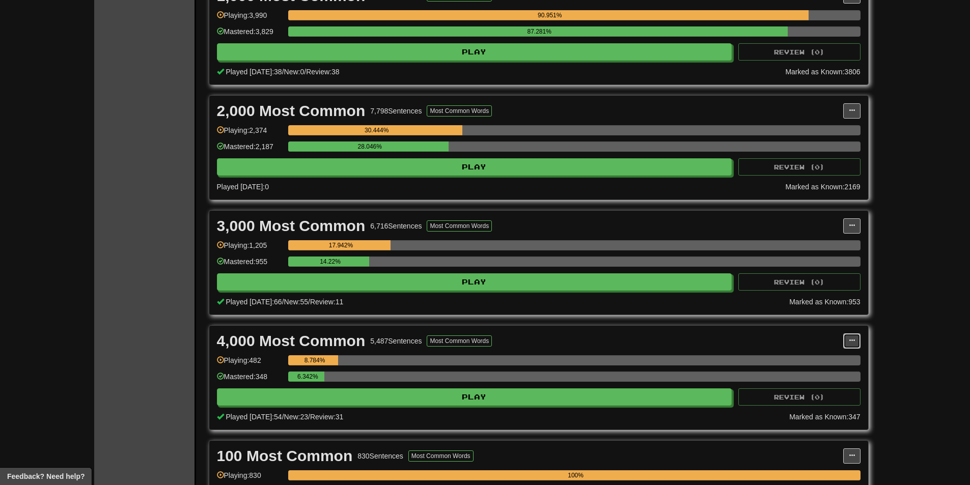
click at [856, 335] on button at bounding box center [851, 340] width 17 height 15
click at [840, 350] on ul "Manage Sentences Unpin from Dashboard" at bounding box center [806, 371] width 106 height 42
click at [842, 344] on div "4,000 Most Common 5,487 Sentences Most Common Words" at bounding box center [530, 340] width 626 height 15
click at [852, 343] on span at bounding box center [852, 341] width 6 height 6
click at [820, 366] on link "Manage Sentences" at bounding box center [806, 359] width 105 height 13
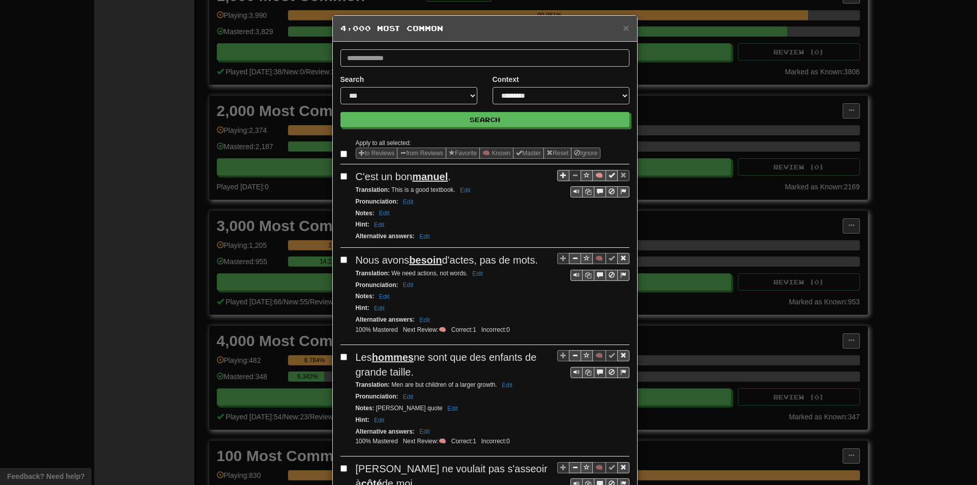
type input "*****"
click at [341, 112] on button "Search" at bounding box center [485, 119] width 289 height 15
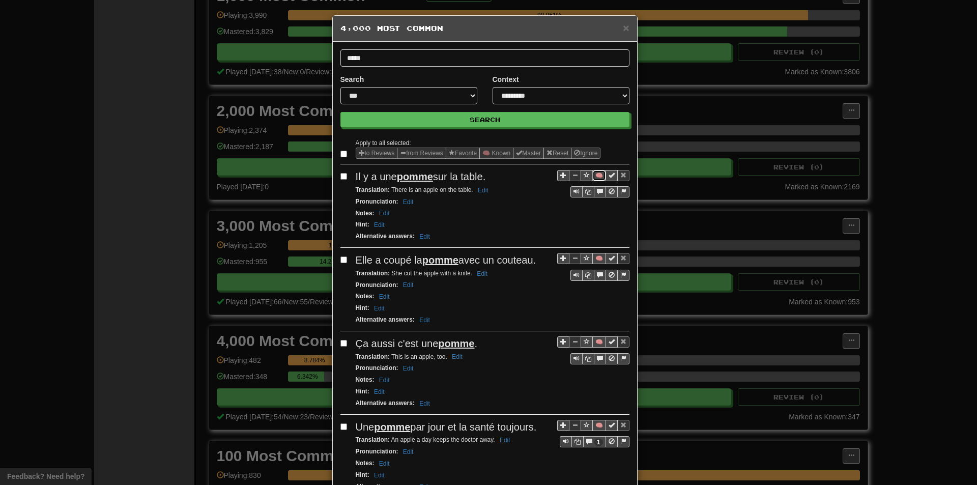
click at [598, 176] on button "🧠" at bounding box center [600, 175] width 14 height 11
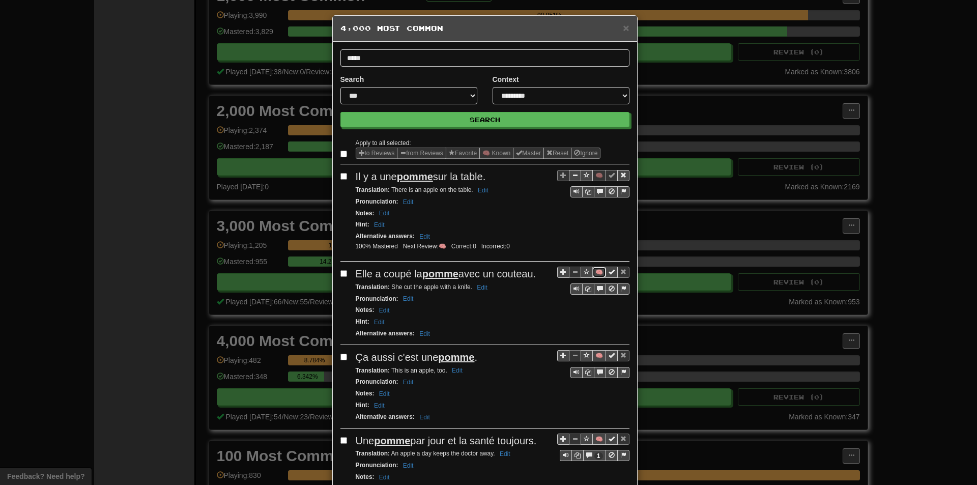
click at [595, 269] on button "🧠" at bounding box center [600, 272] width 14 height 11
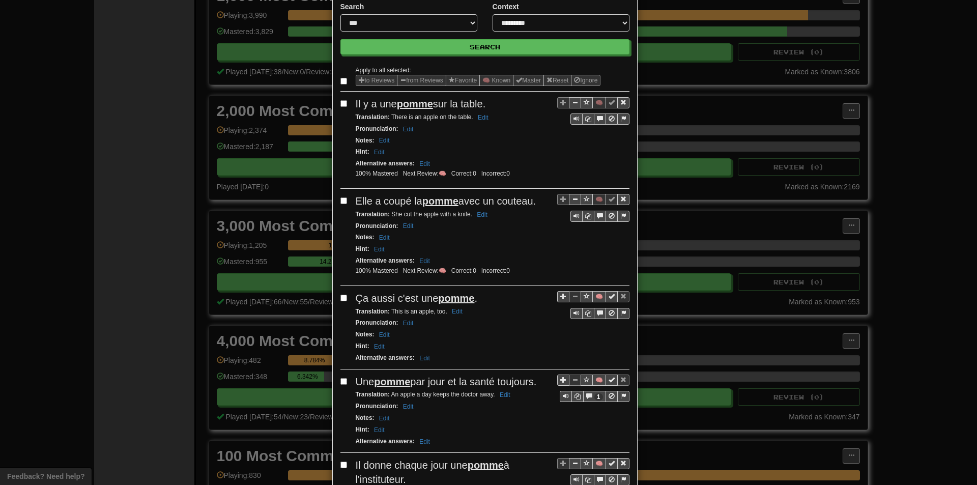
scroll to position [102, 0]
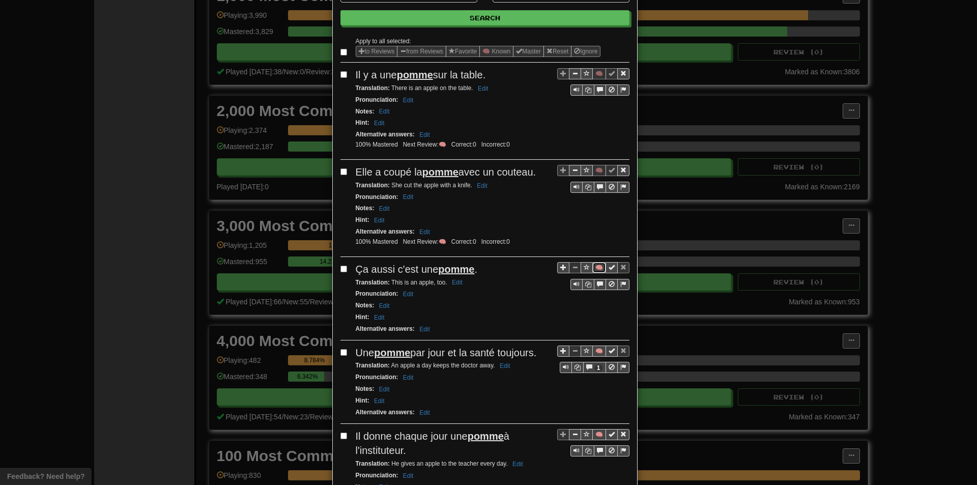
click at [594, 268] on button "🧠" at bounding box center [600, 267] width 14 height 11
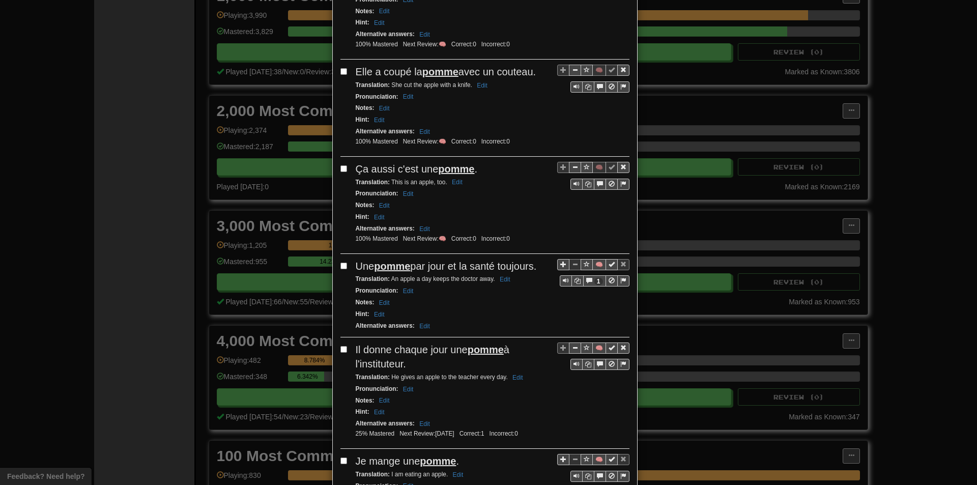
scroll to position [204, 0]
click at [594, 264] on button "🧠" at bounding box center [600, 263] width 14 height 11
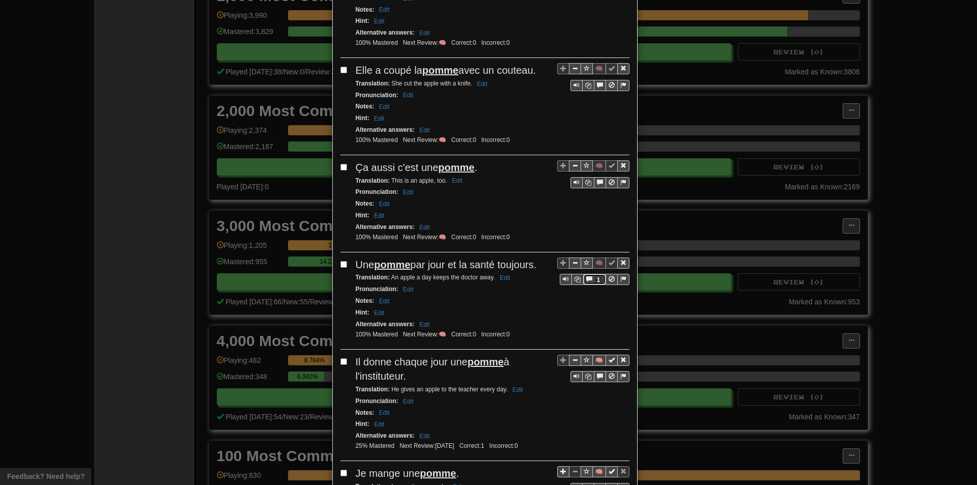
click at [589, 284] on button "1" at bounding box center [594, 279] width 23 height 11
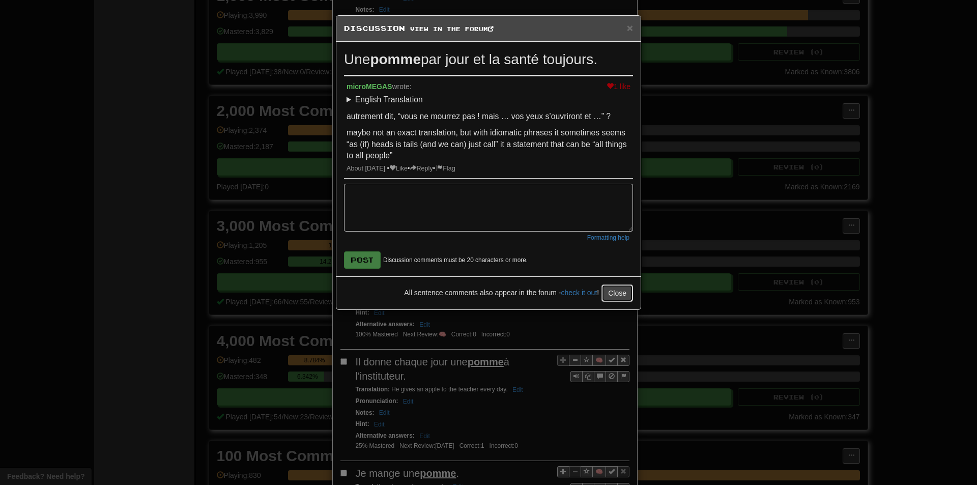
click at [609, 294] on button "Close" at bounding box center [618, 293] width 32 height 17
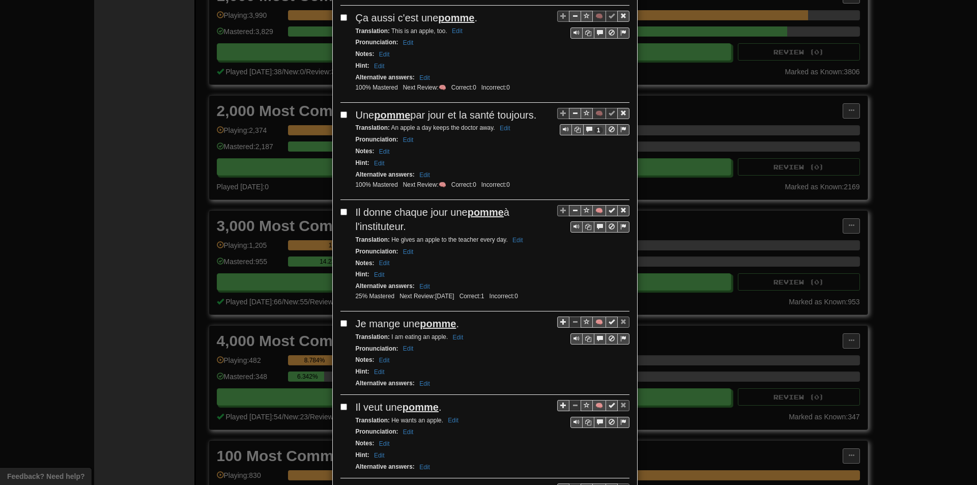
scroll to position [356, 0]
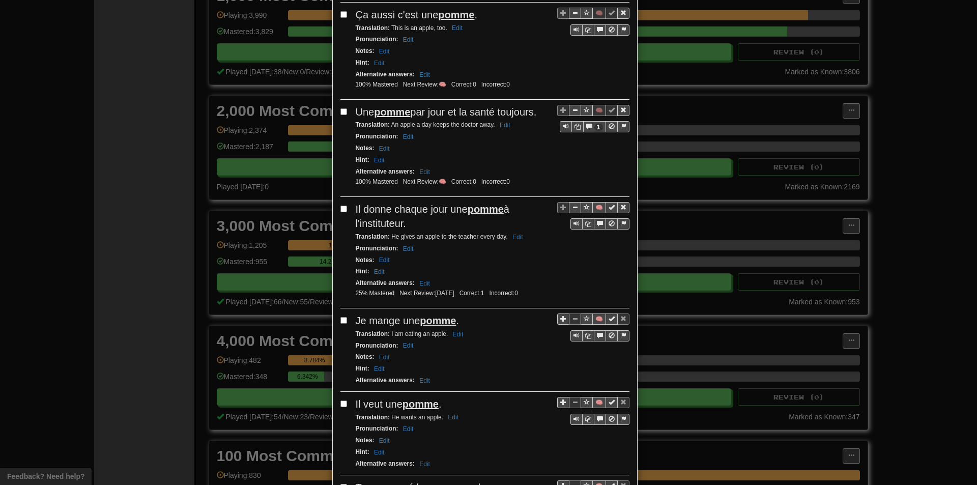
click at [524, 236] on div "Translation : He gives an apple to the teacher every day. Edit" at bounding box center [493, 237] width 274 height 12
click at [596, 213] on button "🧠" at bounding box center [600, 207] width 14 height 11
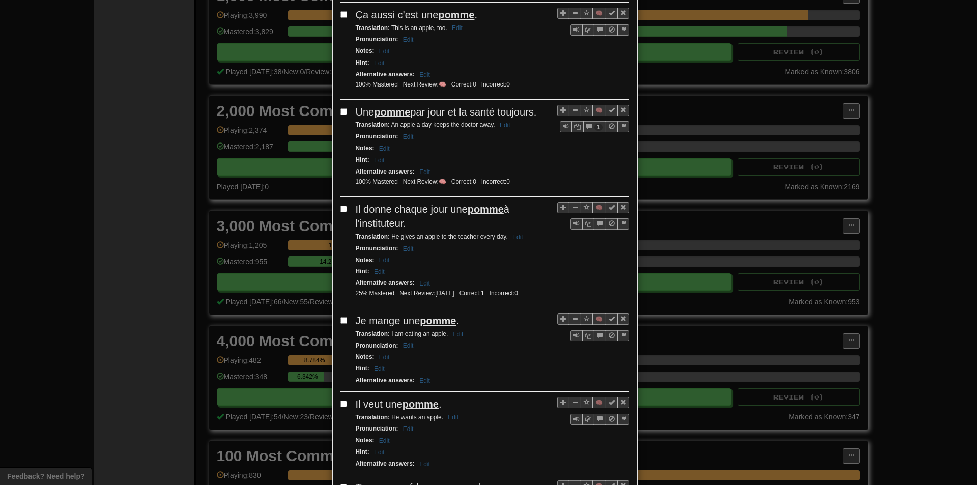
scroll to position [407, 0]
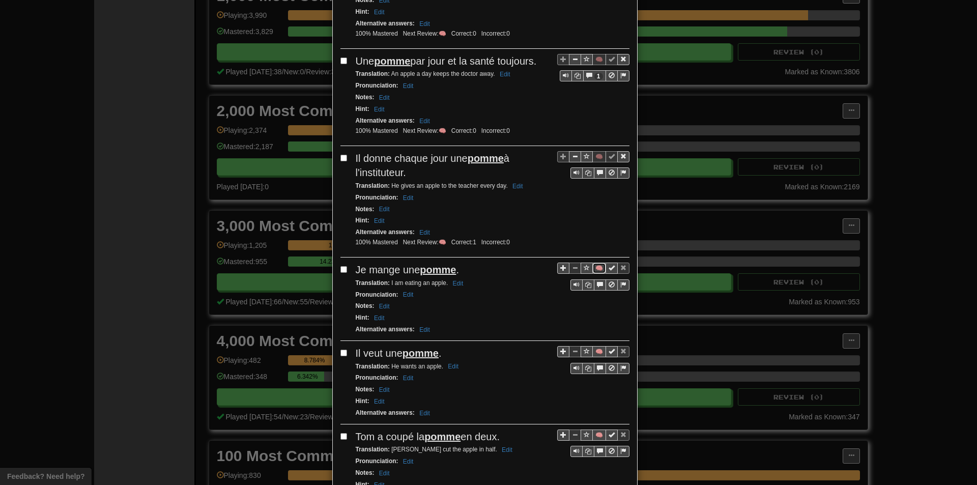
click at [595, 266] on button "🧠" at bounding box center [600, 268] width 14 height 11
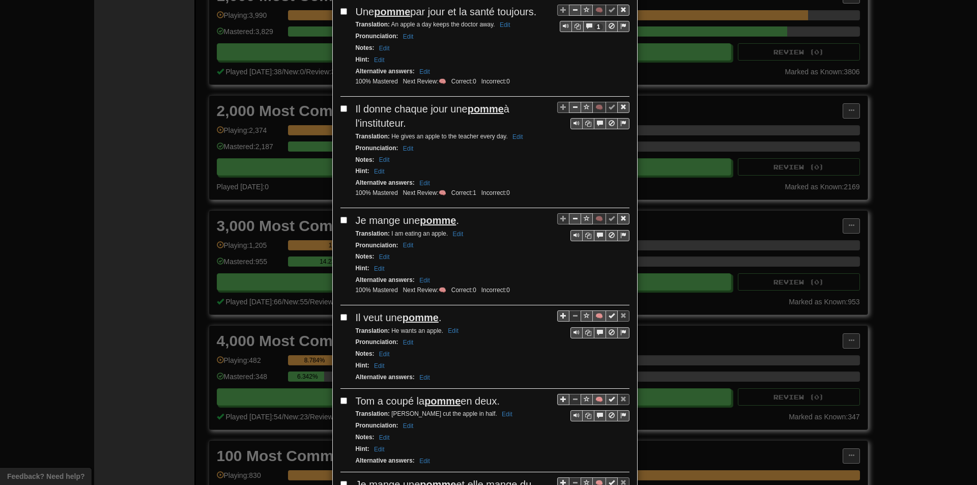
scroll to position [458, 0]
click at [595, 308] on div "Apply to all selected: to Reviews from Reviews Favorite 🧠 Known Master Reset Ig…" at bounding box center [485, 175] width 289 height 992
click at [595, 312] on button "🧠" at bounding box center [600, 314] width 14 height 11
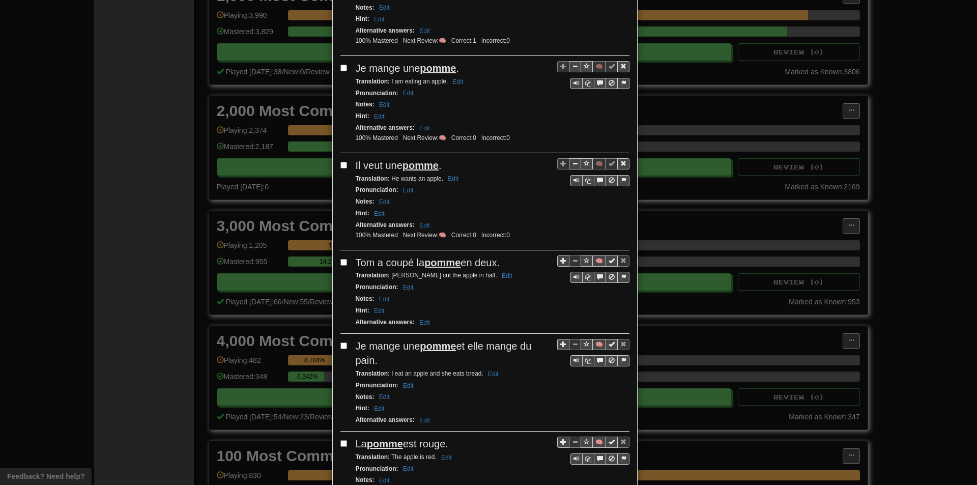
scroll to position [611, 0]
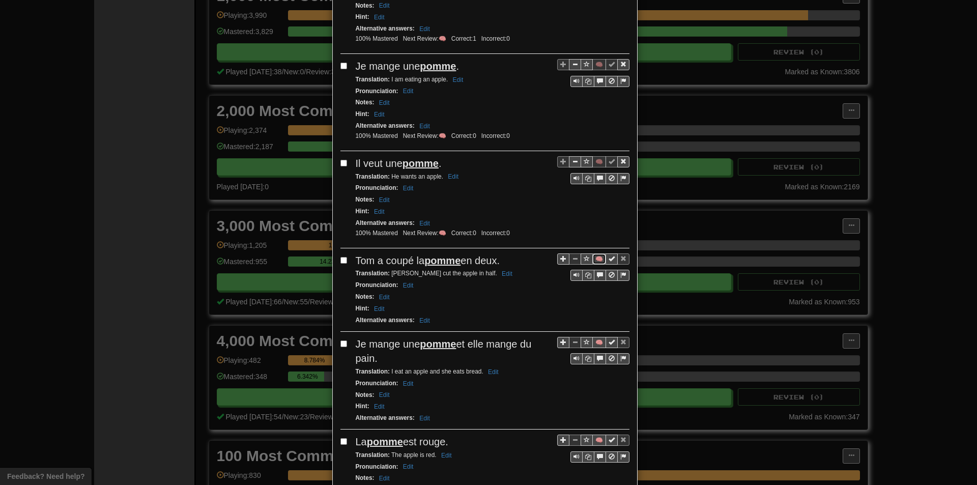
click at [594, 264] on button "🧠" at bounding box center [600, 259] width 14 height 11
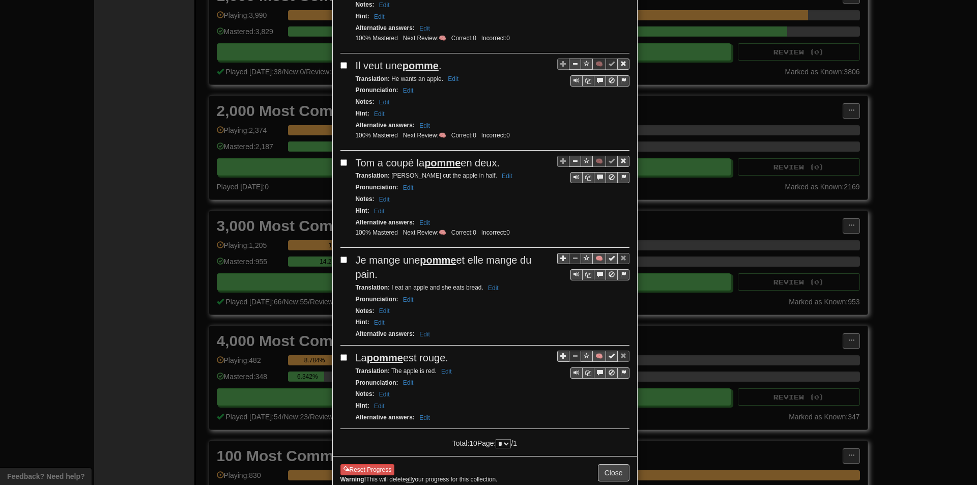
scroll to position [713, 0]
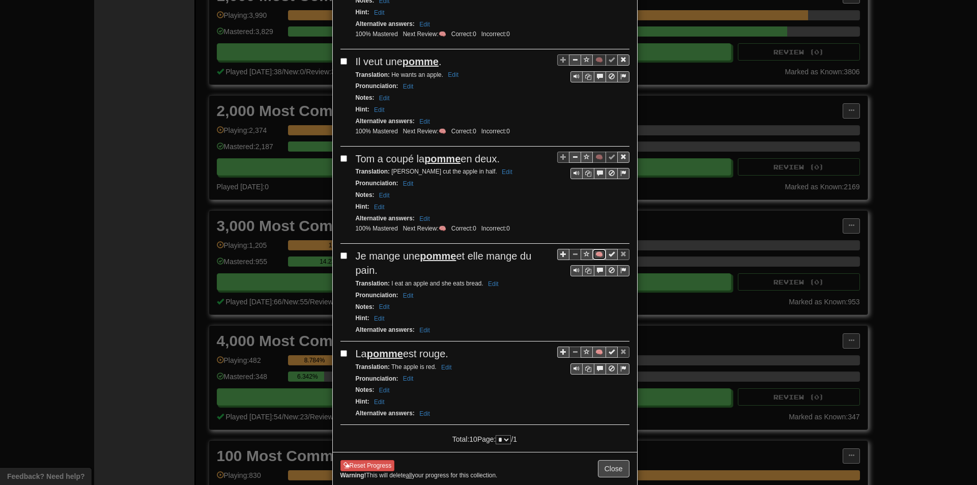
click at [595, 257] on button "🧠" at bounding box center [600, 254] width 14 height 11
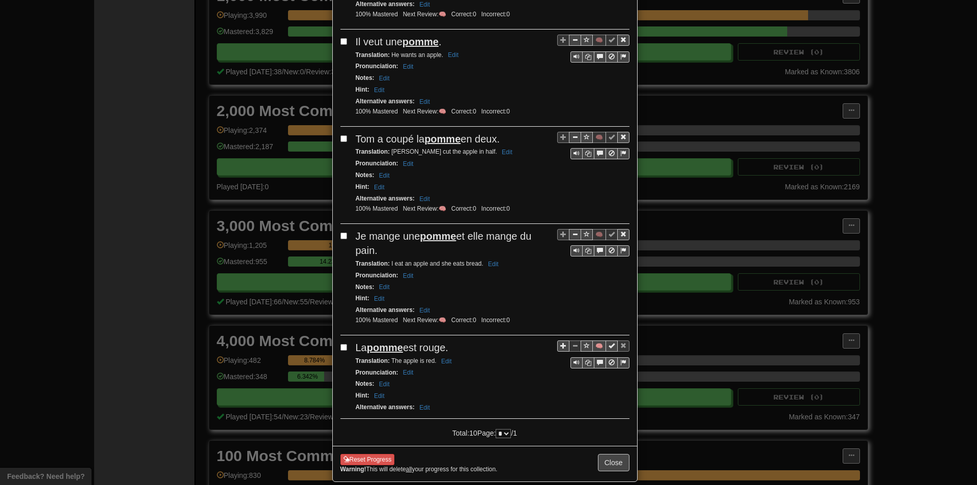
scroll to position [733, 0]
click at [600, 343] on button "🧠" at bounding box center [600, 345] width 14 height 11
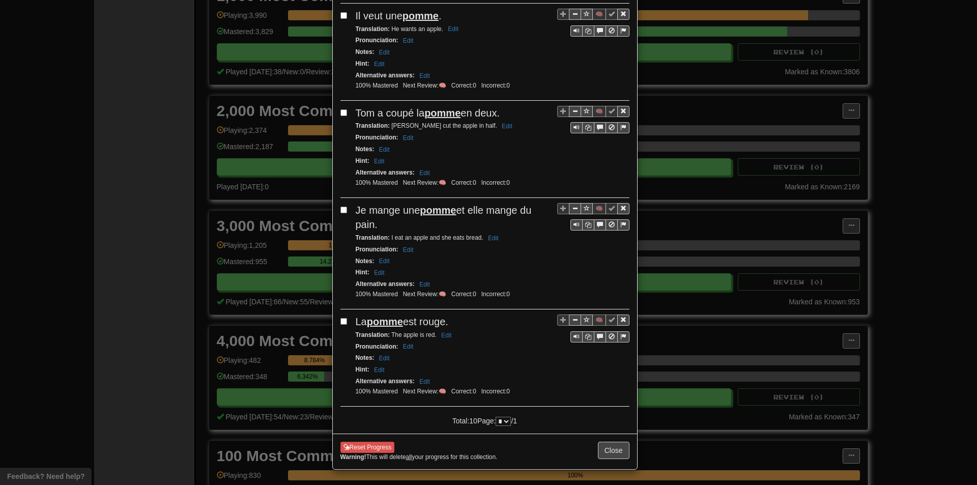
scroll to position [761, 0]
click at [619, 450] on button "Close" at bounding box center [614, 450] width 32 height 17
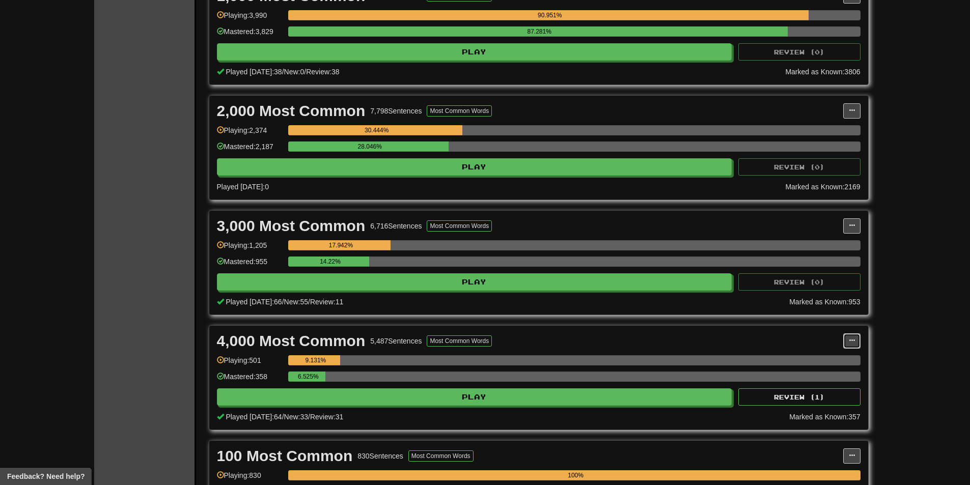
click at [852, 346] on button at bounding box center [851, 340] width 17 height 15
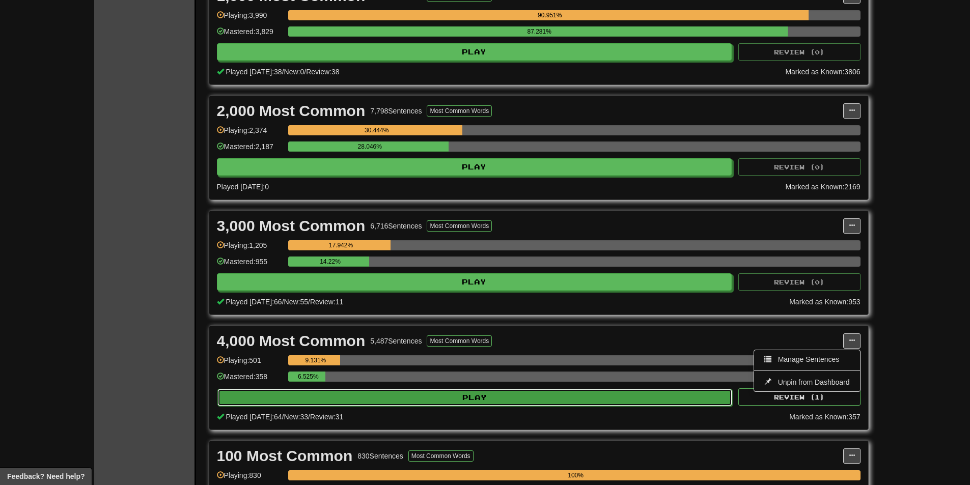
click at [655, 391] on button "Play" at bounding box center [474, 397] width 515 height 17
select select "**"
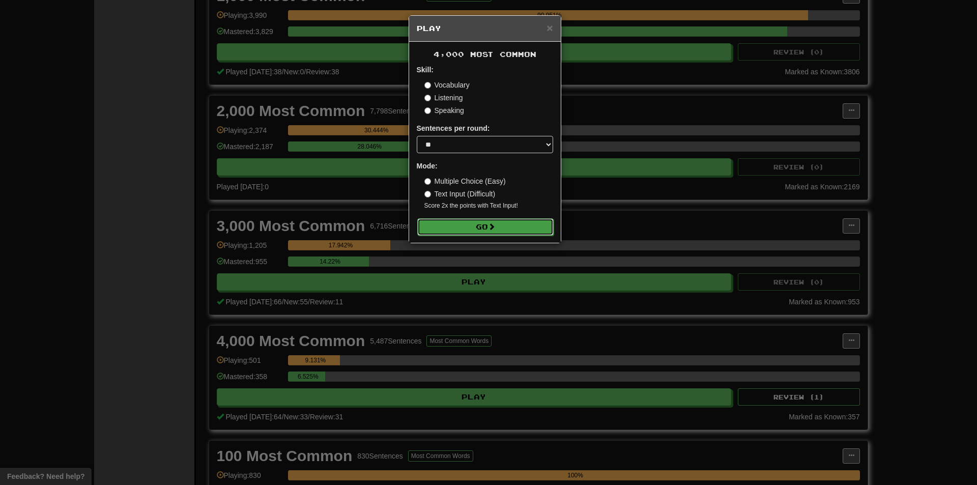
click at [511, 227] on button "Go" at bounding box center [485, 226] width 136 height 17
drag, startPoint x: 660, startPoint y: 349, endPoint x: 735, endPoint y: 345, distance: 75.0
click at [661, 349] on div "× Play 4,000 Most Common Skill: Vocabulary Listening Speaking Sentences per rou…" at bounding box center [488, 242] width 977 height 485
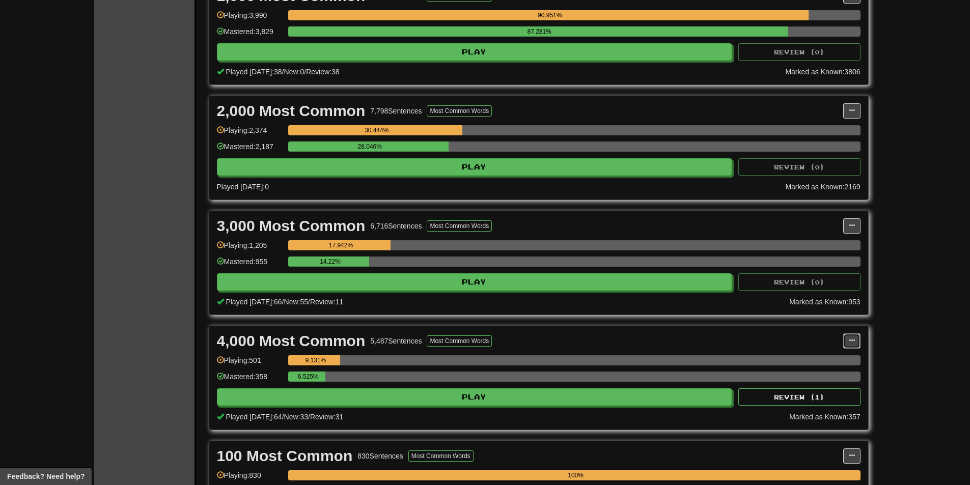
drag, startPoint x: 848, startPoint y: 339, endPoint x: 837, endPoint y: 346, distance: 12.8
click at [848, 339] on button at bounding box center [851, 340] width 17 height 15
click at [819, 354] on link "Manage Sentences" at bounding box center [806, 359] width 105 height 13
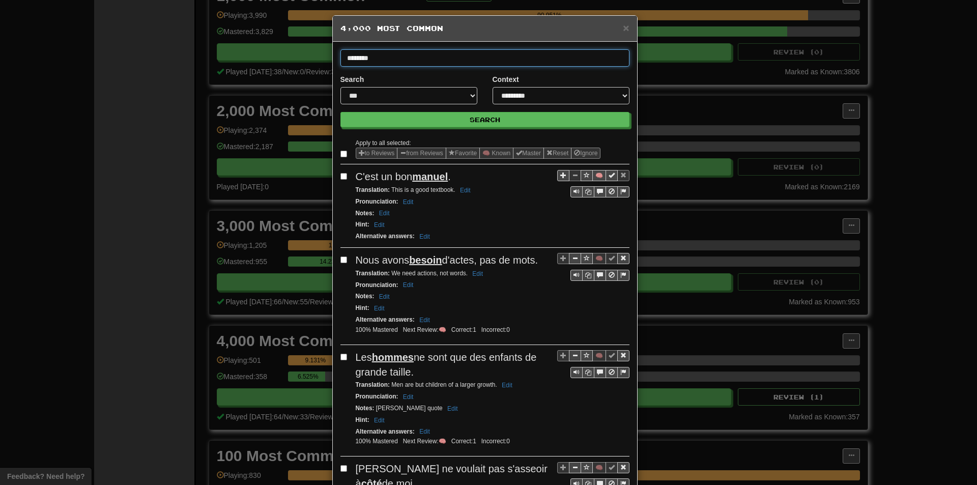
type input "********"
click at [341, 112] on button "Search" at bounding box center [485, 119] width 289 height 15
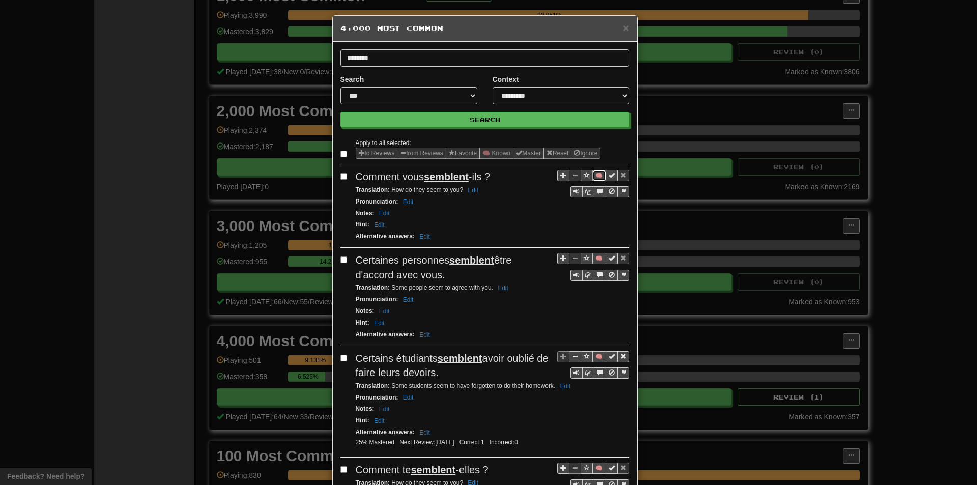
click at [595, 178] on button "🧠" at bounding box center [600, 175] width 14 height 11
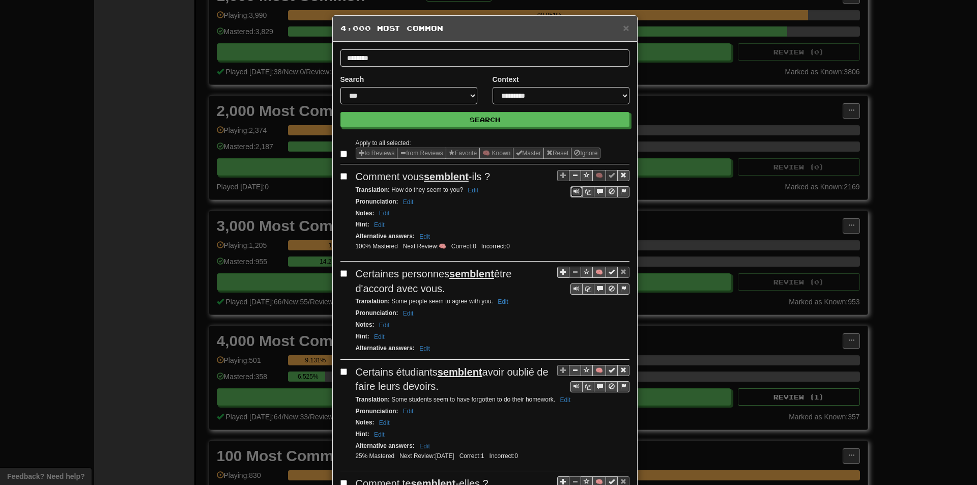
click at [574, 194] on span "Sentence controls" at bounding box center [577, 191] width 6 height 6
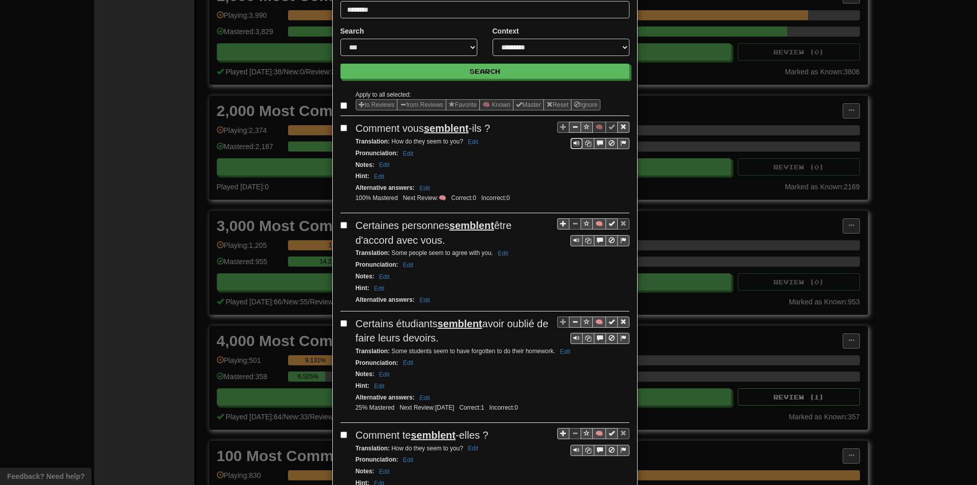
scroll to position [51, 0]
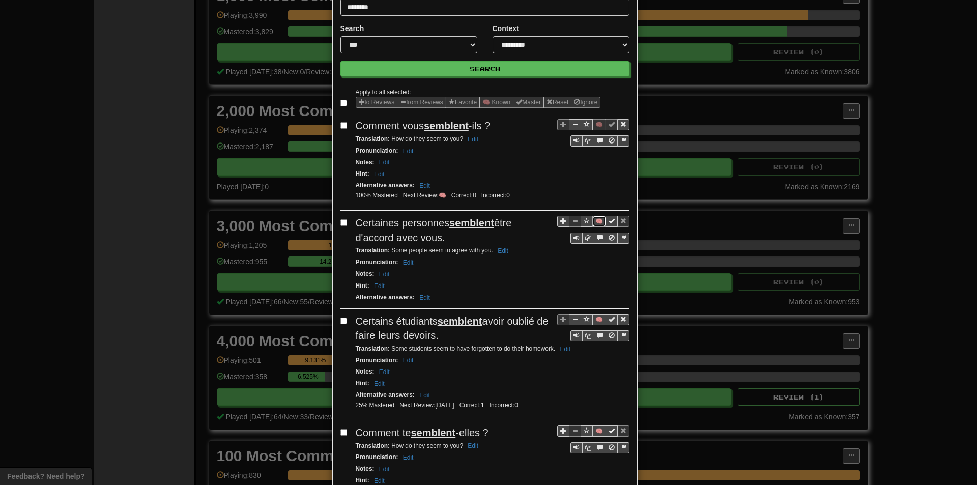
click at [594, 222] on button "🧠" at bounding box center [600, 221] width 14 height 11
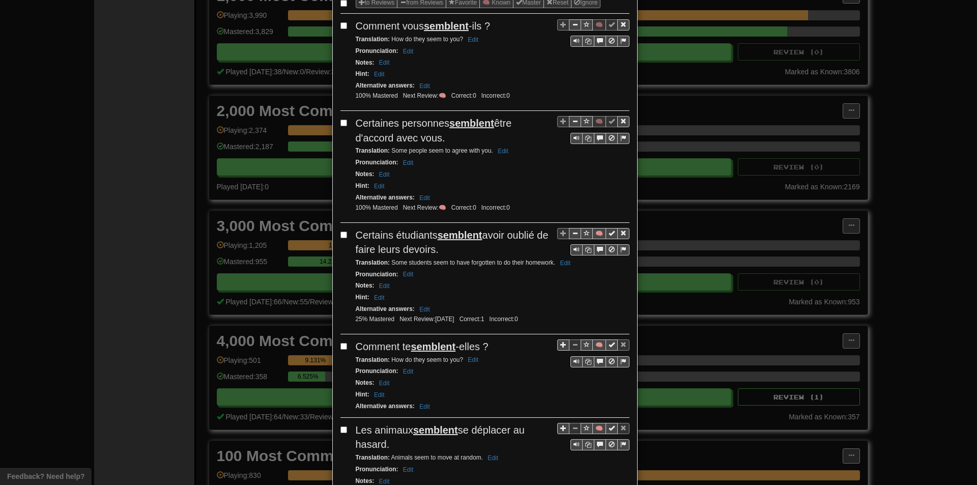
scroll to position [153, 0]
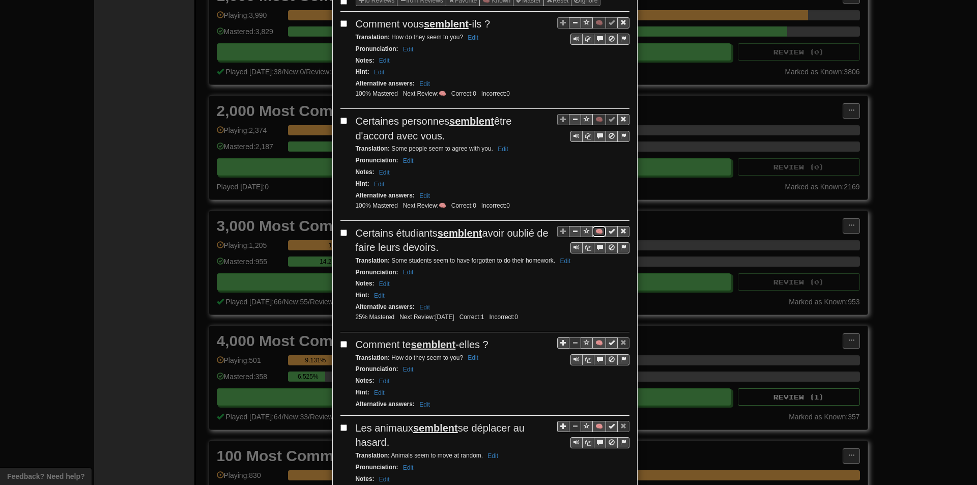
click at [593, 229] on button "🧠" at bounding box center [600, 231] width 14 height 11
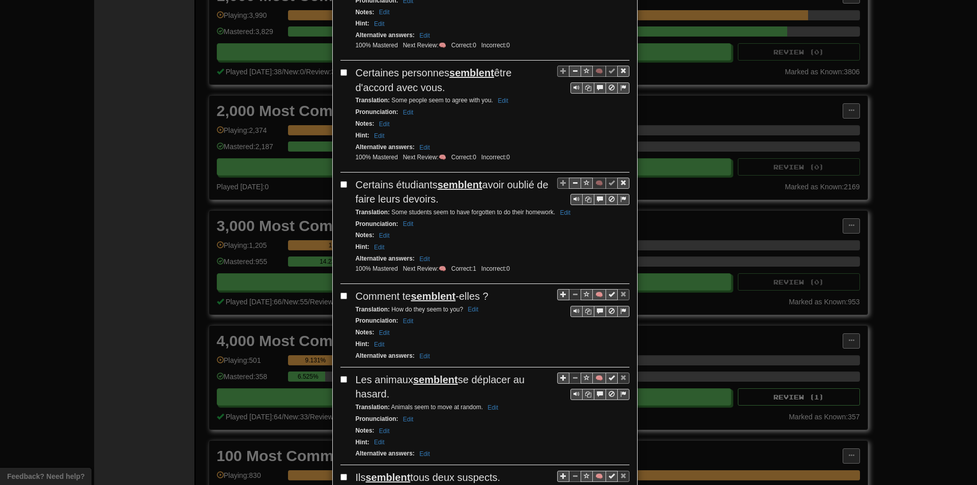
scroll to position [204, 0]
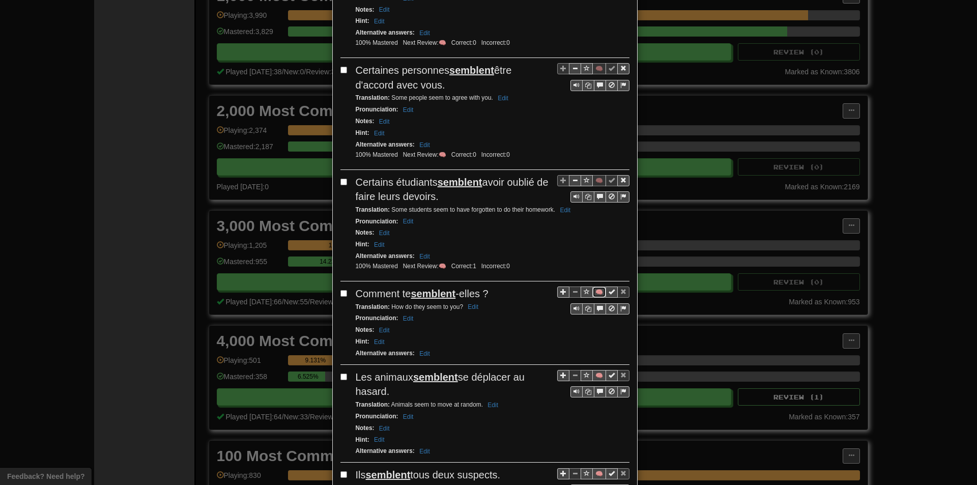
click at [598, 294] on button "🧠" at bounding box center [600, 292] width 14 height 11
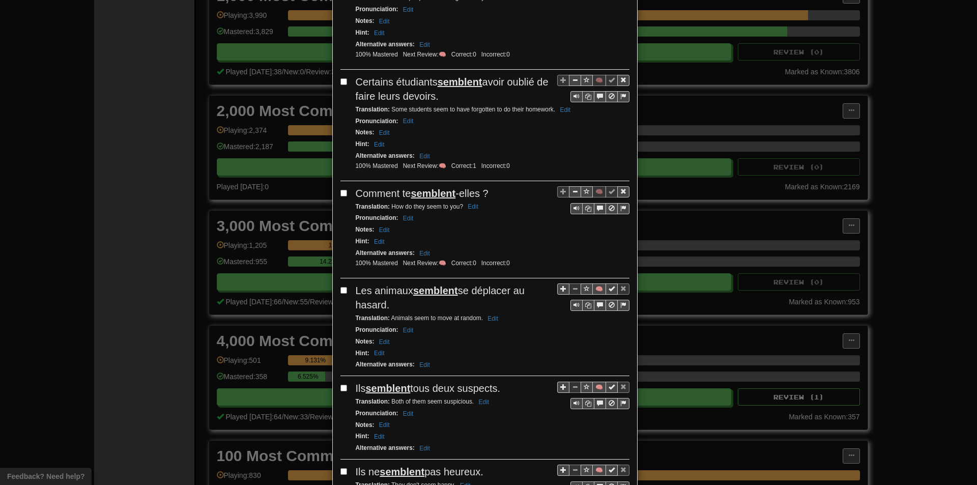
scroll to position [305, 0]
click at [574, 303] on span "Sentence controls" at bounding box center [577, 303] width 6 height 6
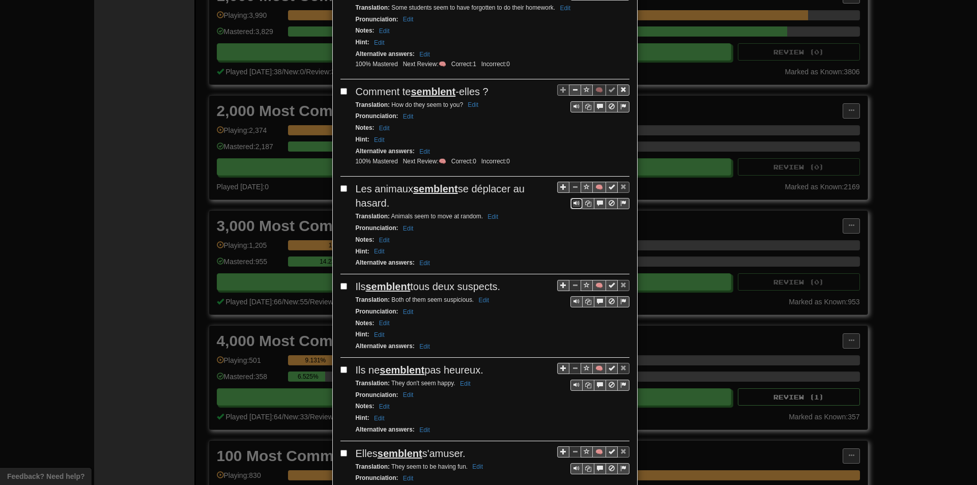
scroll to position [407, 0]
click at [596, 187] on button "🧠" at bounding box center [600, 185] width 14 height 11
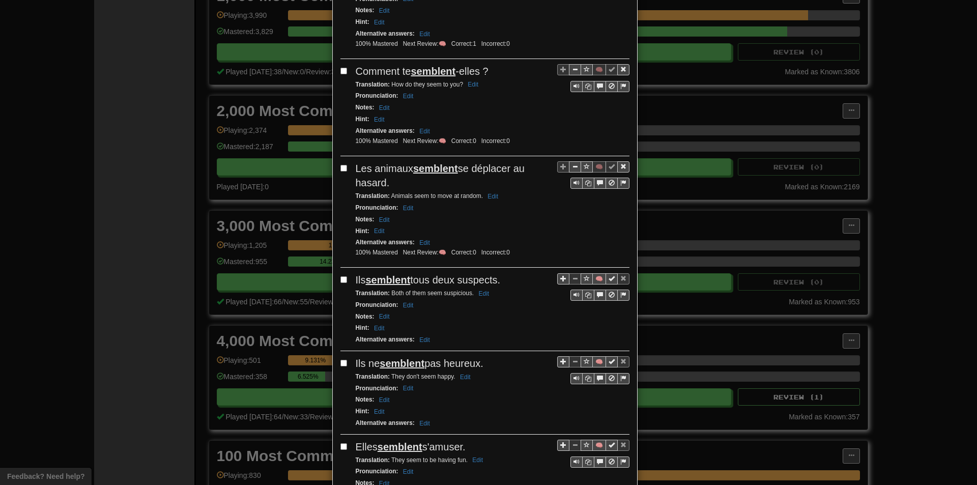
scroll to position [458, 0]
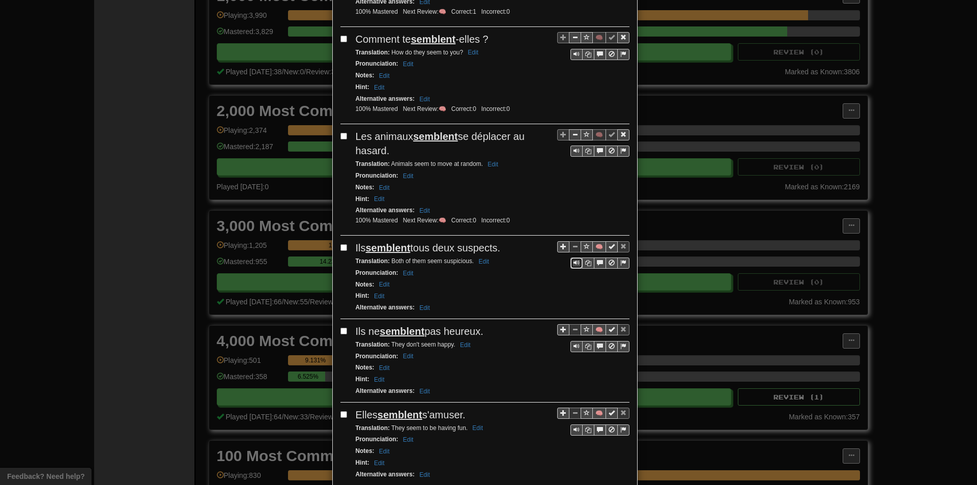
click at [574, 262] on span "Sentence controls" at bounding box center [577, 263] width 6 height 6
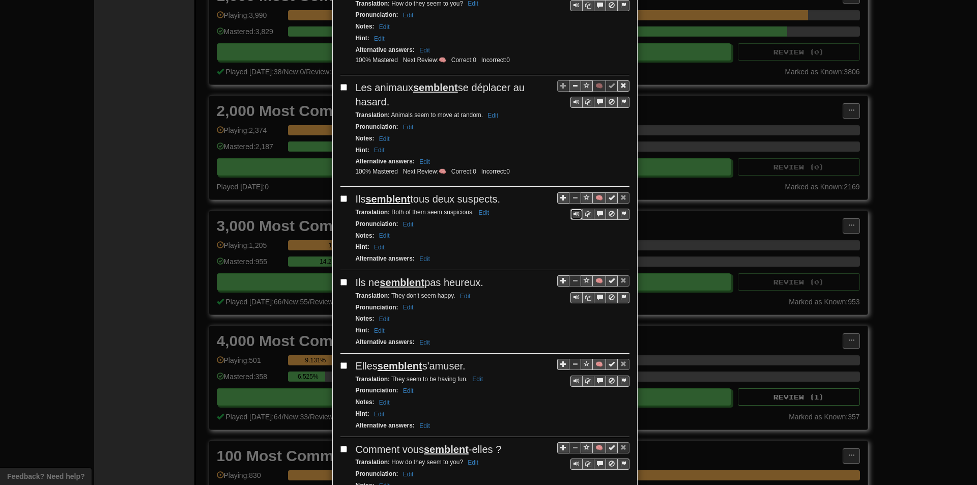
scroll to position [509, 0]
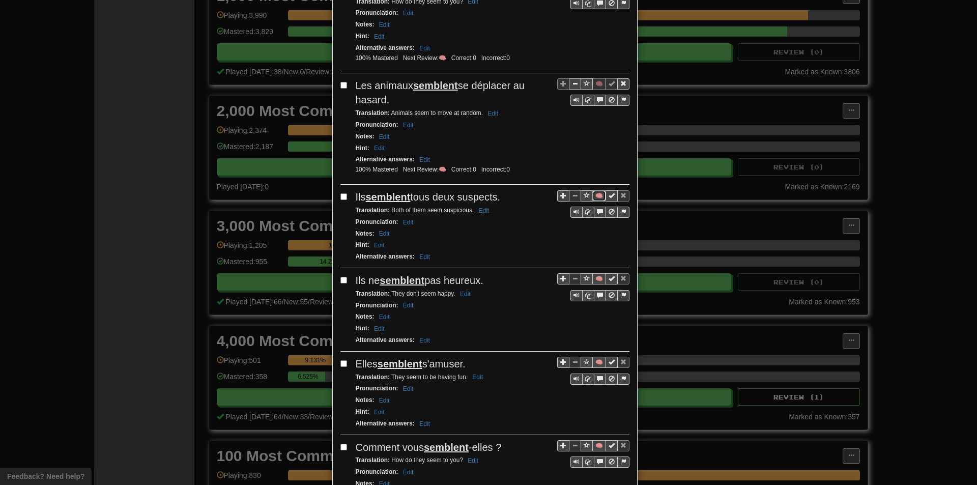
click at [594, 199] on button "🧠" at bounding box center [600, 195] width 14 height 11
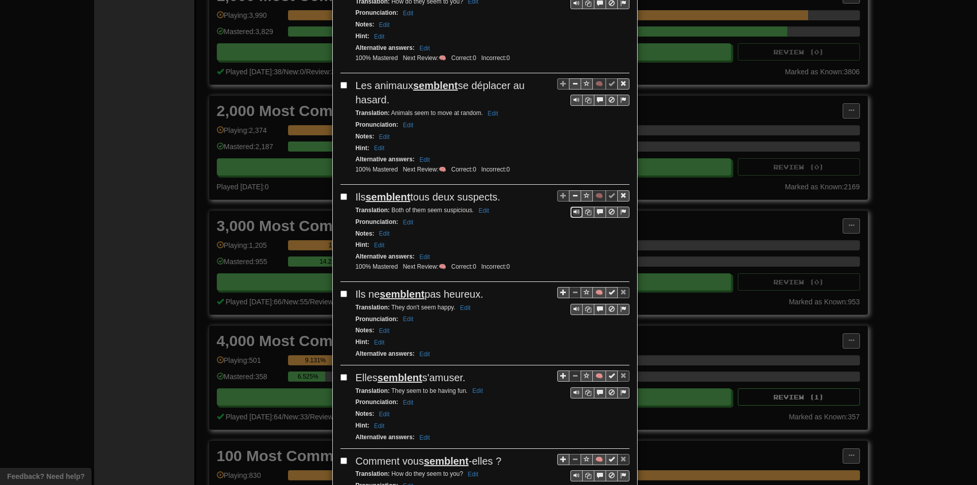
click at [574, 212] on span "Sentence controls" at bounding box center [577, 212] width 6 height 6
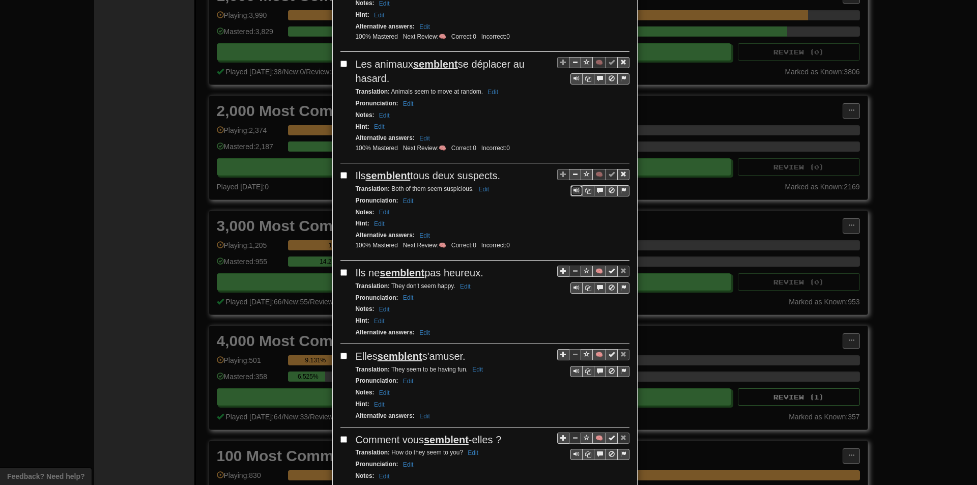
scroll to position [560, 0]
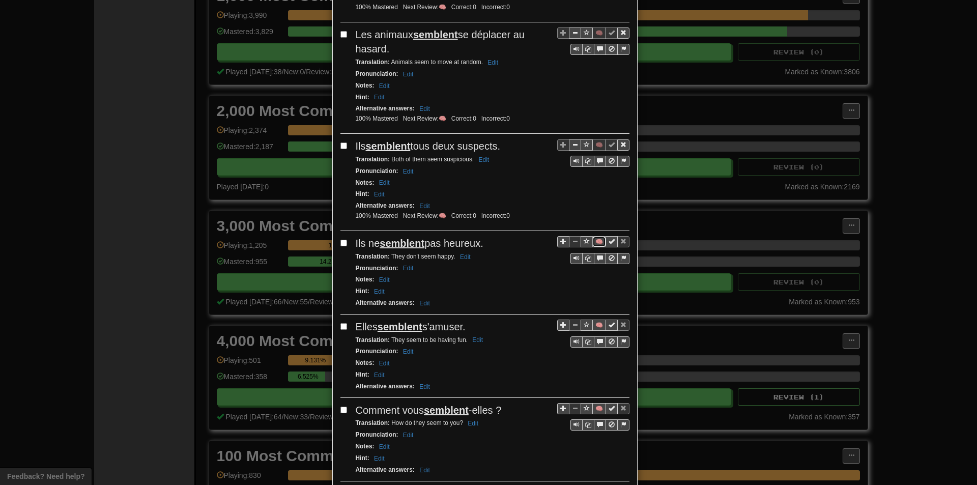
click at [598, 242] on button "🧠" at bounding box center [600, 241] width 14 height 11
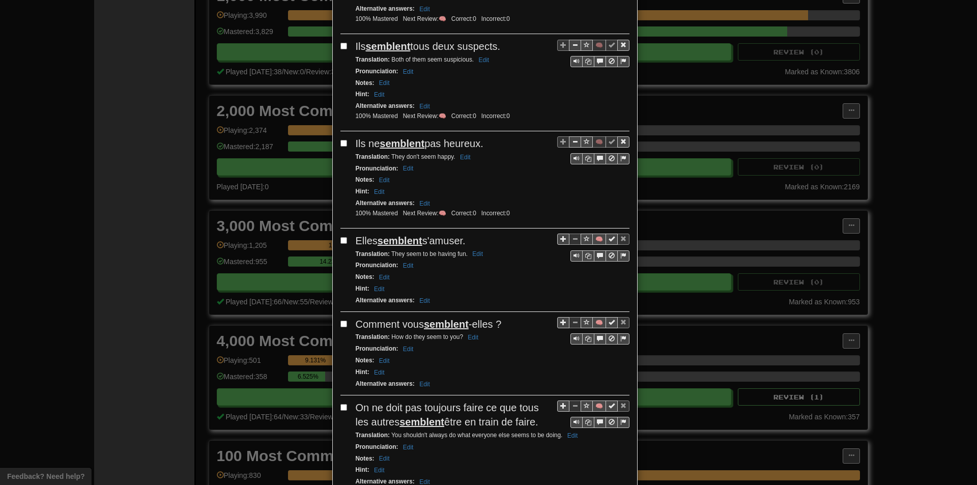
scroll to position [662, 0]
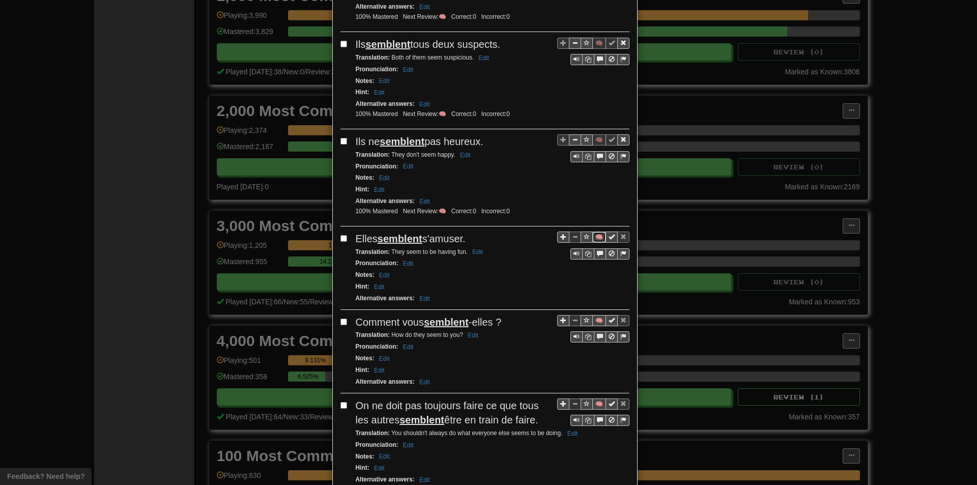
click at [593, 238] on button "🧠" at bounding box center [600, 237] width 14 height 11
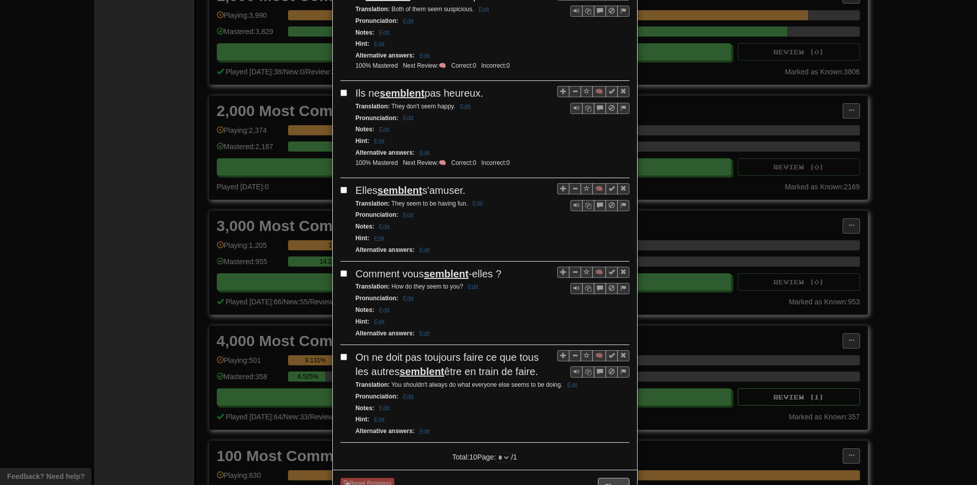
scroll to position [713, 0]
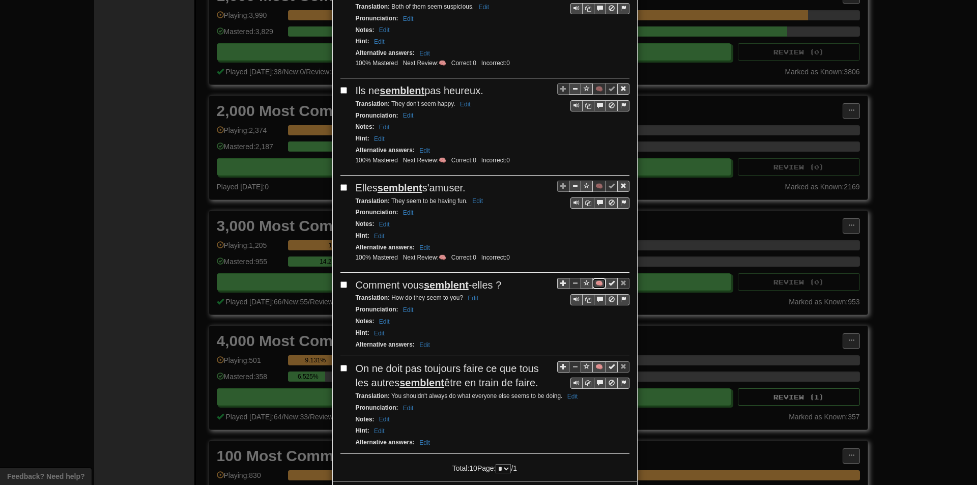
click at [593, 284] on button "🧠" at bounding box center [600, 283] width 14 height 11
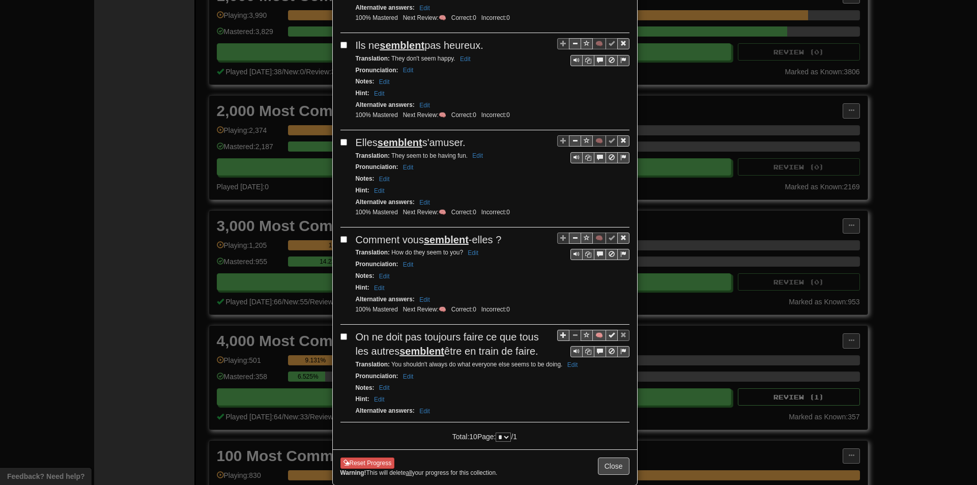
scroll to position [762, 0]
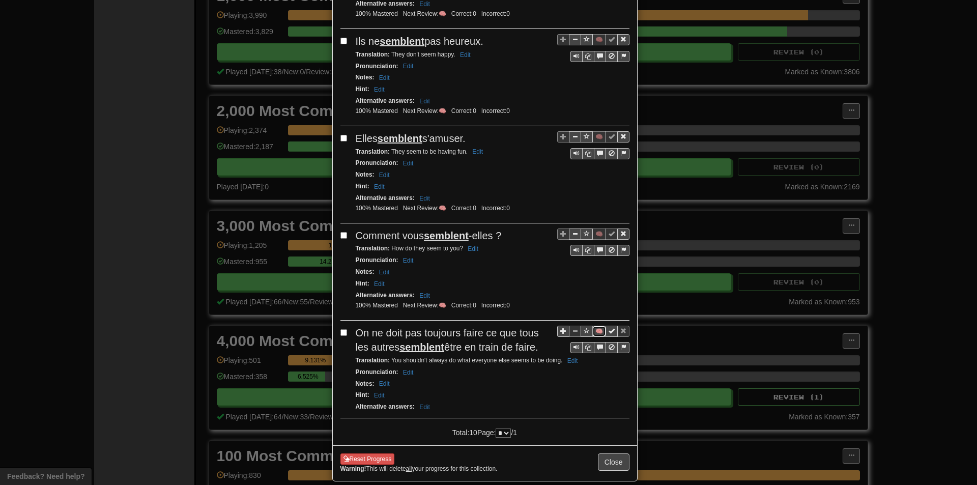
click at [598, 329] on button "🧠" at bounding box center [600, 331] width 14 height 11
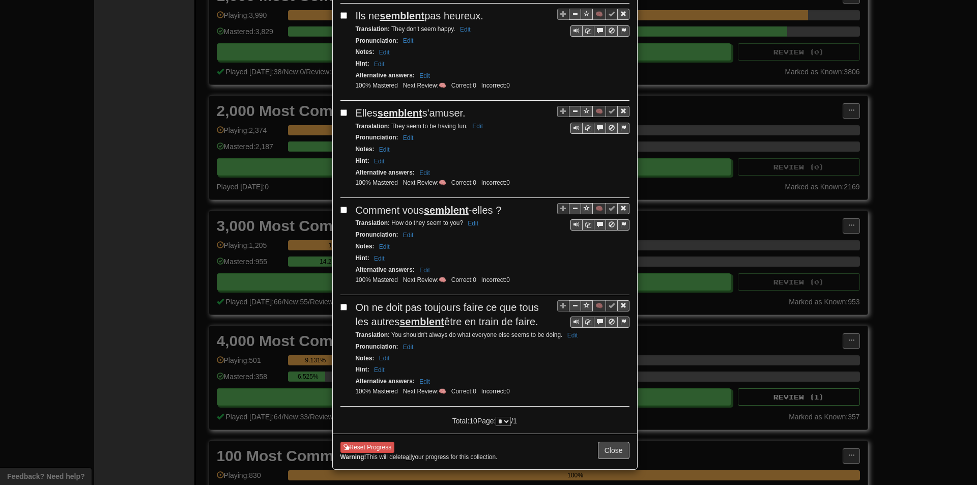
scroll to position [790, 0]
click at [610, 446] on button "Close" at bounding box center [614, 450] width 32 height 17
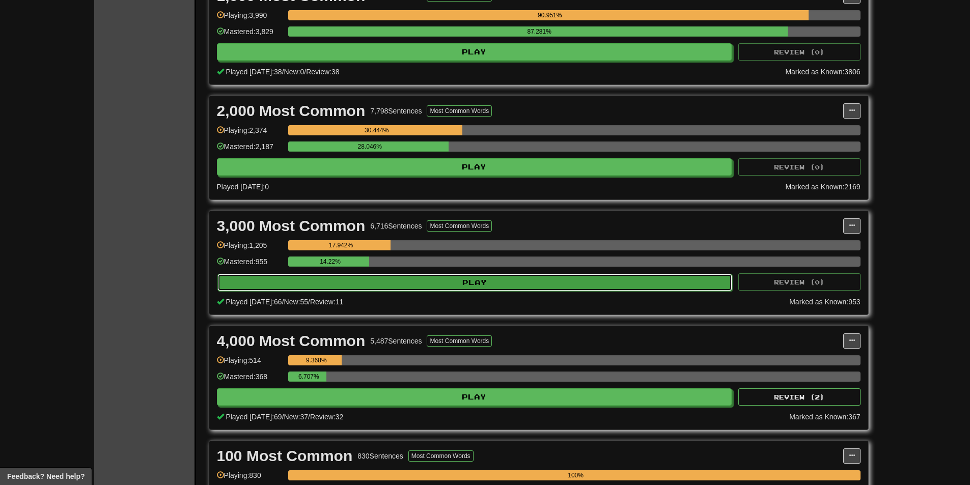
click at [318, 287] on button "Play" at bounding box center [474, 282] width 515 height 17
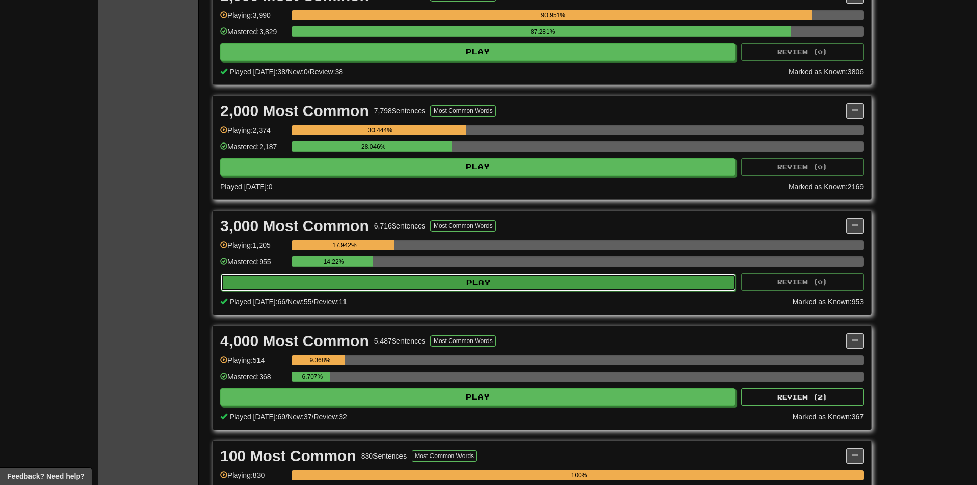
select select "**"
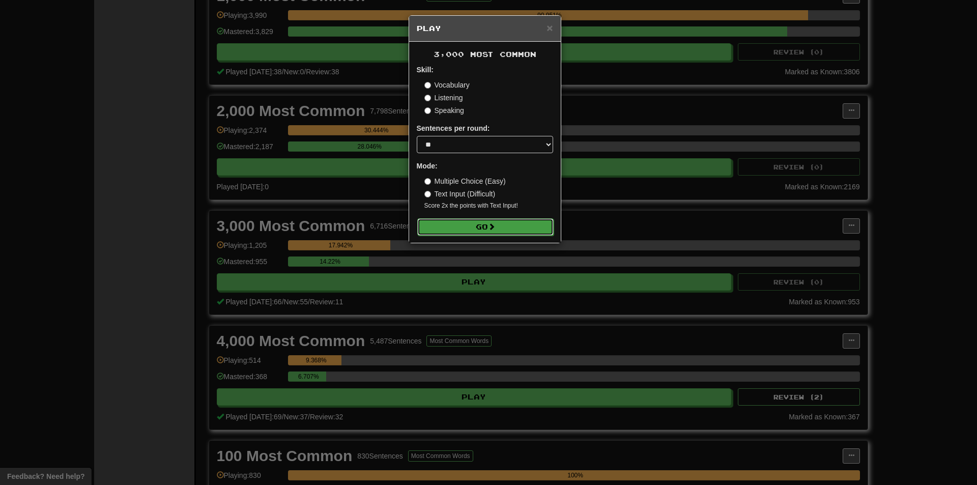
click at [447, 229] on button "Go" at bounding box center [485, 226] width 136 height 17
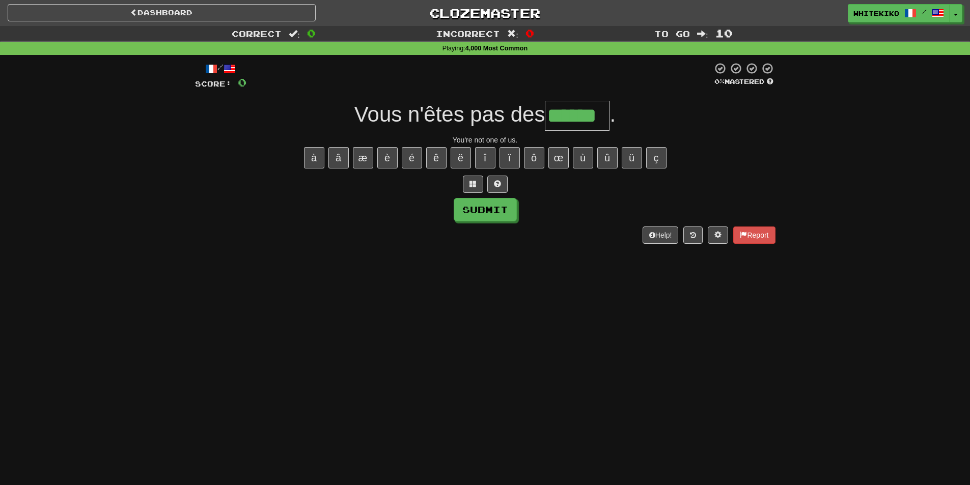
type input "******"
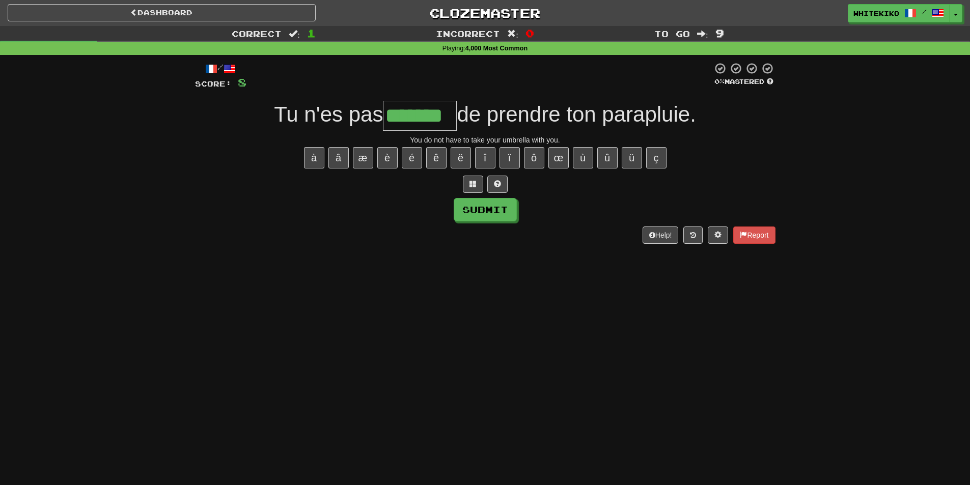
type input "*******"
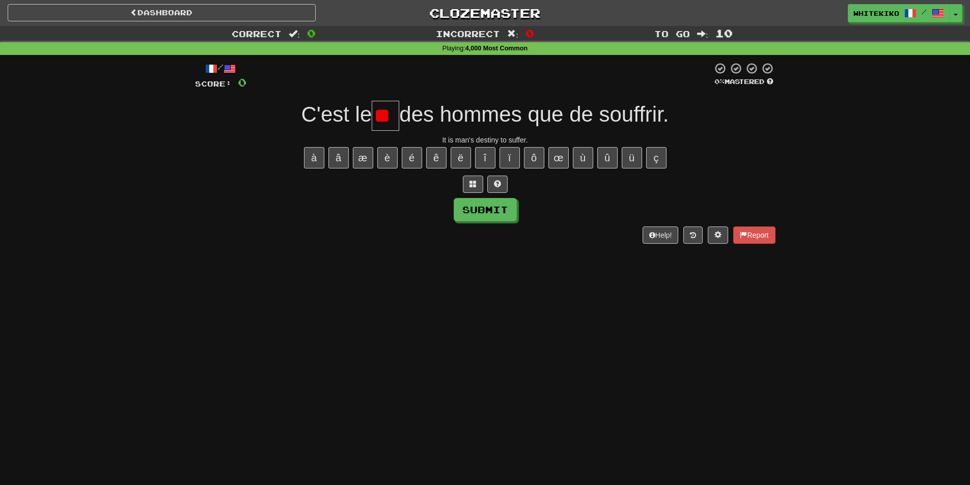
type input "*"
type input "***"
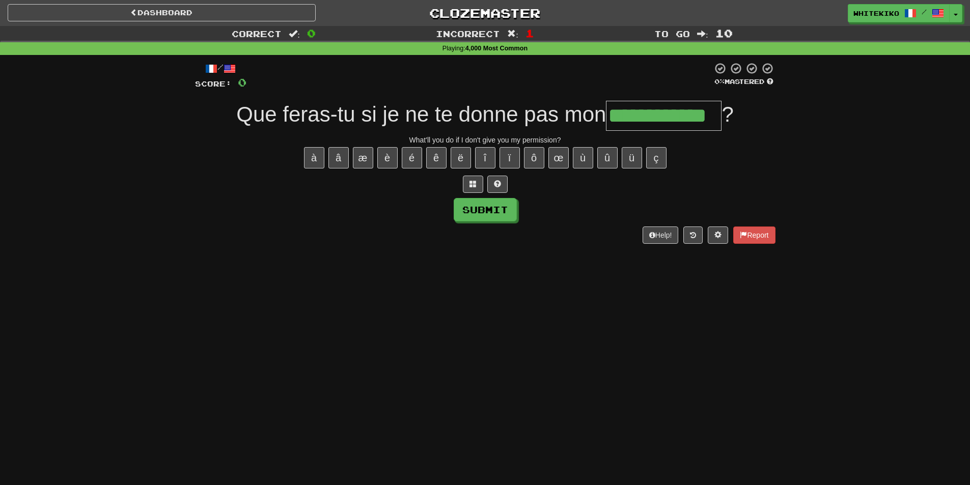
type input "**********"
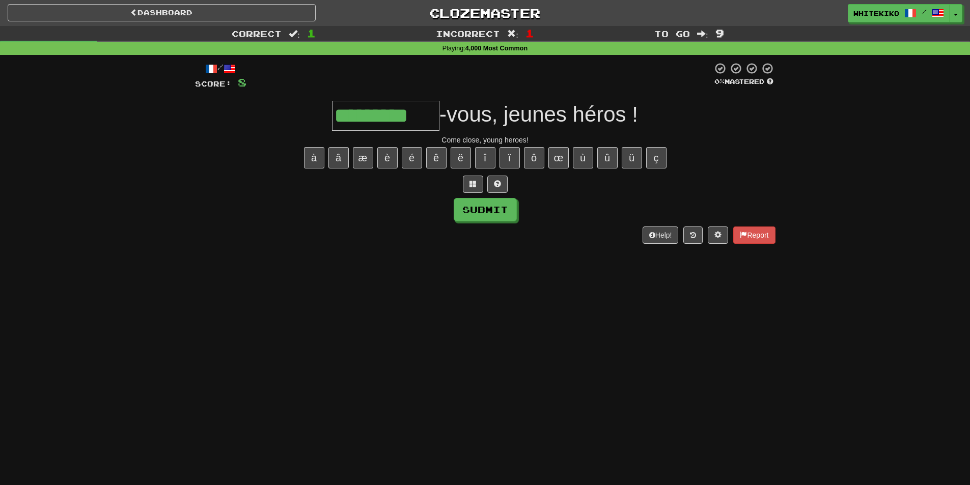
type input "*********"
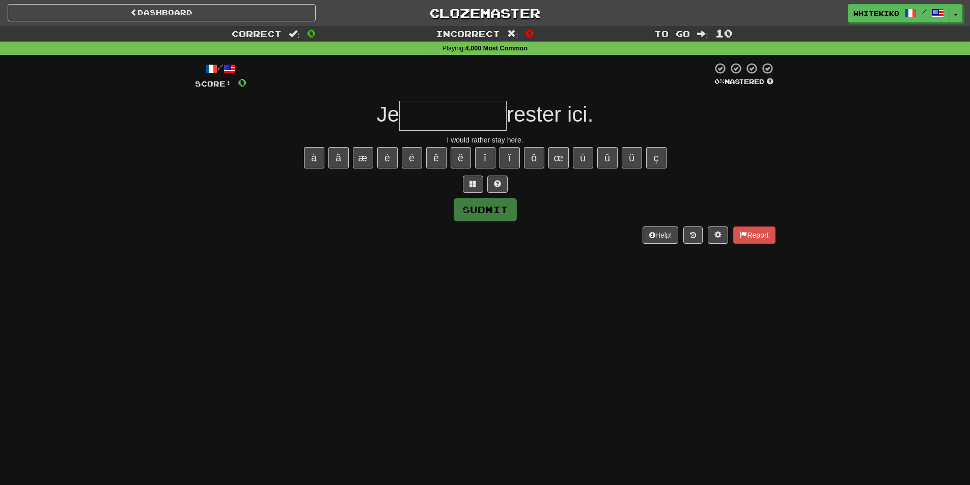
type input "*"
type input "**********"
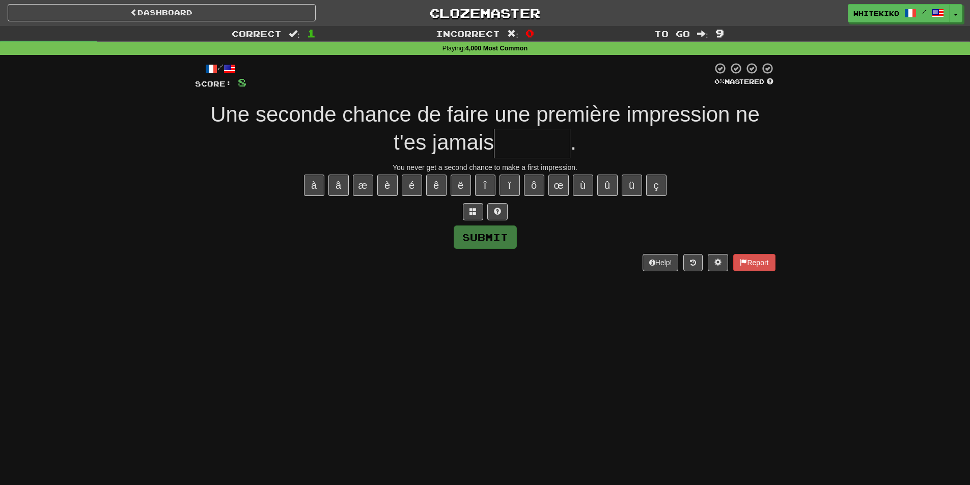
type input "*"
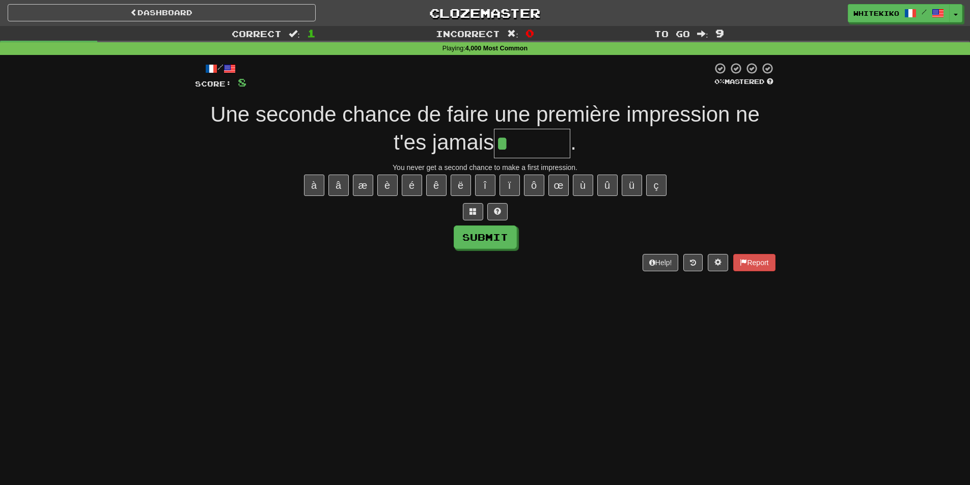
type input "******"
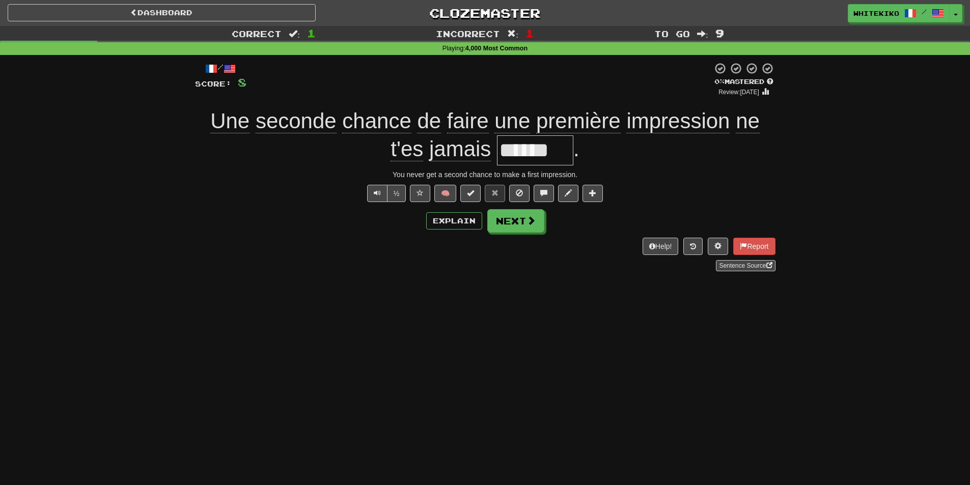
click at [367, 480] on div "Dashboard Clozemaster whitekiko / Toggle Dropdown Dashboard Leaderboard Activit…" at bounding box center [485, 242] width 970 height 485
click at [369, 482] on div "Dashboard Clozemaster whitekiko / Toggle Dropdown Dashboard Leaderboard Activit…" at bounding box center [485, 242] width 970 height 485
click at [346, 461] on div "Dashboard Clozemaster whitekiko / Toggle Dropdown Dashboard Leaderboard Activit…" at bounding box center [485, 242] width 970 height 485
click at [512, 213] on button "Next" at bounding box center [516, 221] width 57 height 23
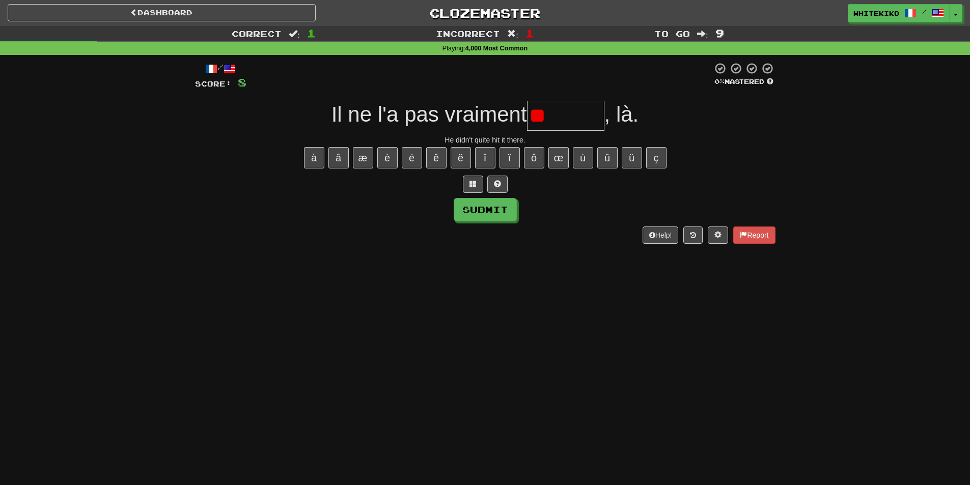
type input "*"
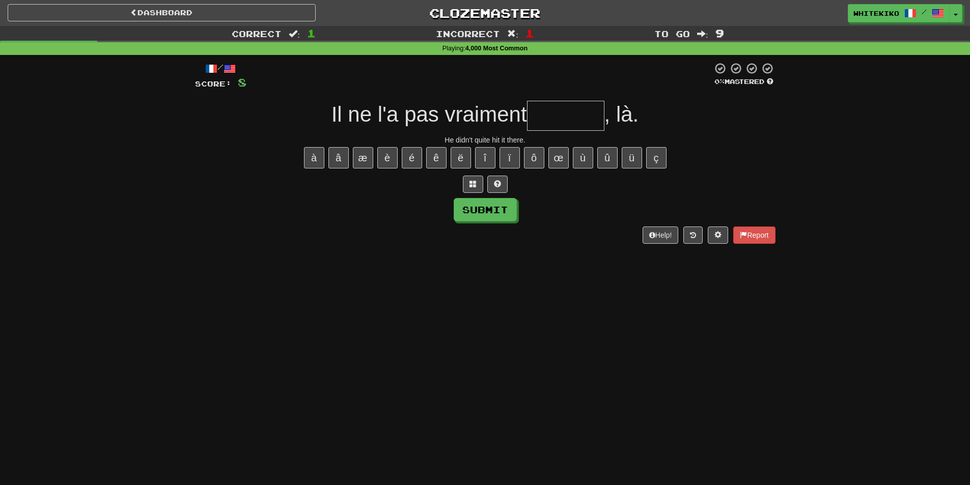
type input "*"
type input "******"
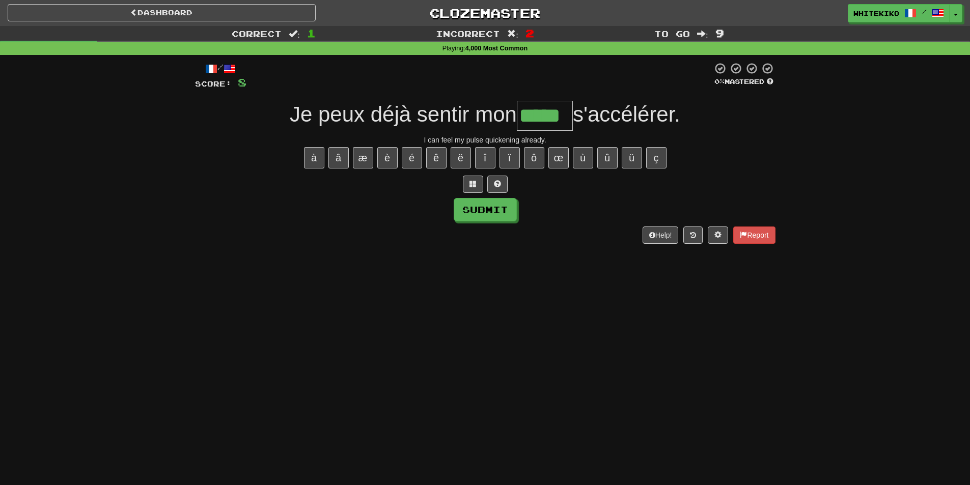
type input "*****"
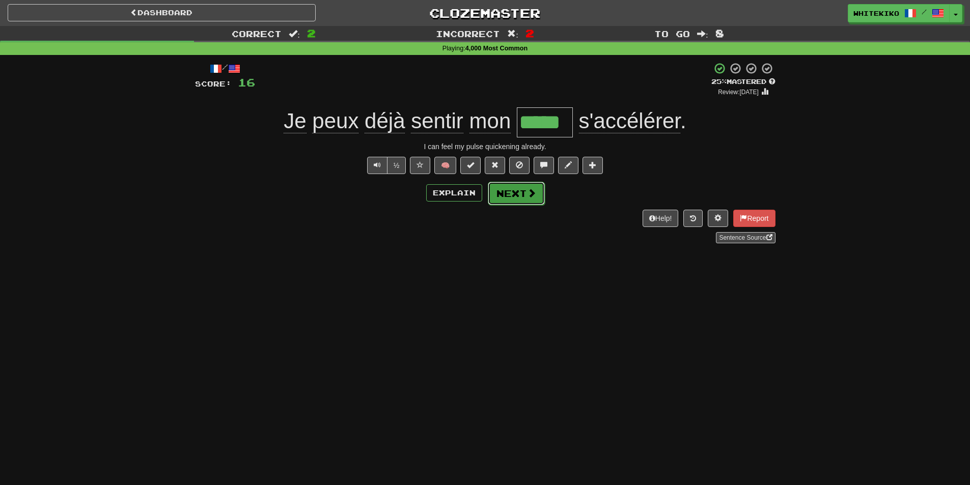
click at [502, 192] on button "Next" at bounding box center [516, 193] width 57 height 23
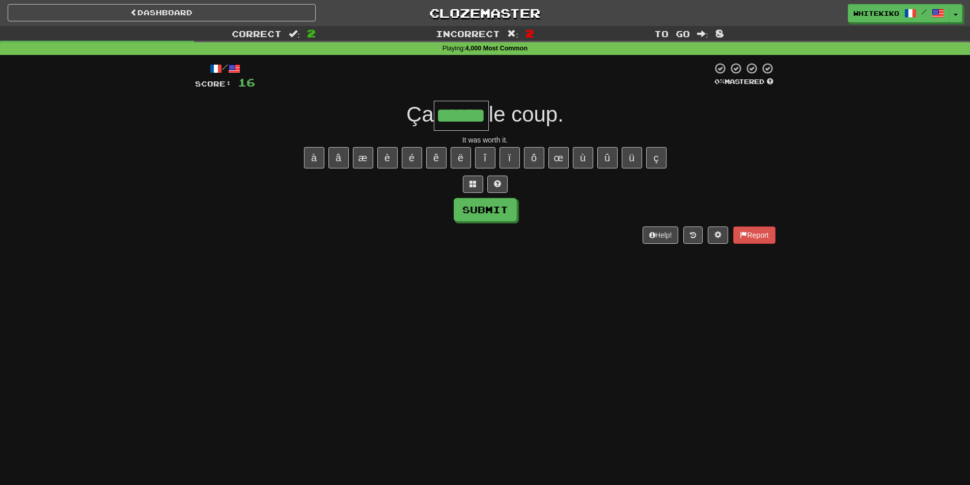
type input "******"
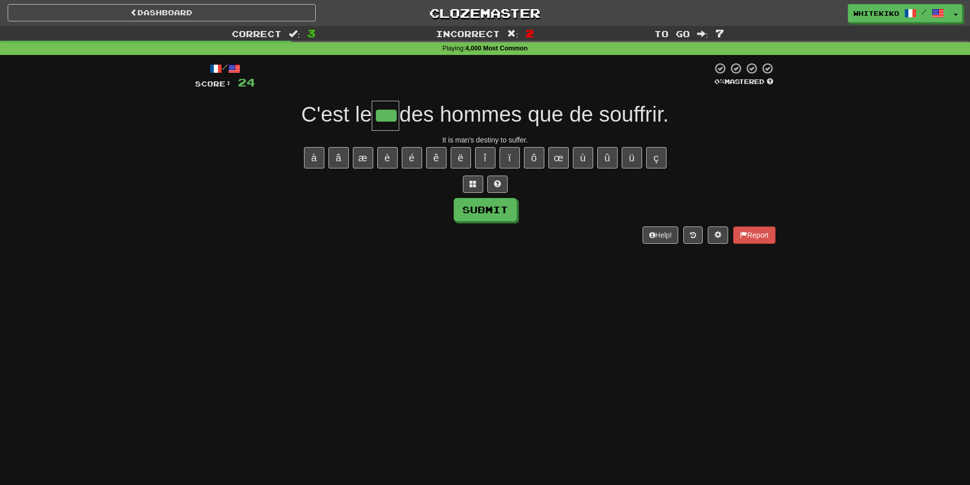
type input "***"
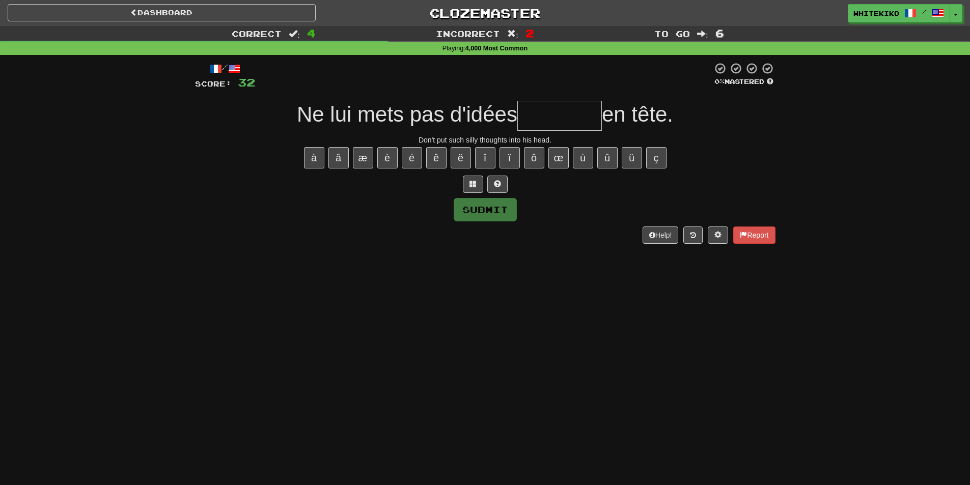
type input "*"
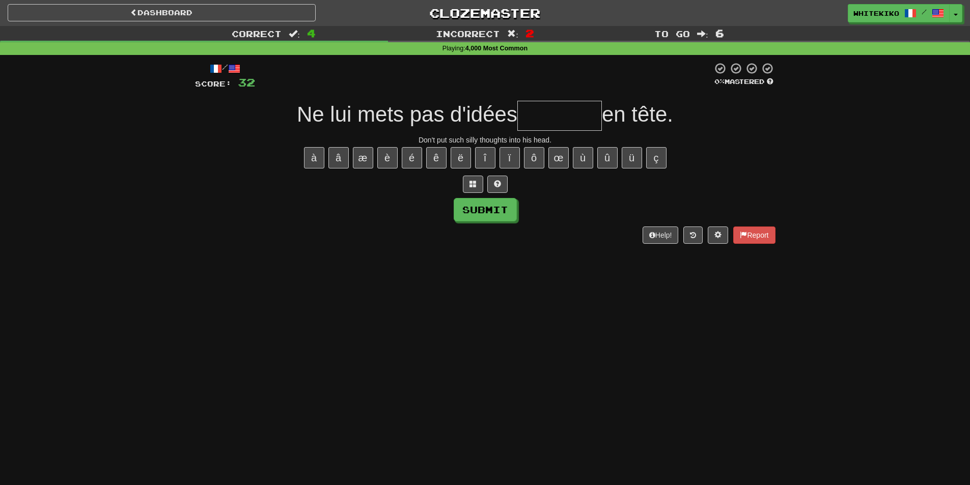
type input "*"
type input "********"
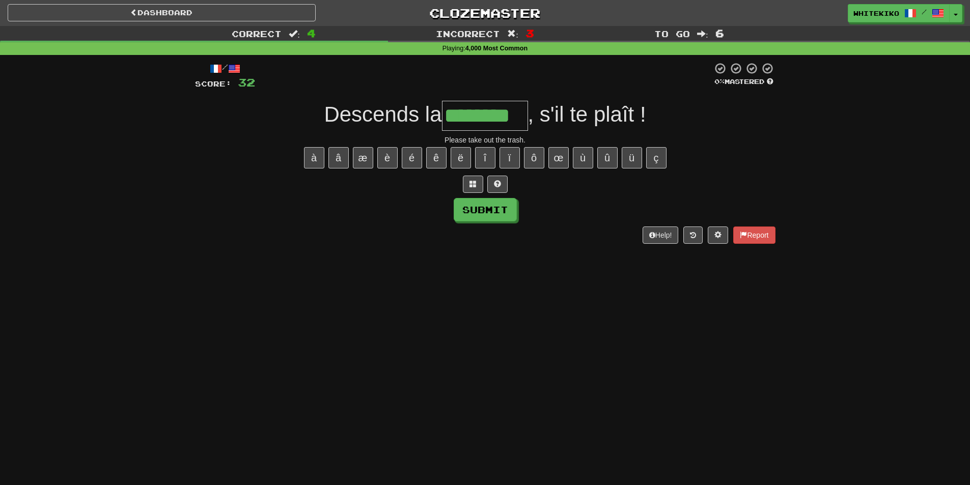
type input "********"
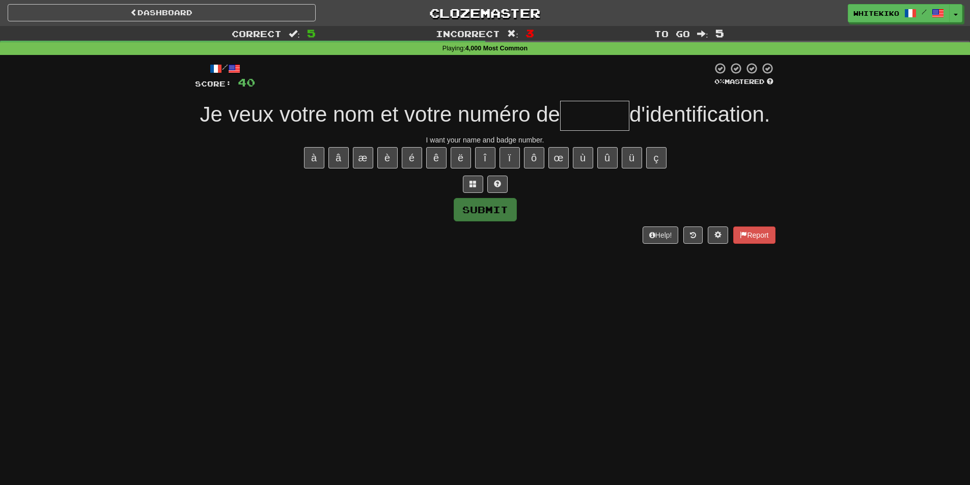
type input "*"
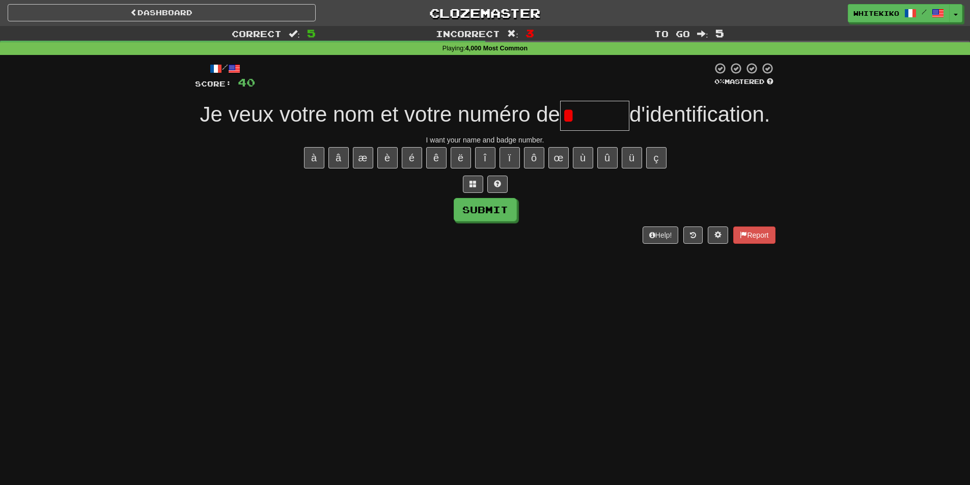
type input "******"
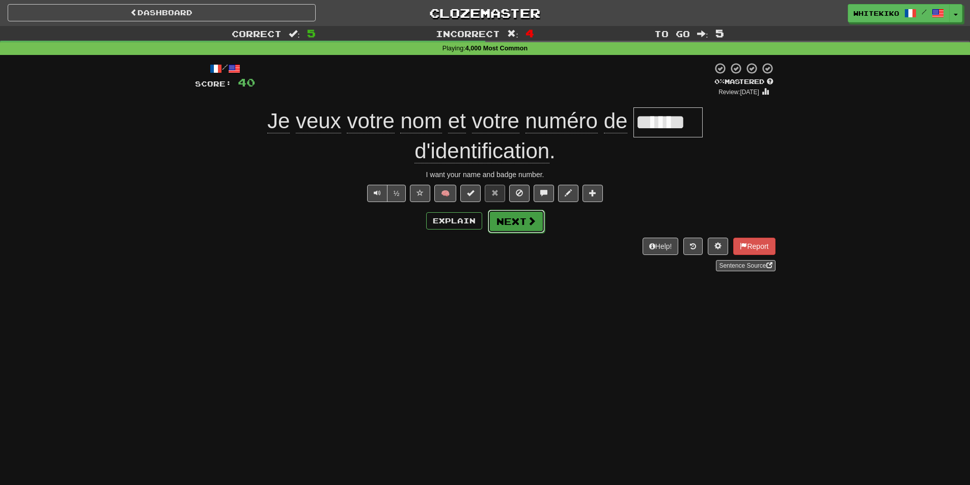
click at [517, 211] on button "Next" at bounding box center [516, 221] width 57 height 23
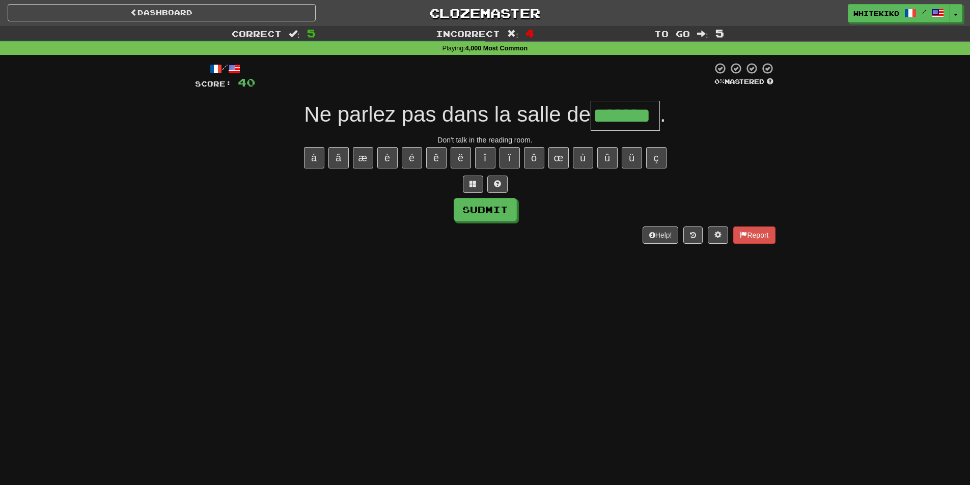
type input "*******"
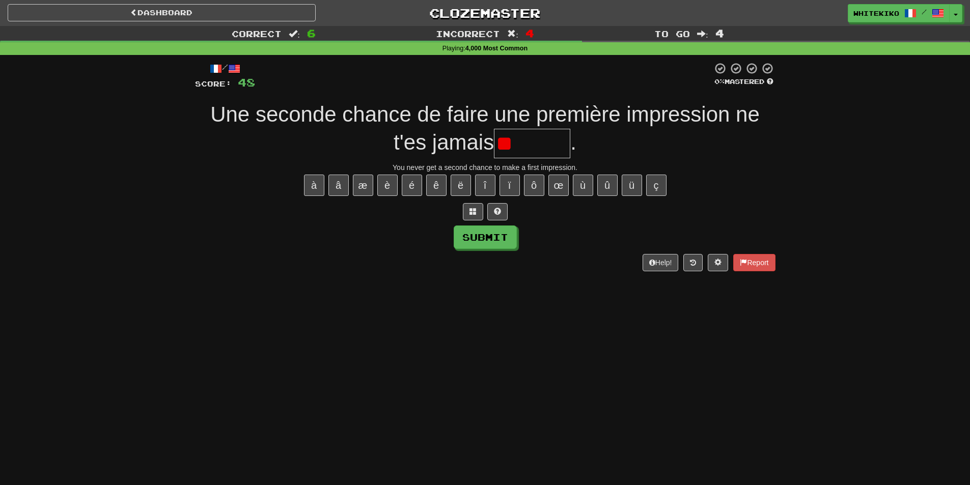
type input "*"
type input "******"
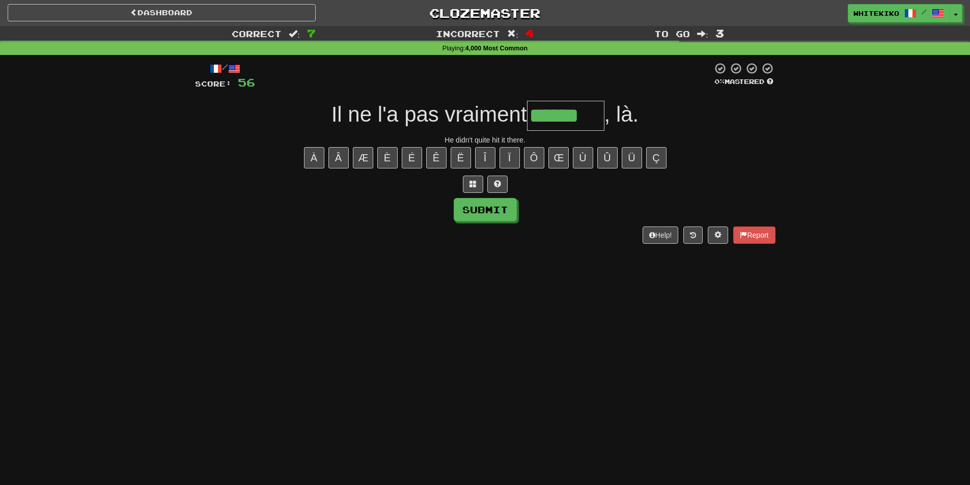
type input "******"
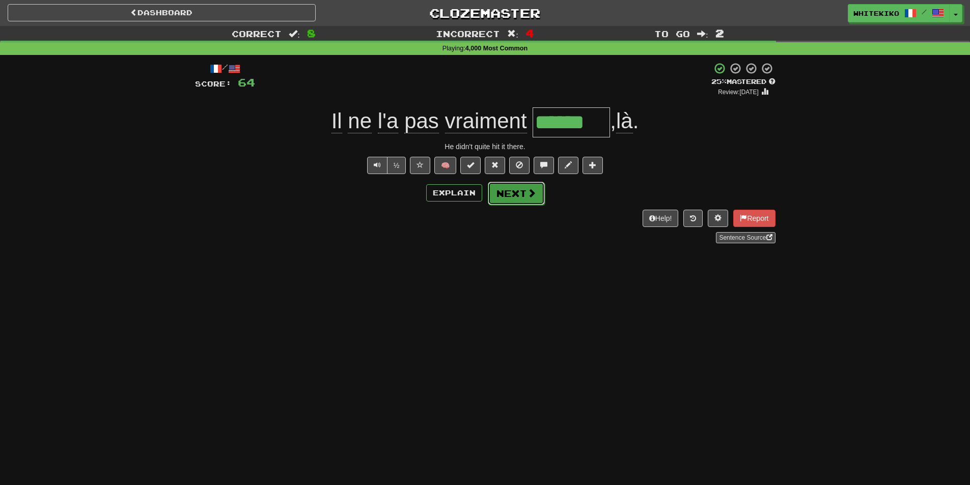
click at [517, 199] on button "Next" at bounding box center [516, 193] width 57 height 23
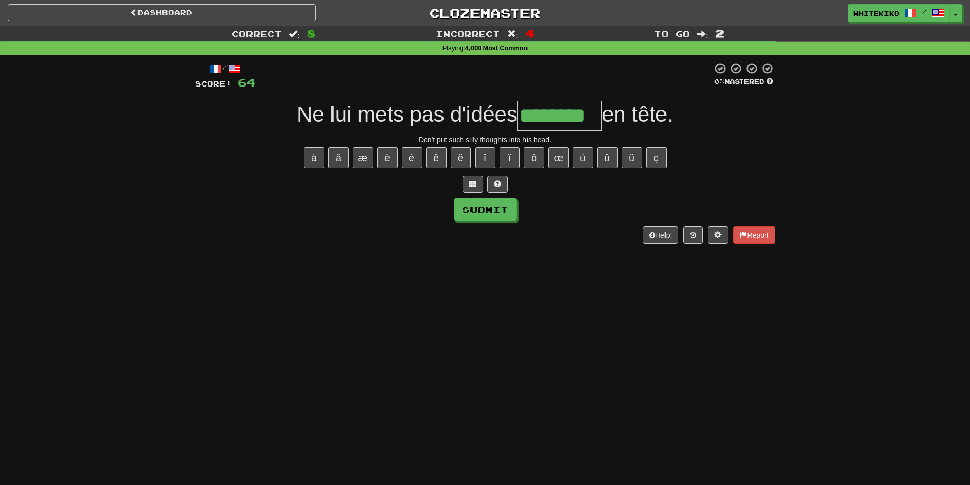
type input "********"
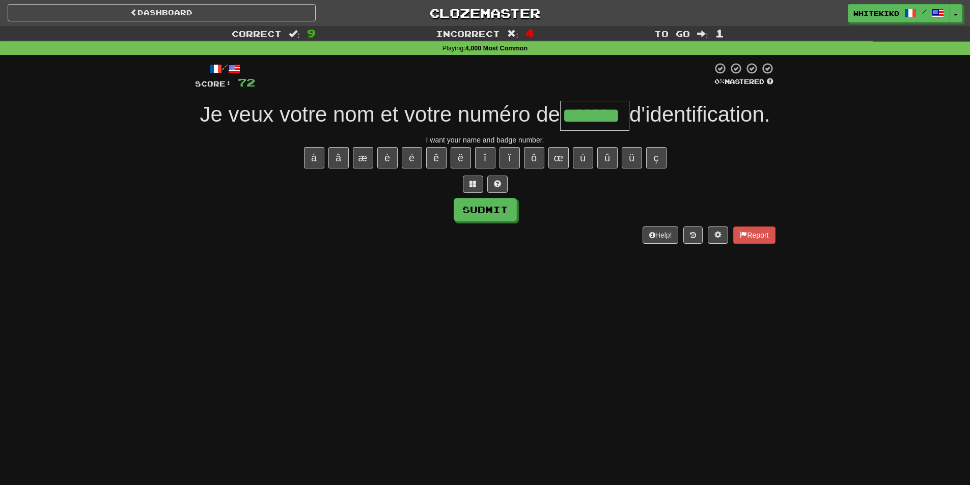
scroll to position [0, 6]
type input "******"
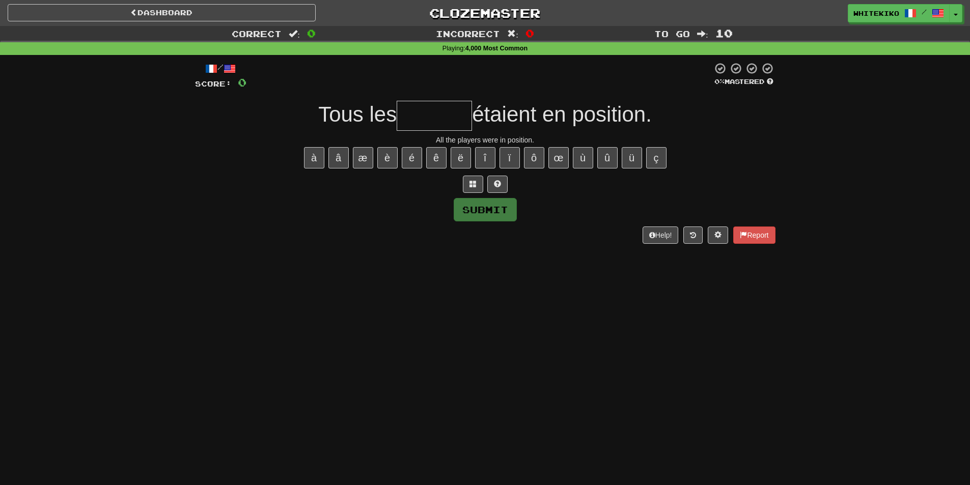
type input "*"
type input "*******"
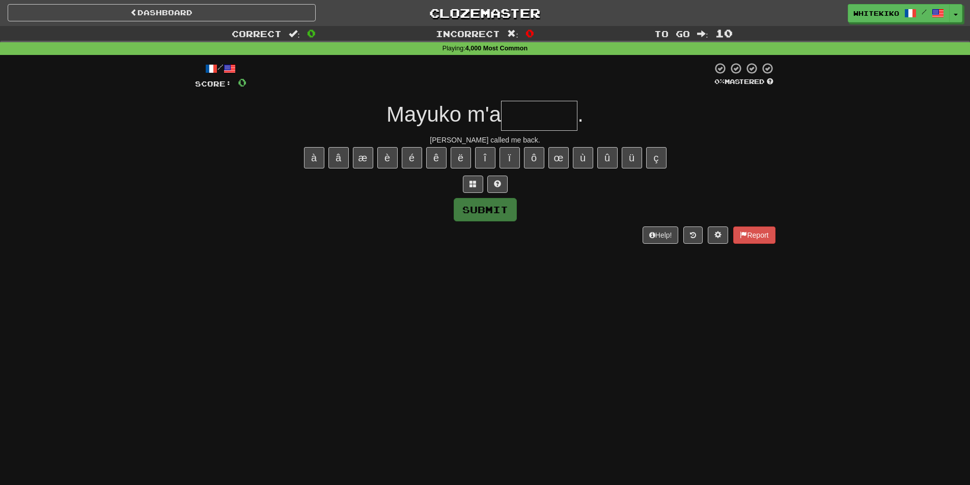
type input "*"
type input "*******"
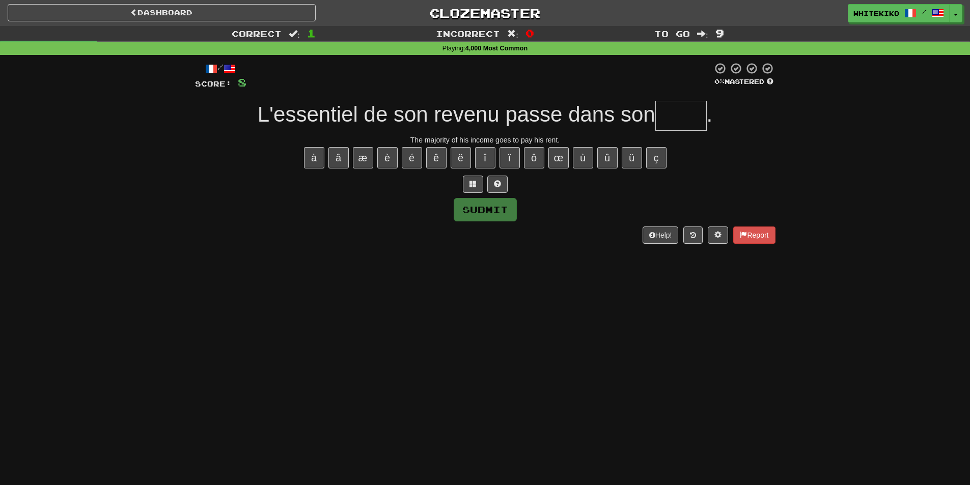
type input "*"
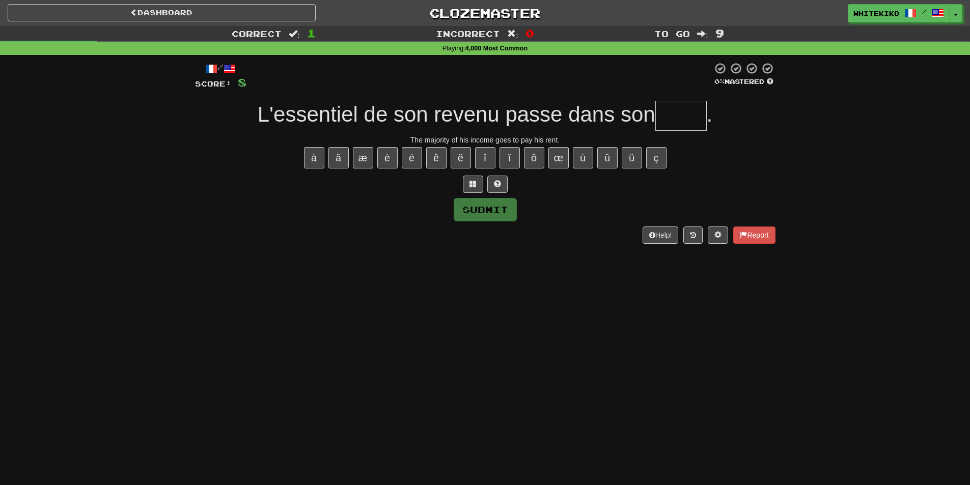
type input "*"
type input "*****"
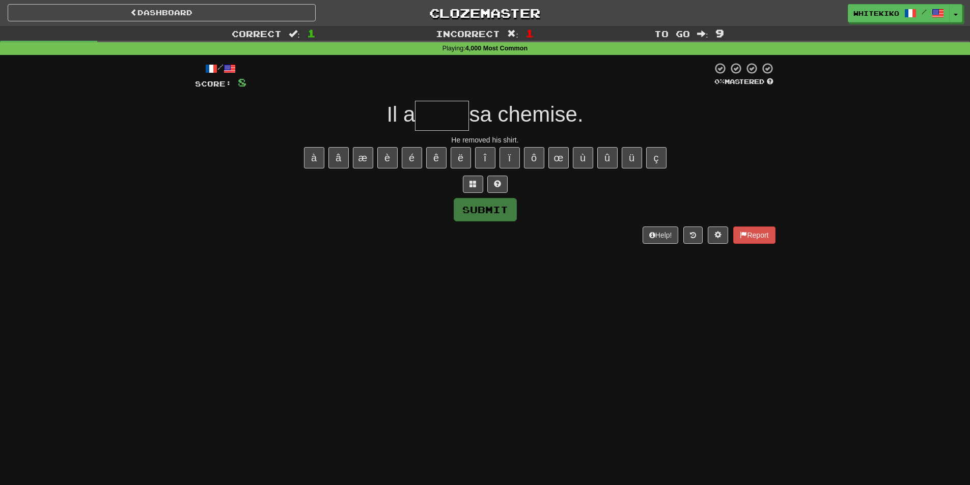
type input "*"
type input "******"
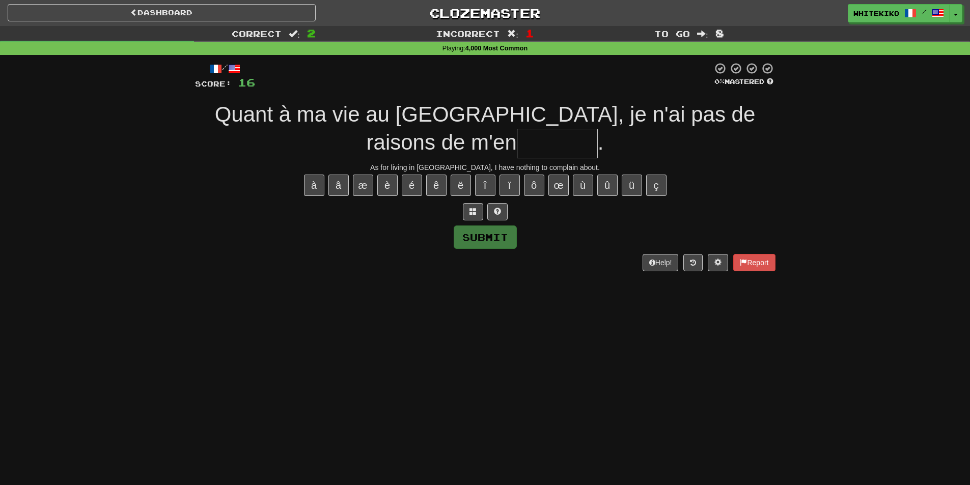
type input "*"
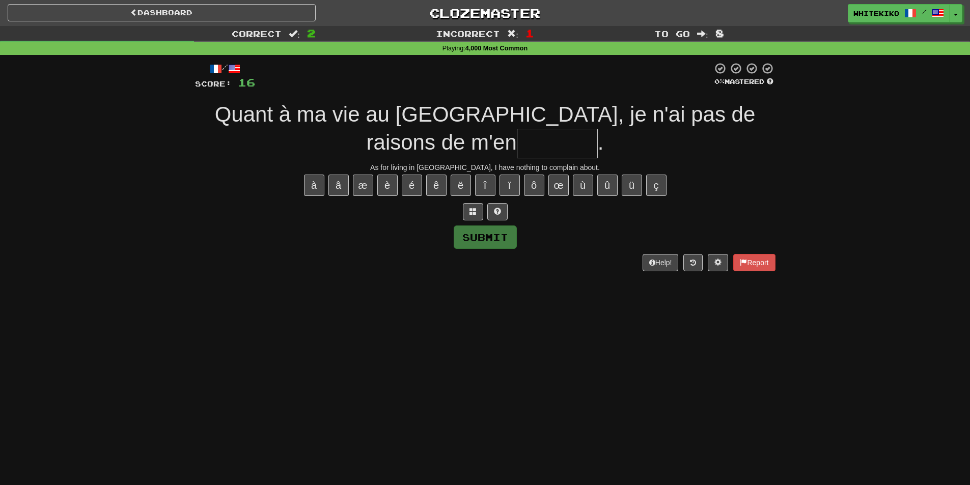
type input "*"
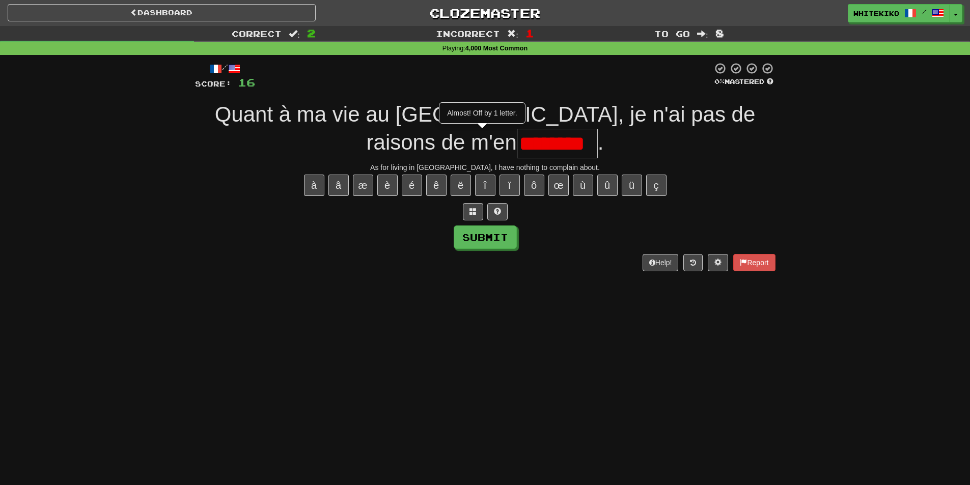
type input "********"
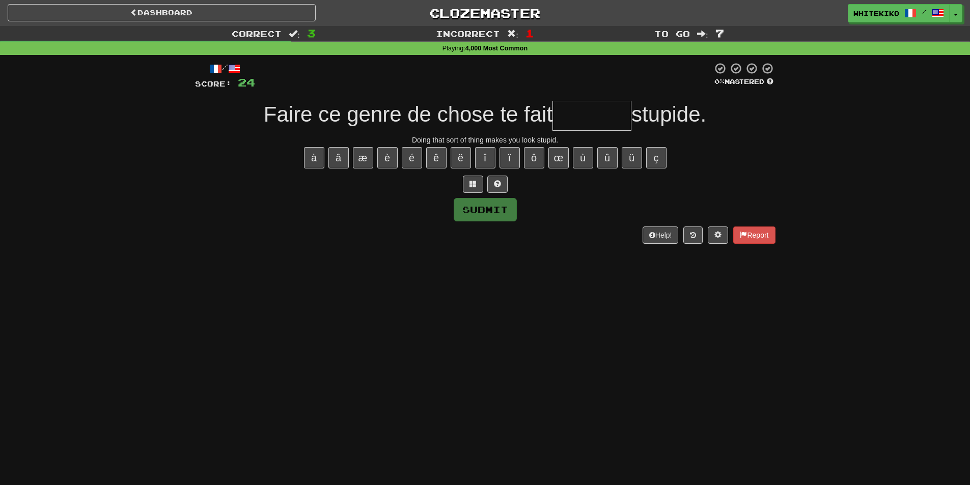
type input "*"
type input "********"
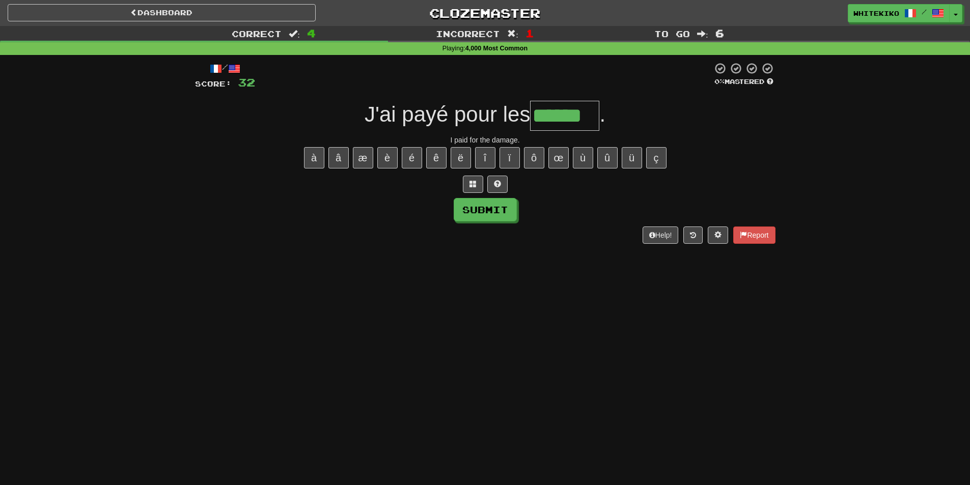
type input "******"
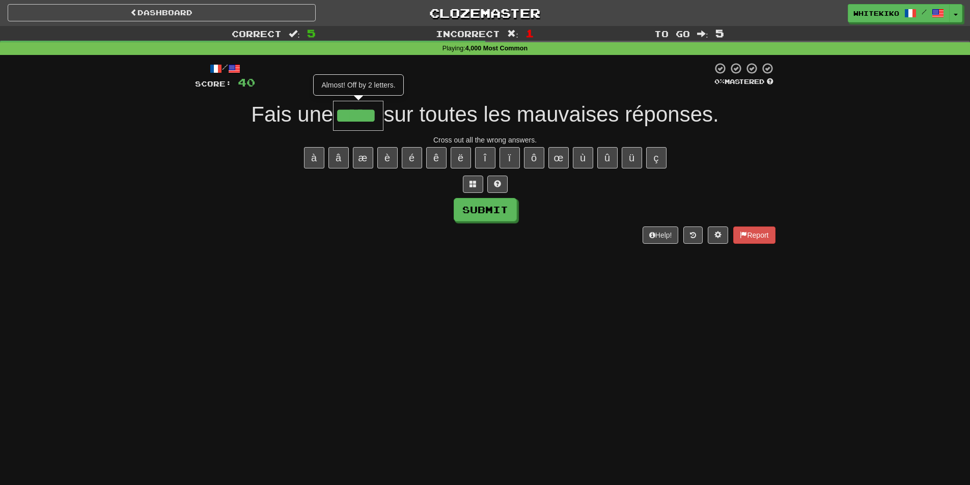
type input "*****"
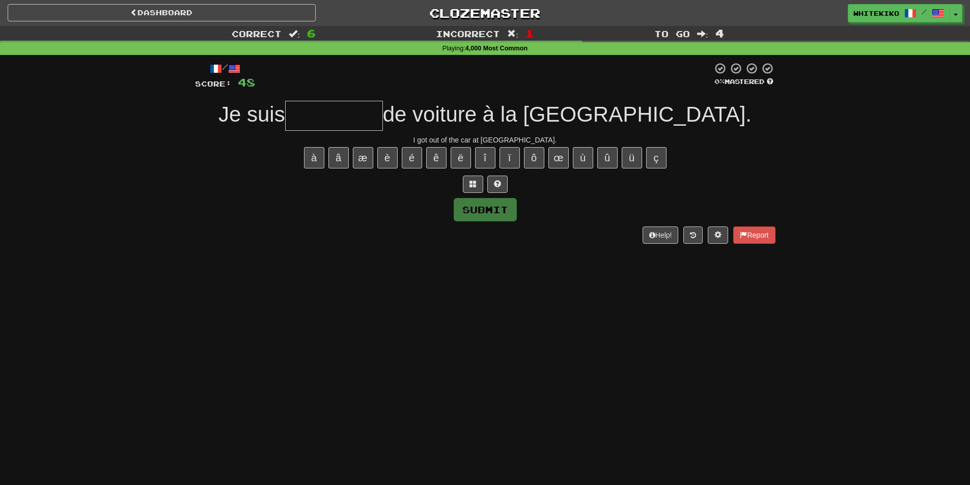
type input "*"
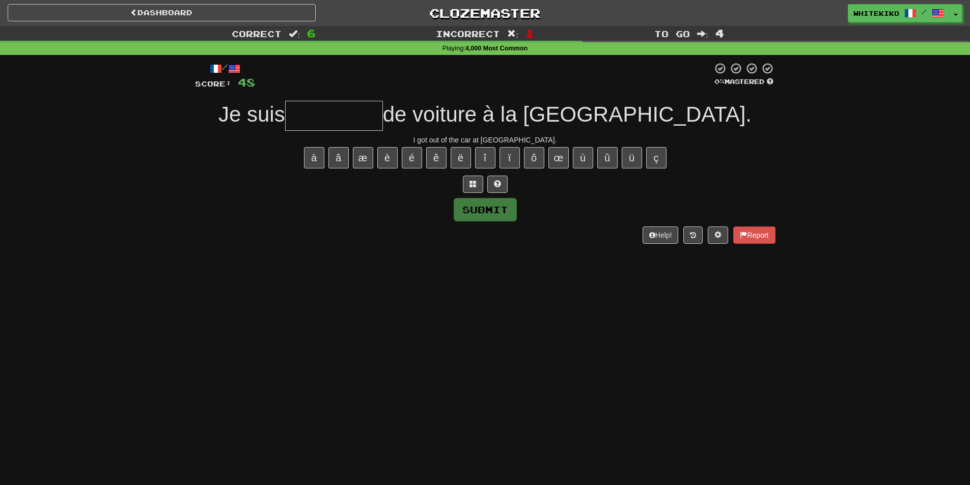
type input "*"
type input "********"
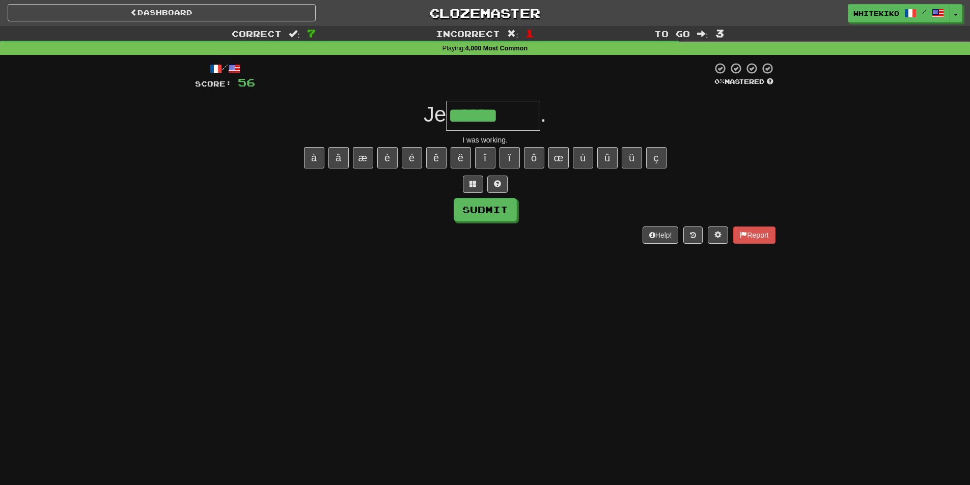
type input "*****"
type input "**********"
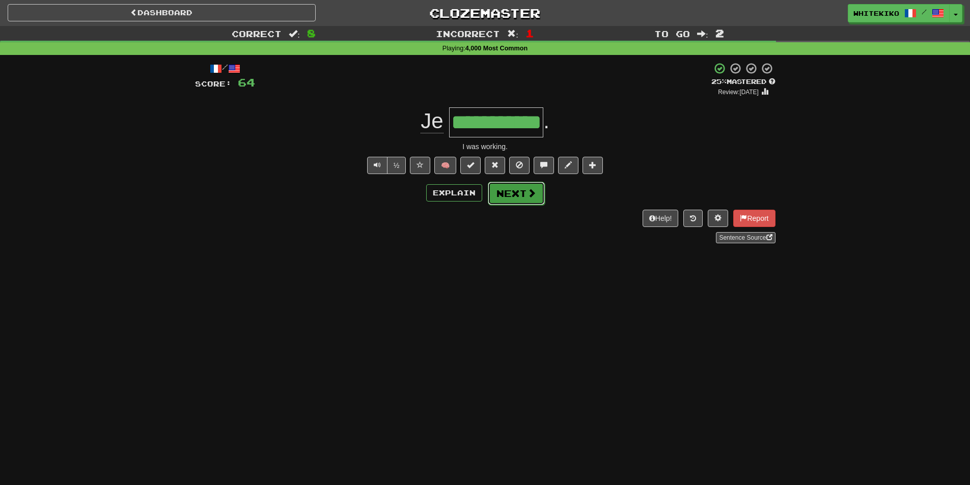
click at [495, 197] on button "Next" at bounding box center [516, 193] width 57 height 23
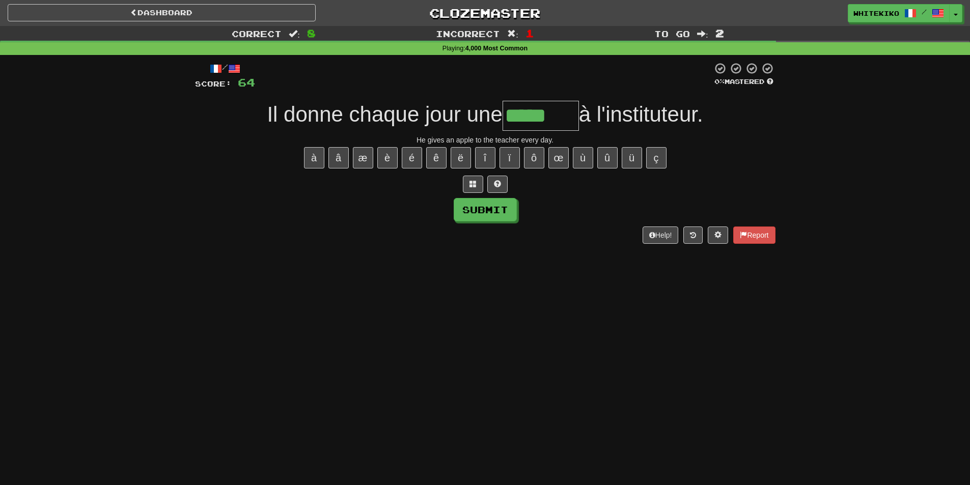
type input "*****"
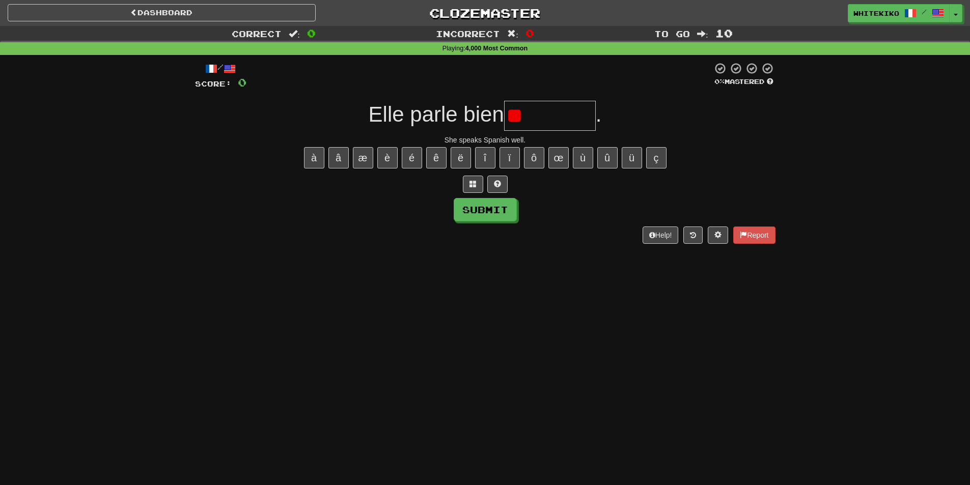
type input "*"
type input "********"
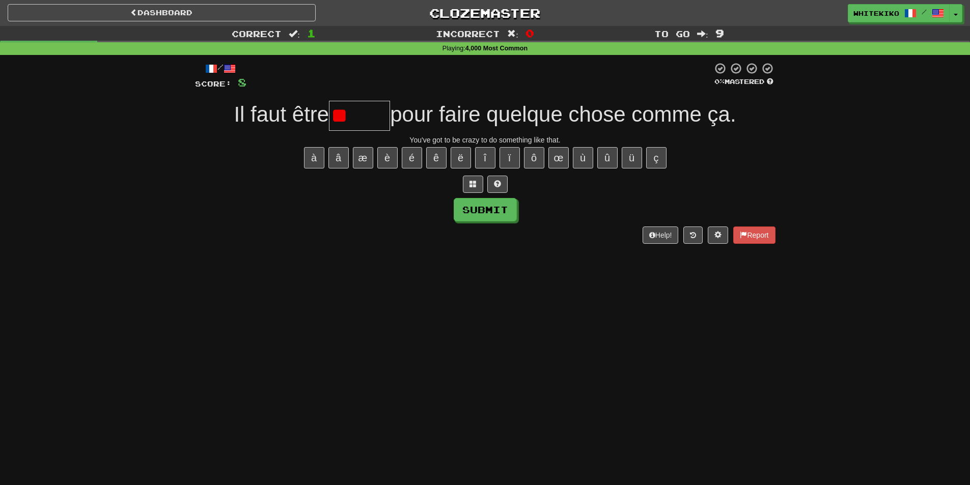
type input "*"
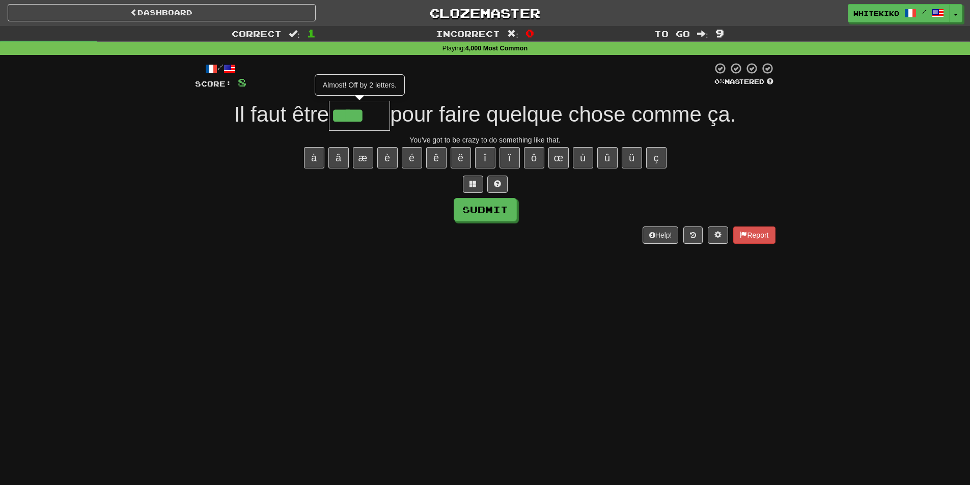
type input "******"
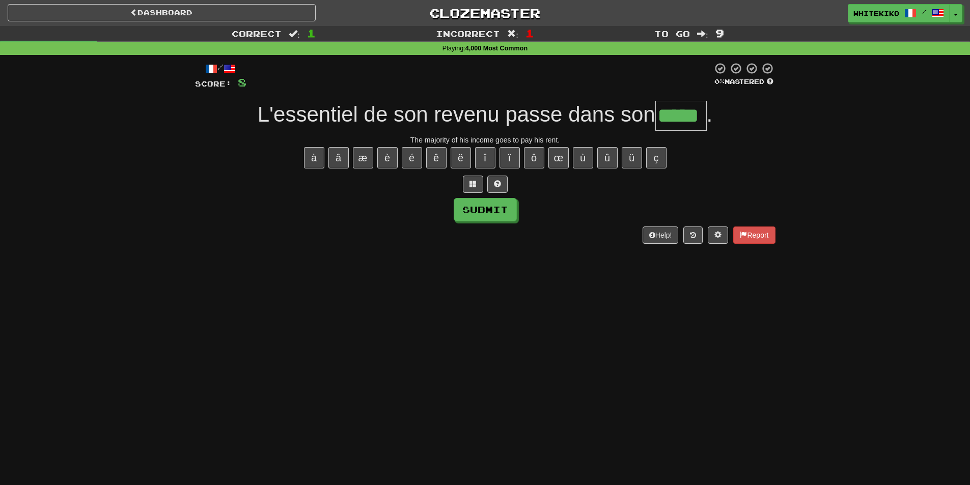
type input "*****"
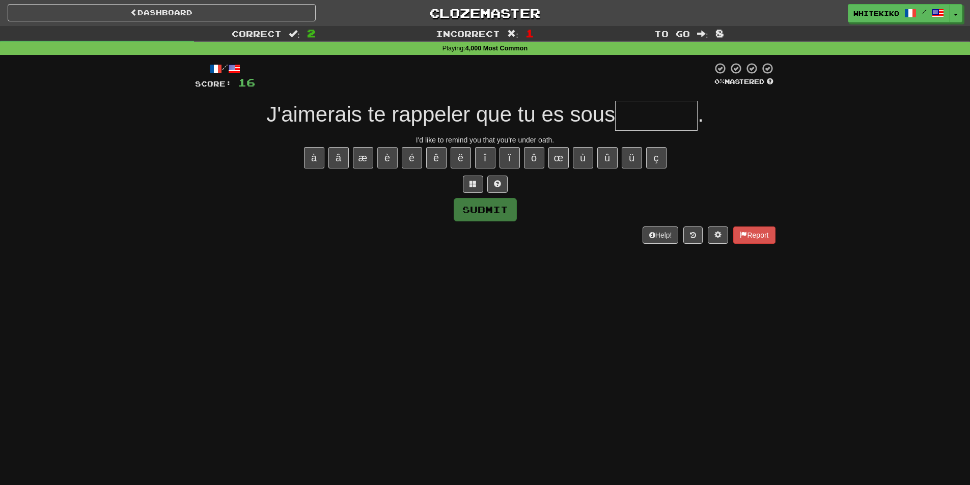
type input "*"
type input "*******"
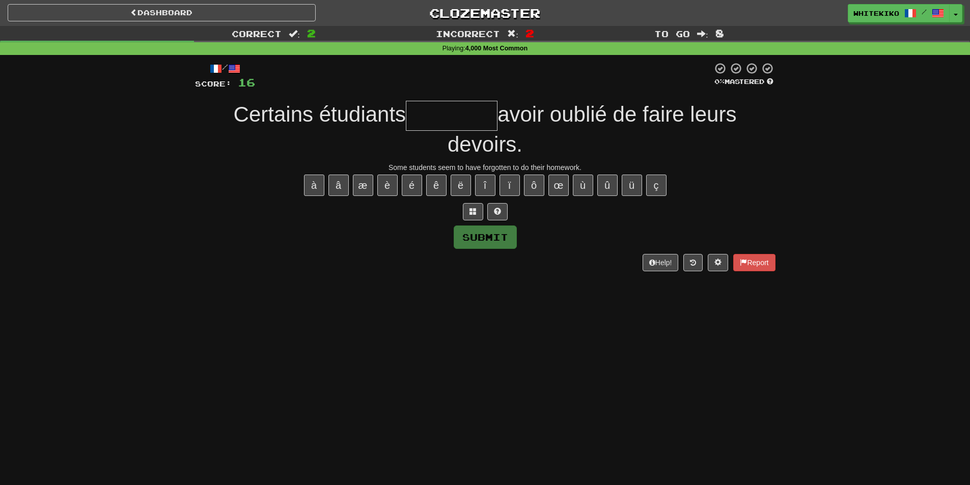
type input "*"
type input "********"
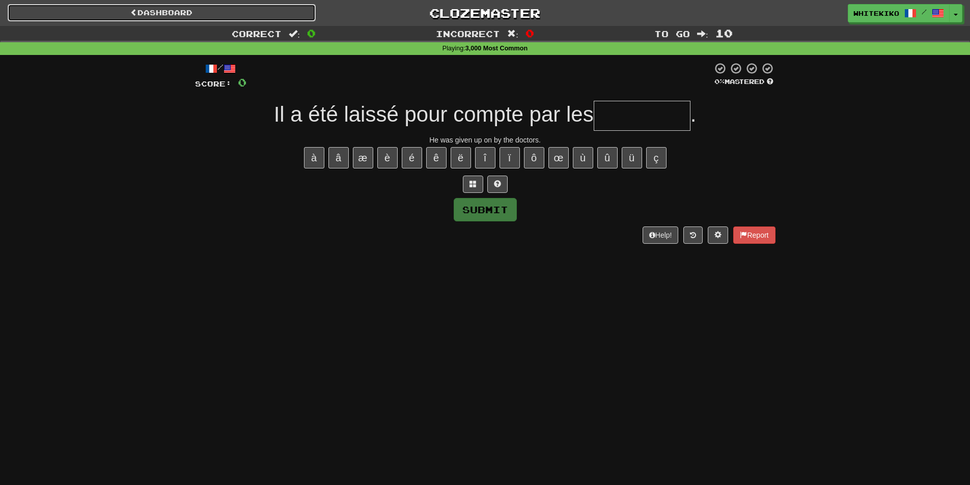
click at [258, 16] on link "Dashboard" at bounding box center [162, 12] width 308 height 17
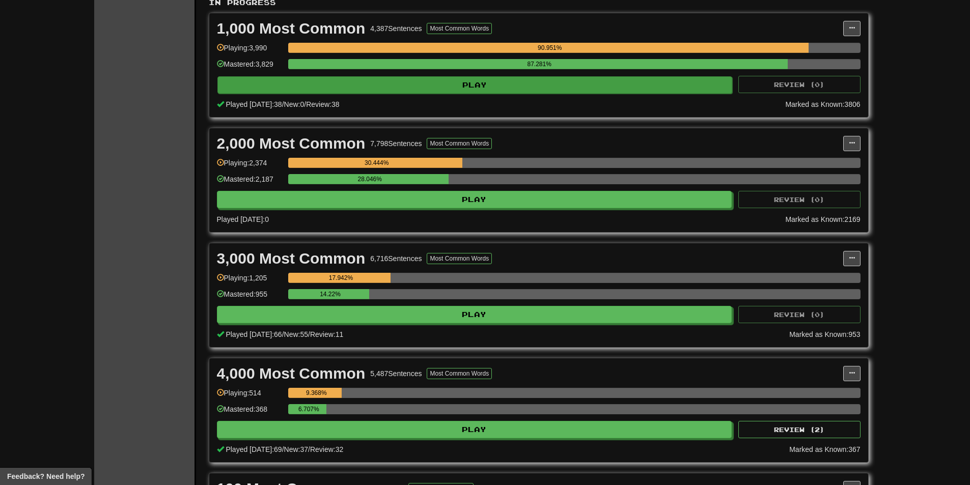
scroll to position [255, 0]
